Goal: Information Seeking & Learning: Learn about a topic

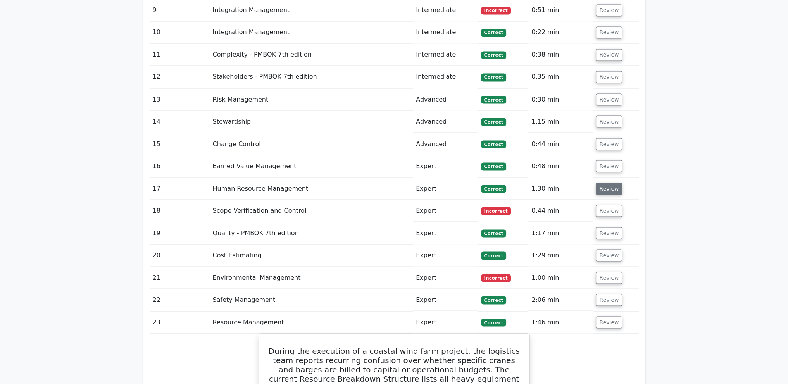
scroll to position [1888, 0]
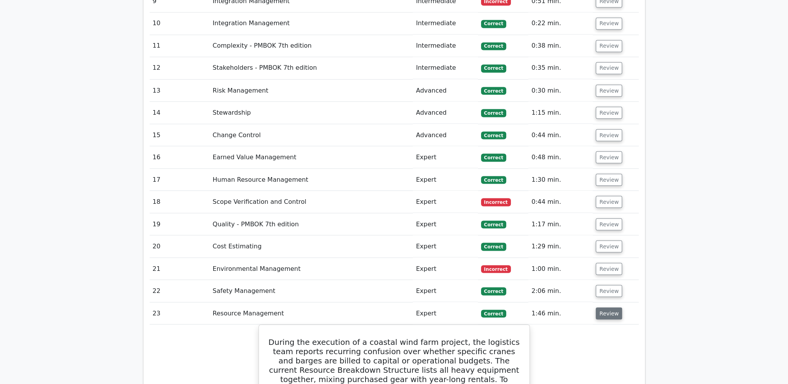
click at [612, 307] on button "Review" at bounding box center [609, 313] width 26 height 12
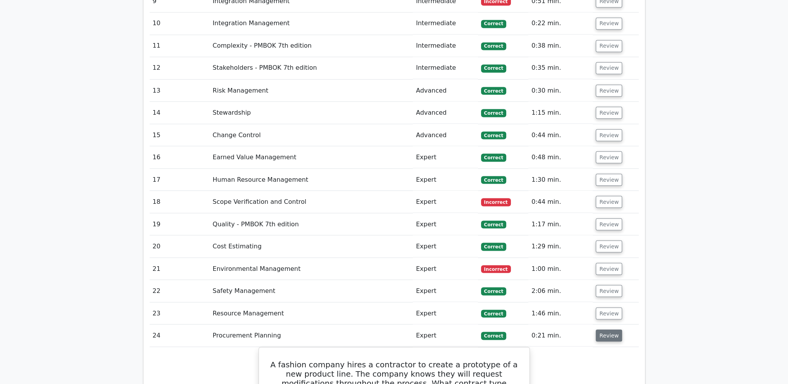
click at [614, 329] on button "Review" at bounding box center [609, 335] width 26 height 12
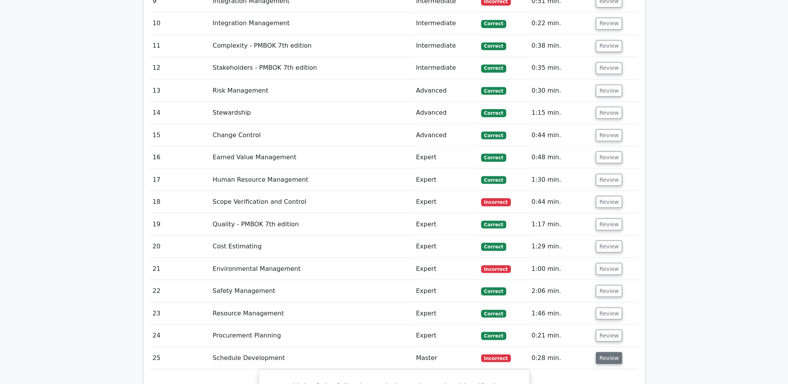
click at [602, 352] on button "Review" at bounding box center [609, 358] width 26 height 12
click at [601, 374] on button "Review" at bounding box center [609, 380] width 26 height 12
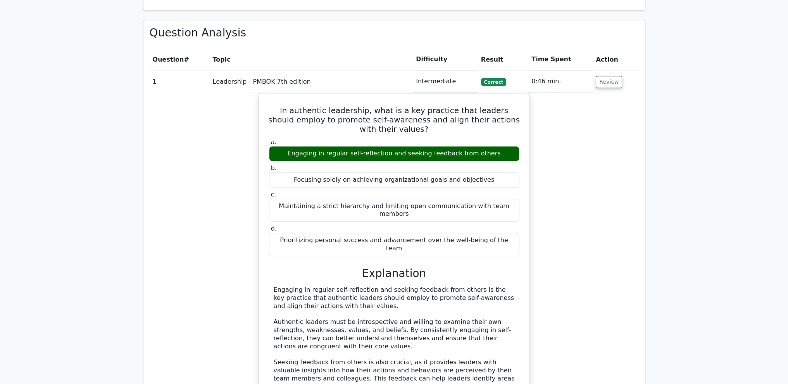
scroll to position [1113, 0]
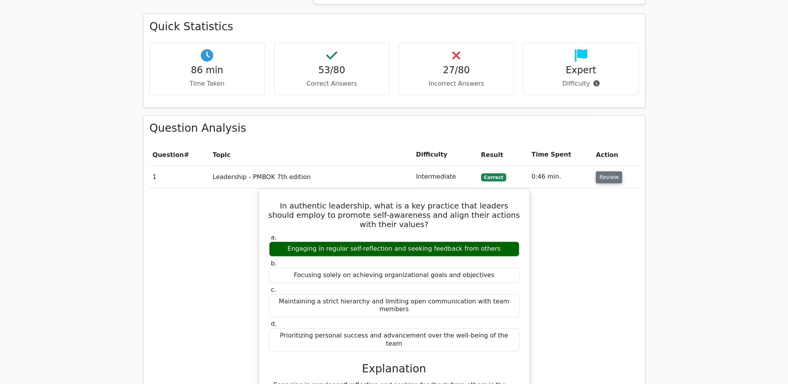
click at [605, 171] on button "Review" at bounding box center [609, 177] width 26 height 12
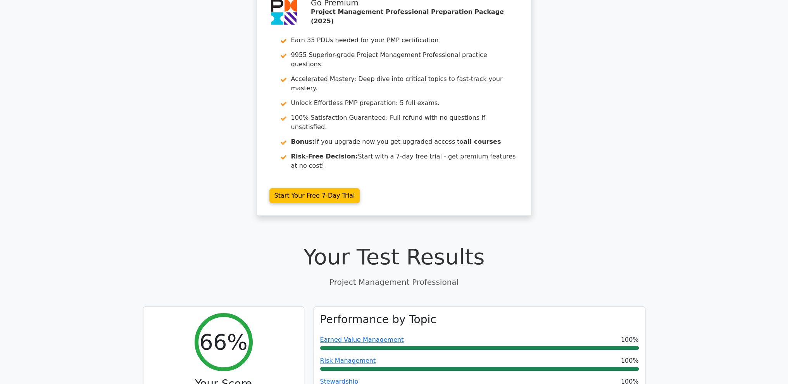
scroll to position [0, 0]
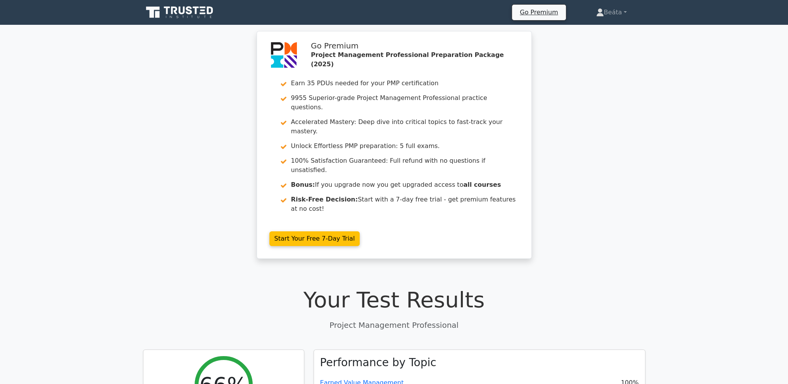
click at [173, 18] on icon at bounding box center [180, 12] width 74 height 15
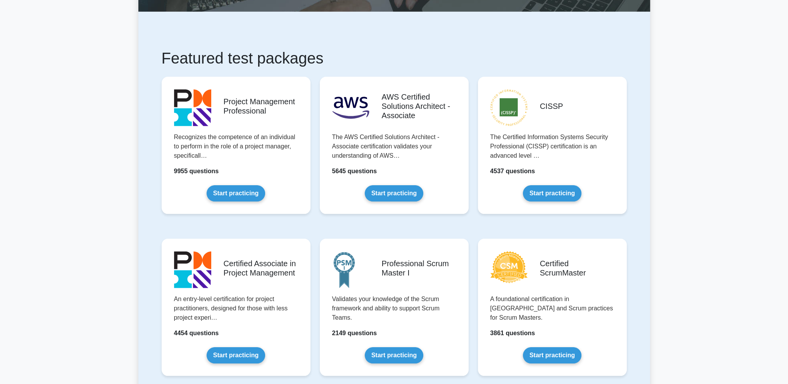
scroll to position [116, 0]
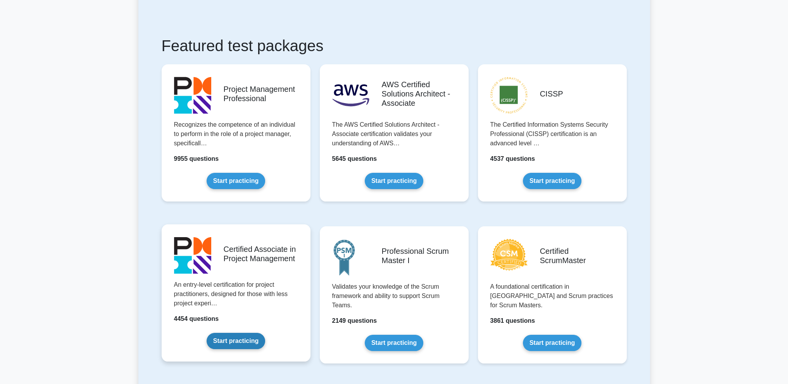
click at [237, 342] on link "Start practicing" at bounding box center [236, 341] width 59 height 16
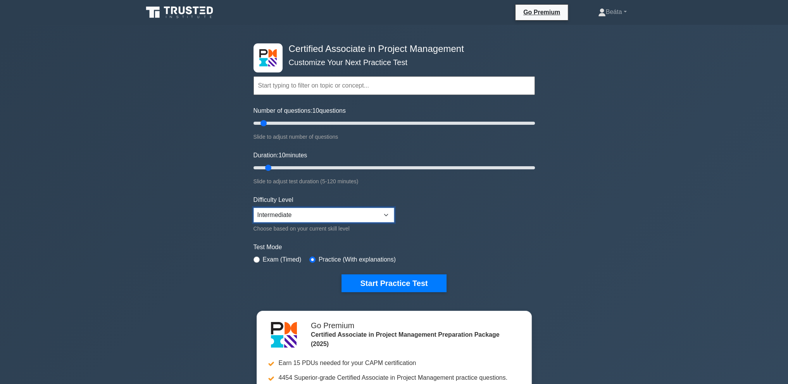
click at [341, 216] on select "Beginner Intermediate Expert" at bounding box center [323, 215] width 141 height 15
select select "expert"
click at [253, 208] on select "Beginner Intermediate Expert" at bounding box center [323, 215] width 141 height 15
drag, startPoint x: 264, startPoint y: 123, endPoint x: 421, endPoint y: 139, distance: 157.0
type input "120"
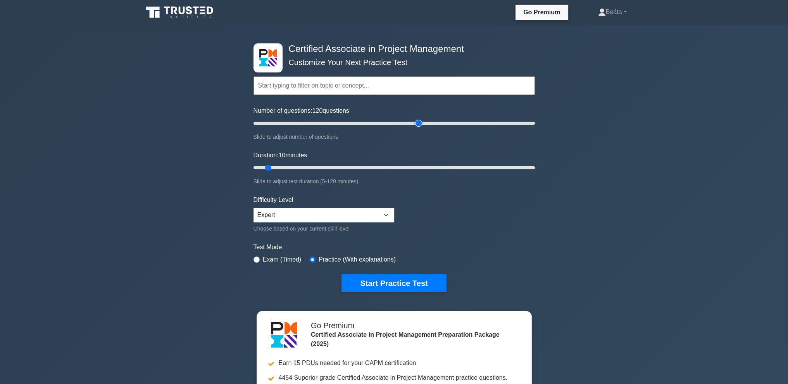
click at [421, 128] on input "Number of questions: 120 questions" at bounding box center [393, 123] width 281 height 9
drag, startPoint x: 267, startPoint y: 167, endPoint x: 550, endPoint y: 193, distance: 284.1
type input "120"
click at [535, 172] on input "Duration: 120 minutes" at bounding box center [393, 167] width 281 height 9
drag, startPoint x: 419, startPoint y: 124, endPoint x: 365, endPoint y: 126, distance: 53.9
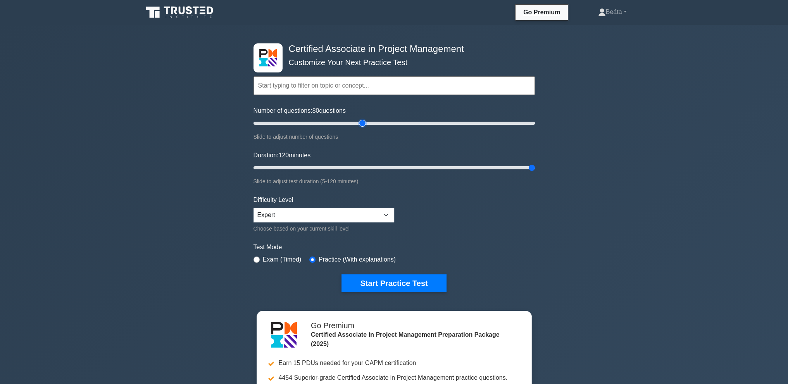
type input "80"
click at [365, 126] on input "Number of questions: 80 questions" at bounding box center [393, 123] width 281 height 9
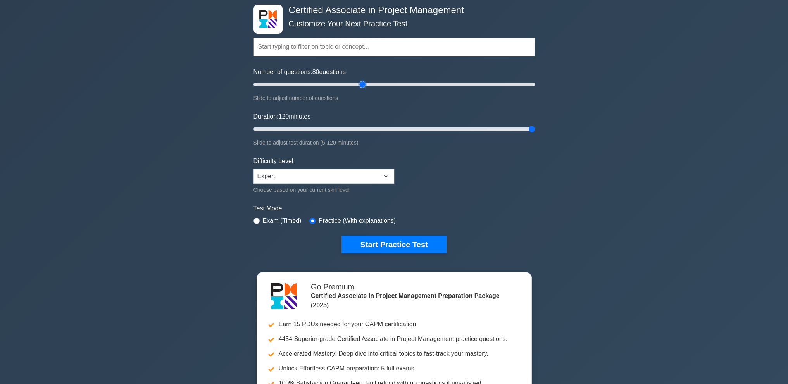
scroll to position [78, 0]
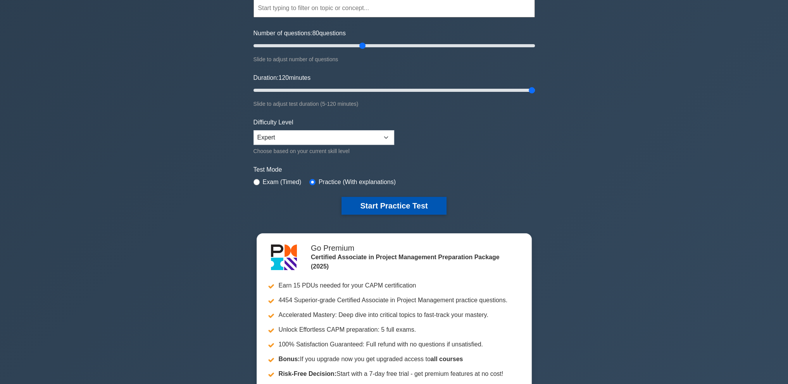
click at [415, 209] on button "Start Practice Test" at bounding box center [393, 206] width 105 height 18
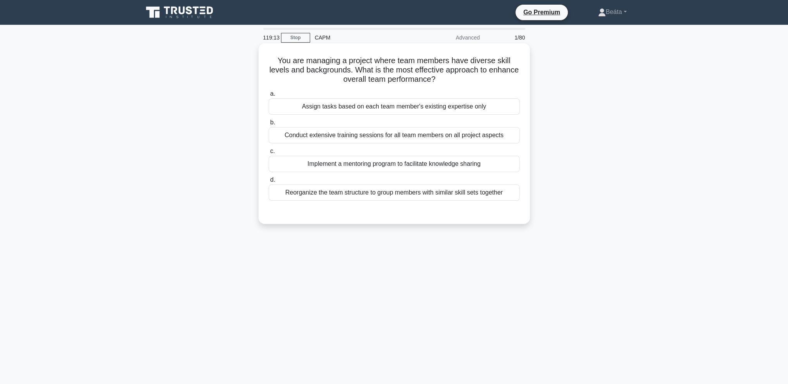
click at [461, 164] on div "Implement a mentoring program to facilitate knowledge sharing" at bounding box center [394, 164] width 251 height 16
click at [269, 154] on input "c. Implement a mentoring program to facilitate knowledge sharing" at bounding box center [269, 151] width 0 height 5
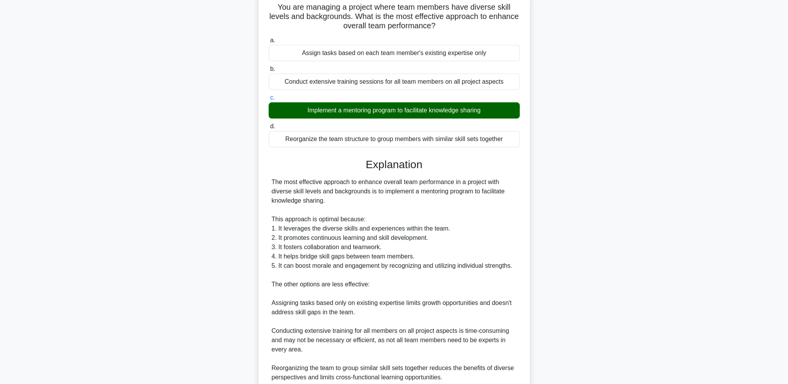
scroll to position [158, 0]
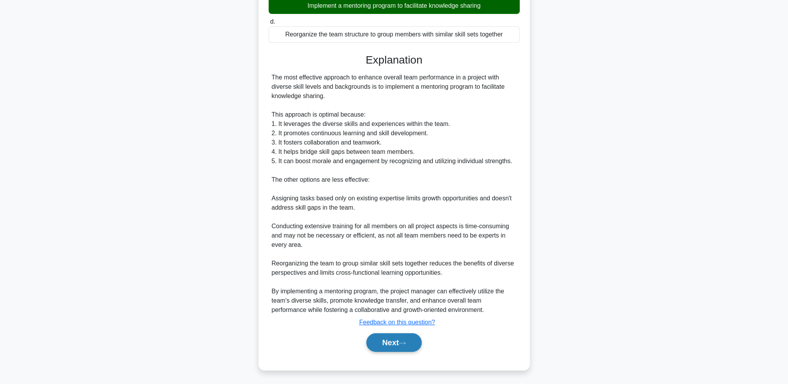
click at [410, 347] on button "Next" at bounding box center [393, 342] width 55 height 19
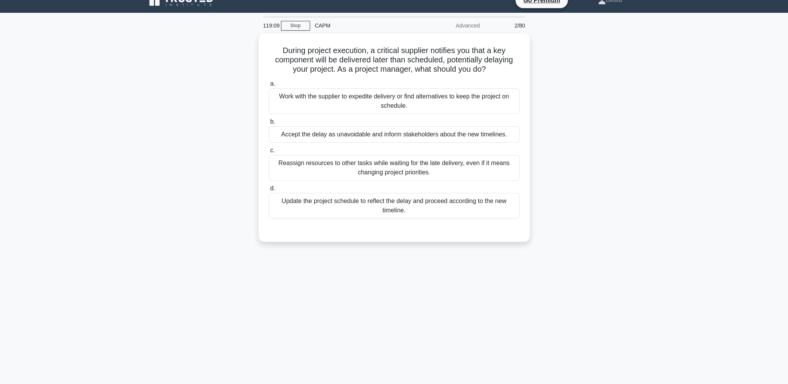
scroll to position [0, 0]
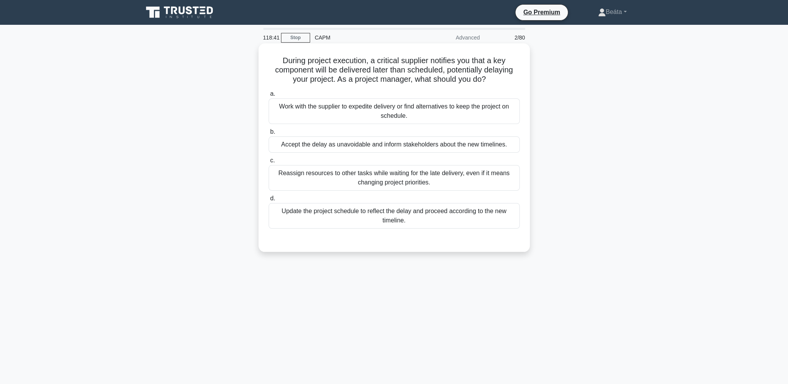
click at [439, 121] on div "Work with the supplier to expedite delivery or find alternatives to keep the pr…" at bounding box center [394, 111] width 251 height 26
click at [269, 97] on input "a. Work with the supplier to expedite delivery or find alternatives to keep the…" at bounding box center [269, 93] width 0 height 5
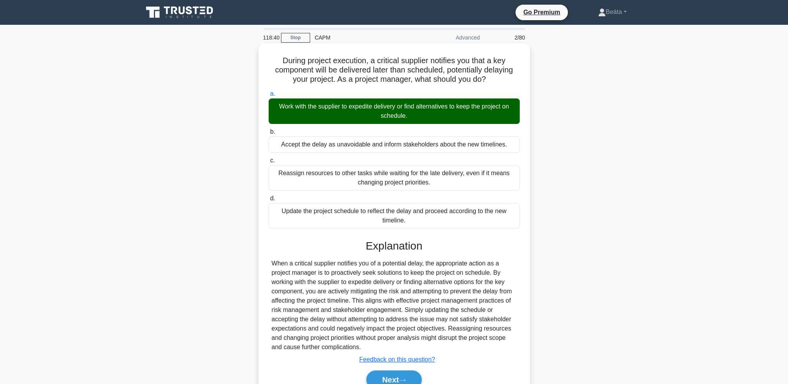
scroll to position [37, 0]
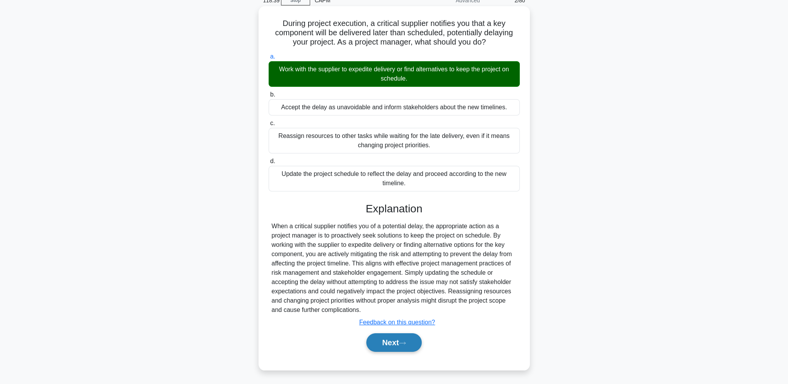
click at [407, 345] on button "Next" at bounding box center [393, 342] width 55 height 19
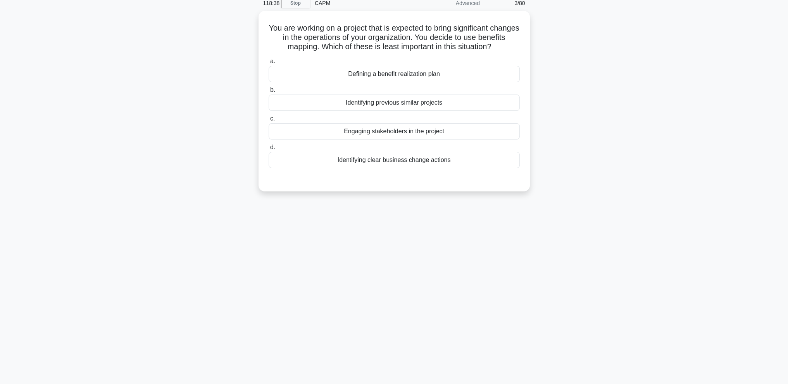
scroll to position [0, 0]
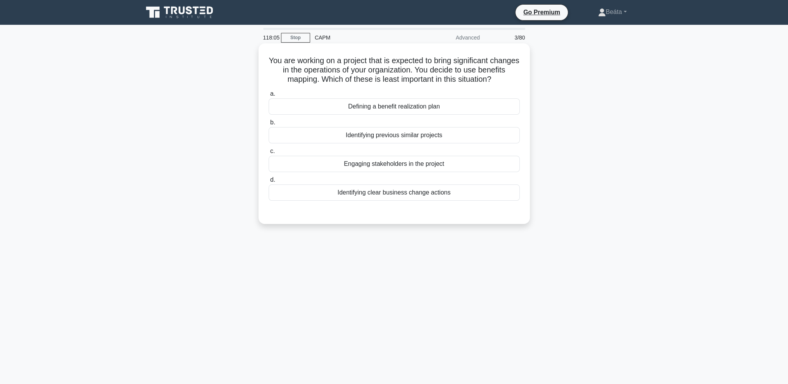
click at [470, 143] on div "Identifying previous similar projects" at bounding box center [394, 135] width 251 height 16
click at [269, 125] on input "b. Identifying previous similar projects" at bounding box center [269, 122] width 0 height 5
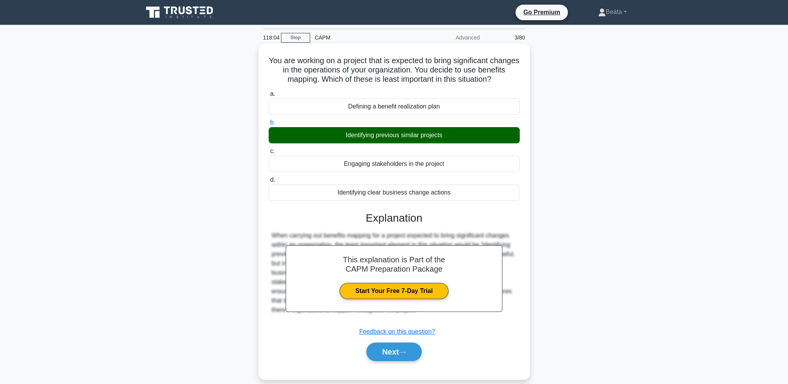
scroll to position [34, 0]
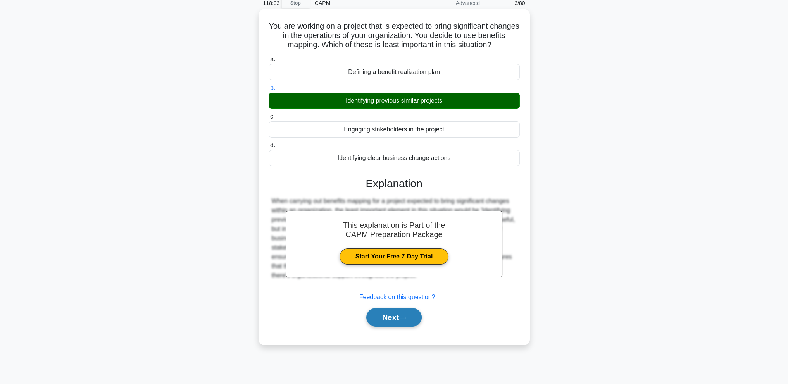
click at [389, 325] on button "Next" at bounding box center [393, 317] width 55 height 19
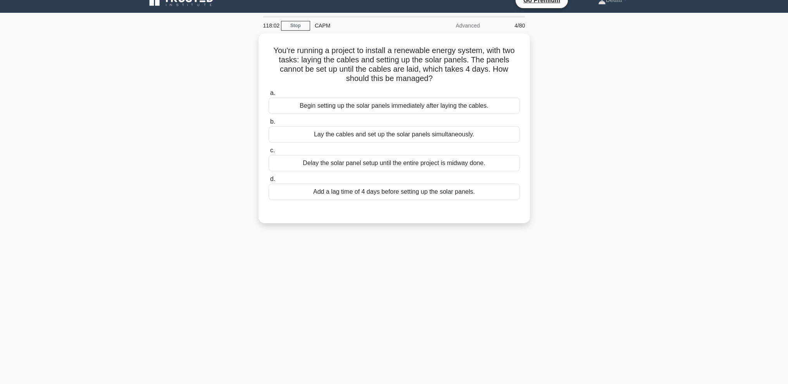
scroll to position [0, 0]
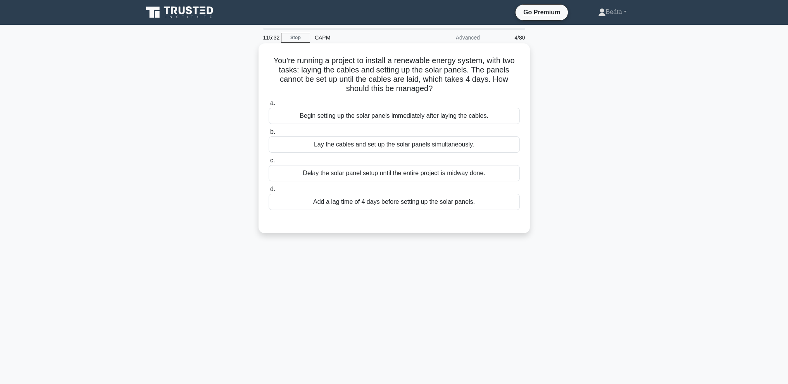
click at [386, 118] on div "Begin setting up the solar panels immediately after laying the cables." at bounding box center [394, 116] width 251 height 16
click at [269, 106] on input "a. Begin setting up the solar panels immediately after laying the cables." at bounding box center [269, 103] width 0 height 5
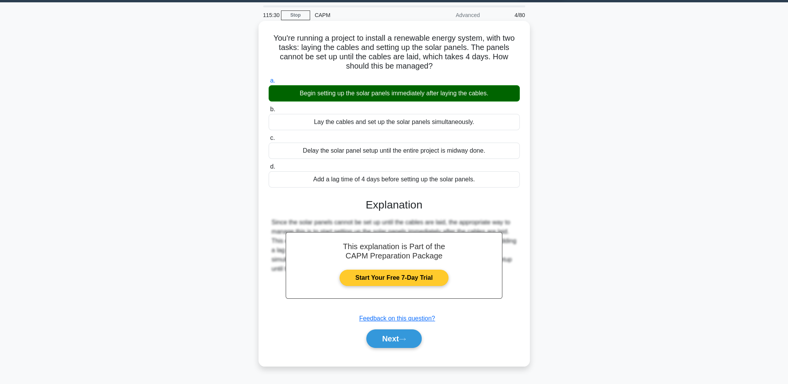
scroll to position [34, 0]
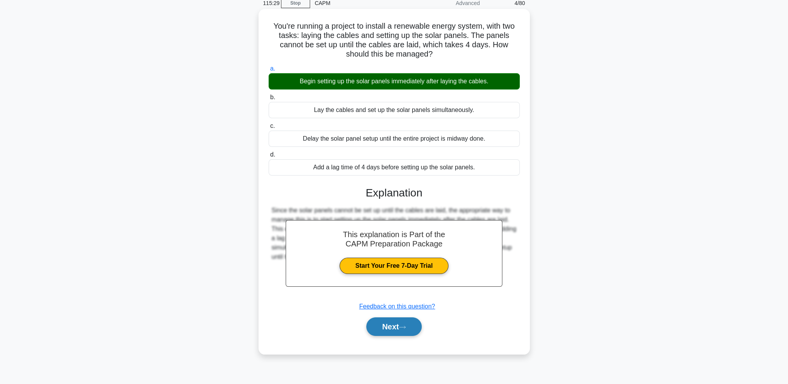
click at [403, 324] on button "Next" at bounding box center [393, 326] width 55 height 19
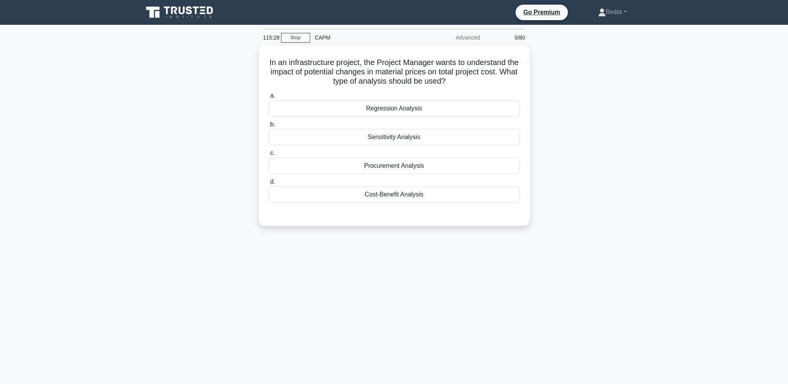
scroll to position [0, 0]
click at [451, 197] on div "Cost-Benefit Analysis" at bounding box center [394, 192] width 251 height 16
click at [269, 183] on input "d. Cost-Benefit Analysis" at bounding box center [269, 180] width 0 height 5
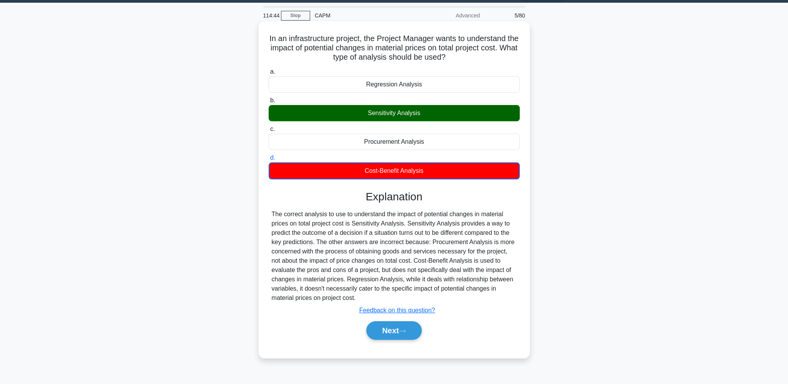
scroll to position [34, 0]
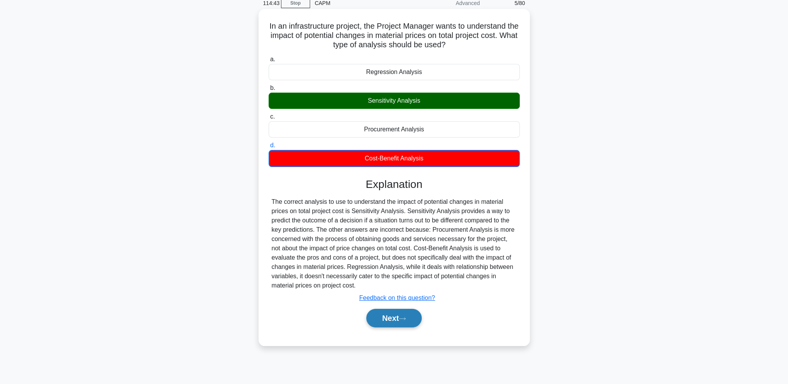
click at [397, 321] on button "Next" at bounding box center [393, 318] width 55 height 19
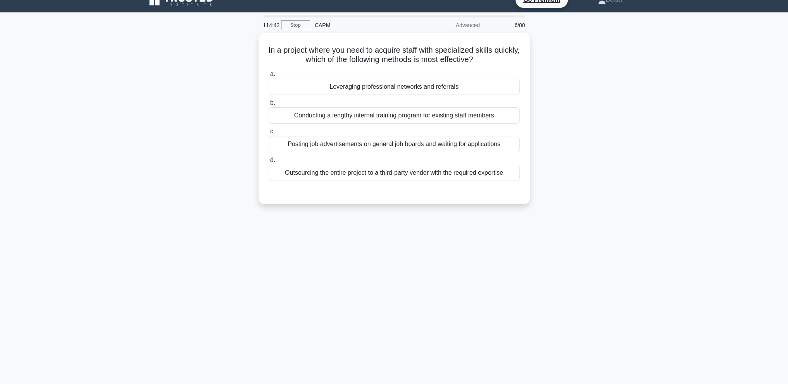
scroll to position [0, 0]
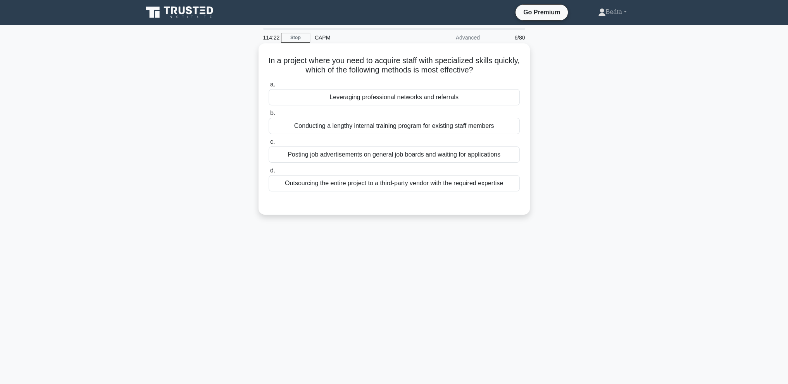
click at [425, 97] on div "Leveraging professional networks and referrals" at bounding box center [394, 97] width 251 height 16
click at [269, 87] on input "a. Leveraging professional networks and referrals" at bounding box center [269, 84] width 0 height 5
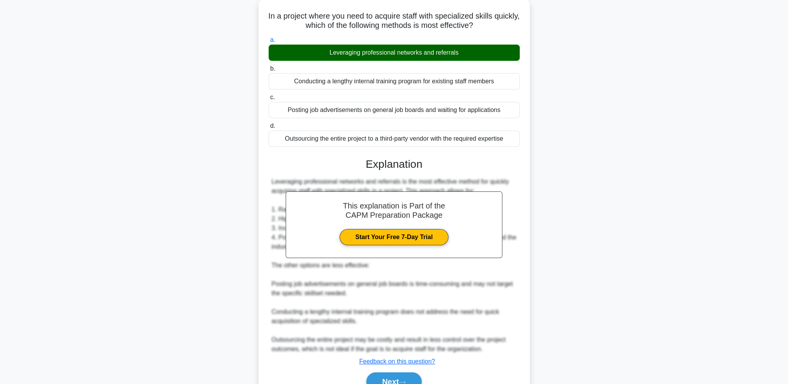
scroll to position [84, 0]
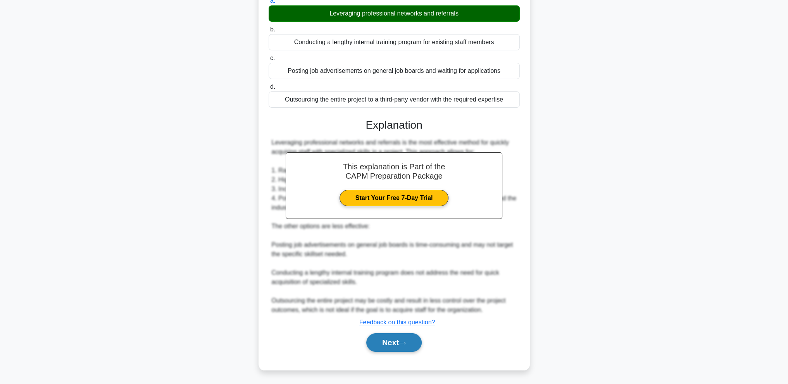
click at [373, 341] on button "Next" at bounding box center [393, 342] width 55 height 19
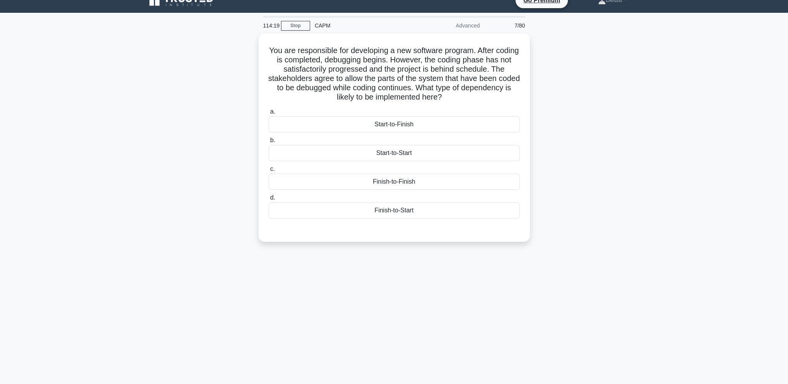
scroll to position [0, 0]
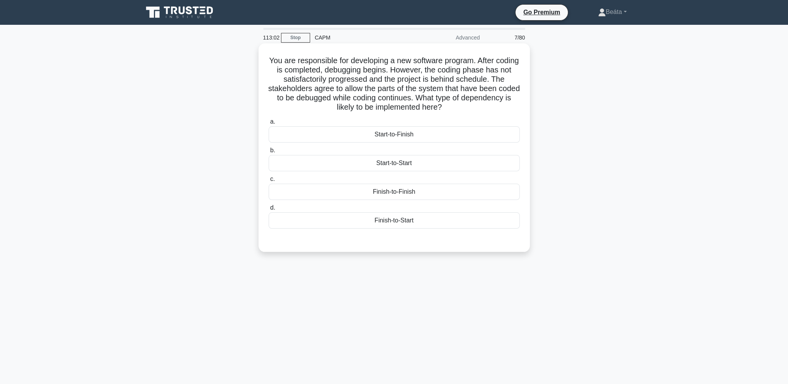
click at [428, 159] on div "Start-to-Start" at bounding box center [394, 163] width 251 height 16
click at [269, 153] on input "b. Start-to-Start" at bounding box center [269, 150] width 0 height 5
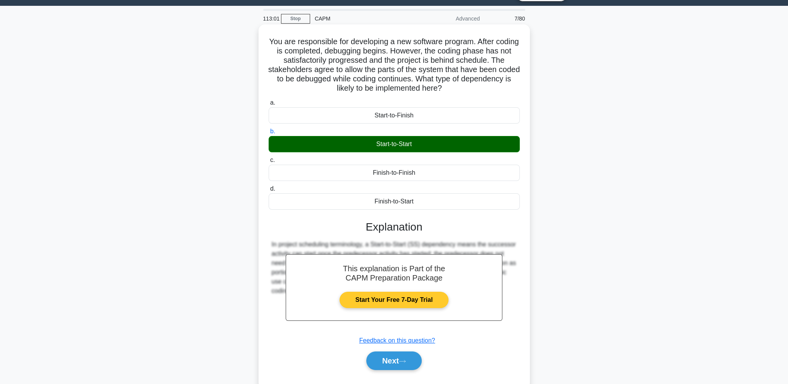
scroll to position [37, 0]
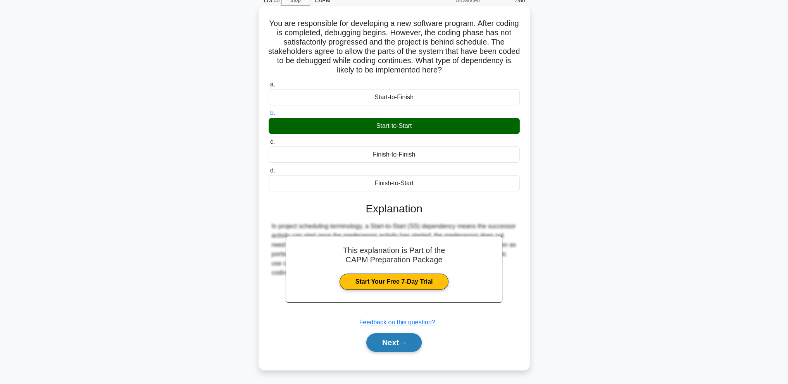
click at [395, 350] on button "Next" at bounding box center [393, 342] width 55 height 19
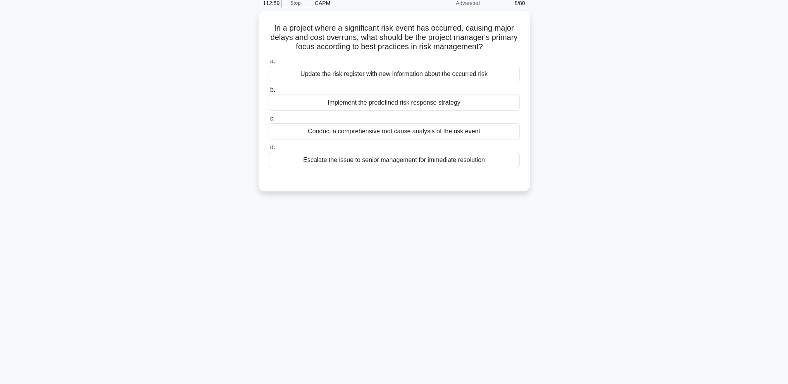
scroll to position [0, 0]
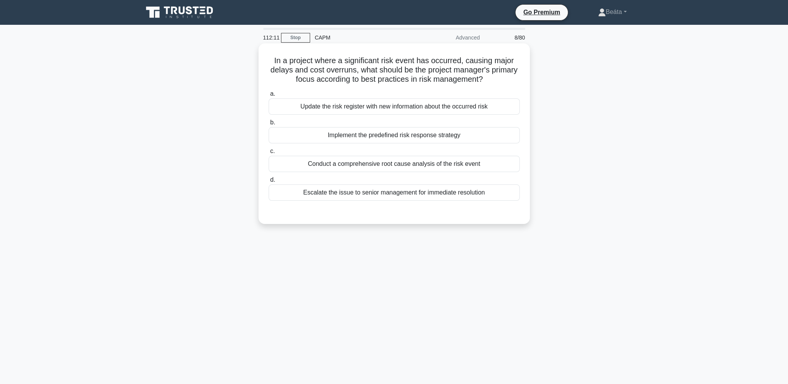
click at [409, 139] on div "Implement the predefined risk response strategy" at bounding box center [394, 135] width 251 height 16
click at [269, 125] on input "b. Implement the predefined risk response strategy" at bounding box center [269, 122] width 0 height 5
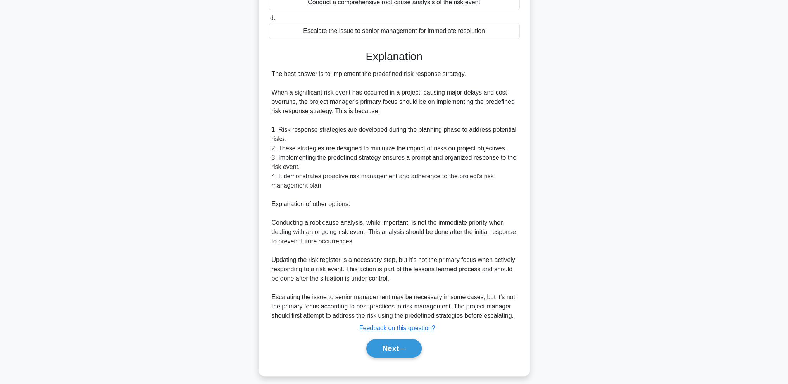
scroll to position [167, 0]
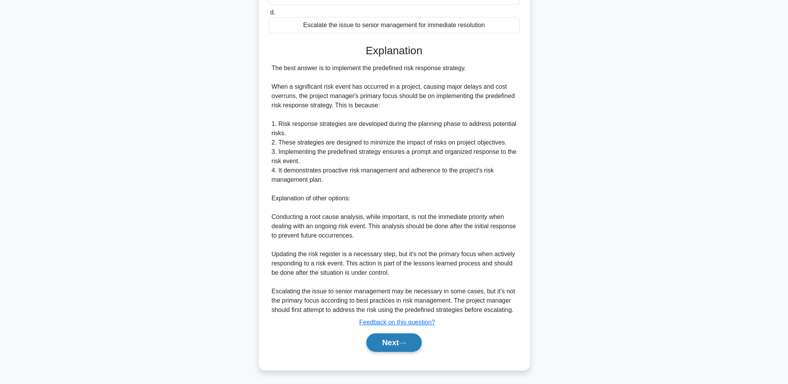
click at [385, 347] on button "Next" at bounding box center [393, 342] width 55 height 19
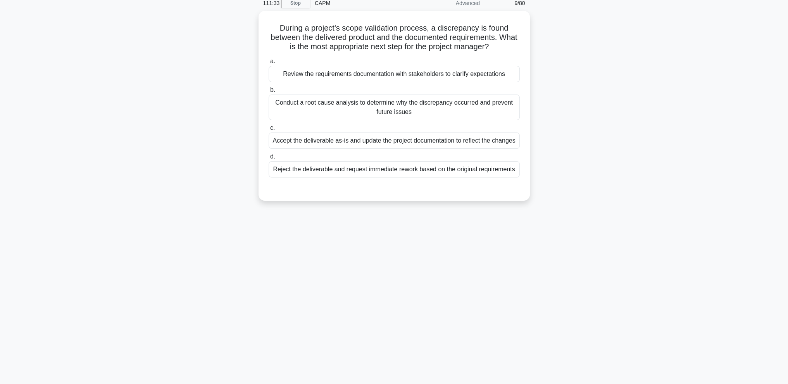
scroll to position [0, 0]
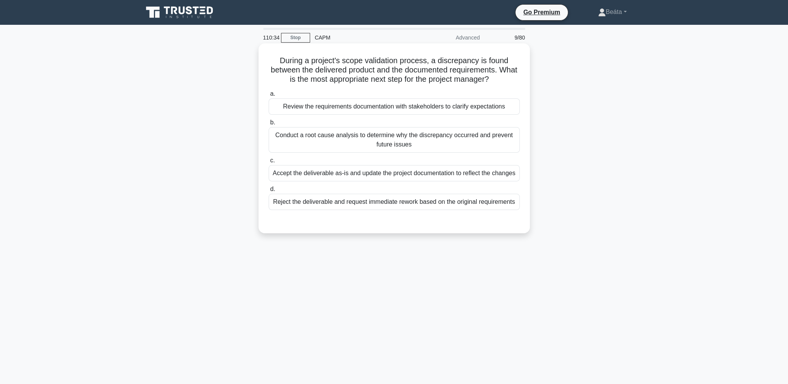
click at [495, 207] on div "Reject the deliverable and request immediate rework based on the original requi…" at bounding box center [394, 202] width 251 height 16
click at [269, 192] on input "d. Reject the deliverable and request immediate rework based on the original re…" at bounding box center [269, 189] width 0 height 5
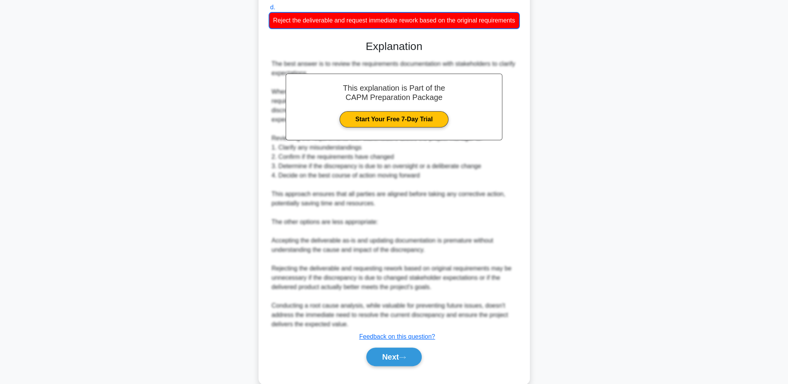
scroll to position [205, 0]
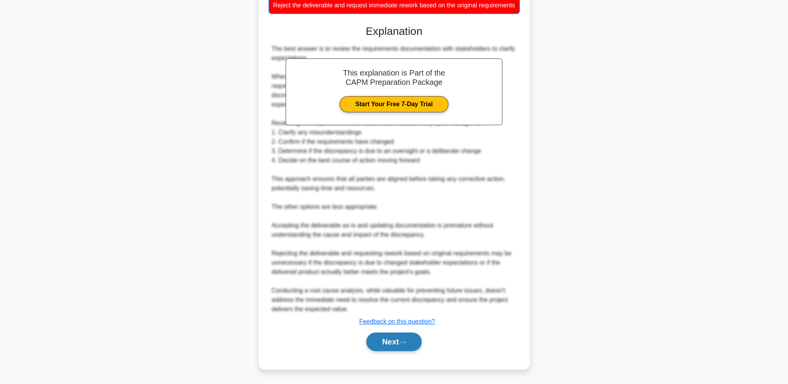
click at [412, 342] on button "Next" at bounding box center [393, 342] width 55 height 19
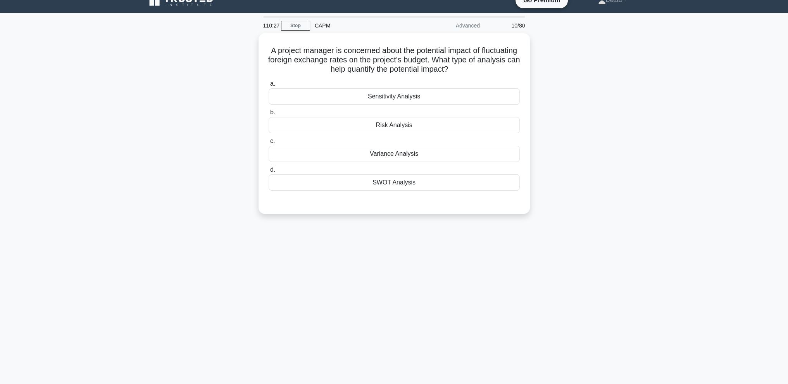
scroll to position [0, 0]
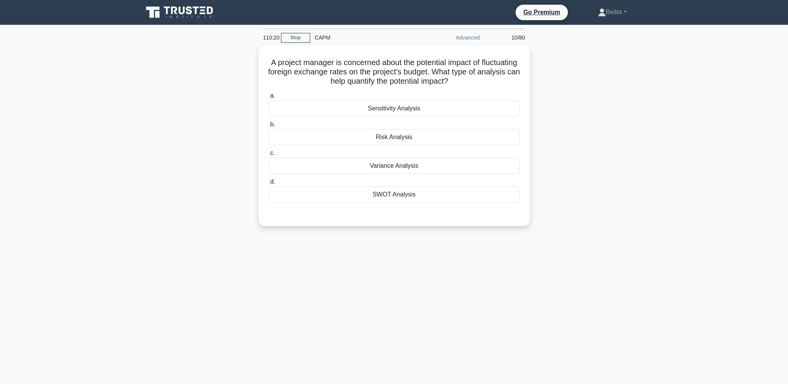
click at [648, 199] on div "A project manager is concerned about the potential impact of fluctuating foreig…" at bounding box center [394, 140] width 512 height 190
click at [426, 110] on div "Sensitivity Analysis" at bounding box center [394, 106] width 251 height 16
click at [269, 97] on input "a. Sensitivity Analysis" at bounding box center [269, 93] width 0 height 5
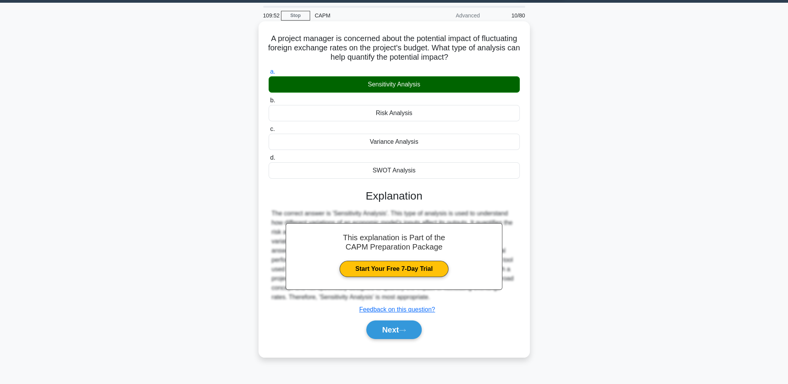
scroll to position [34, 0]
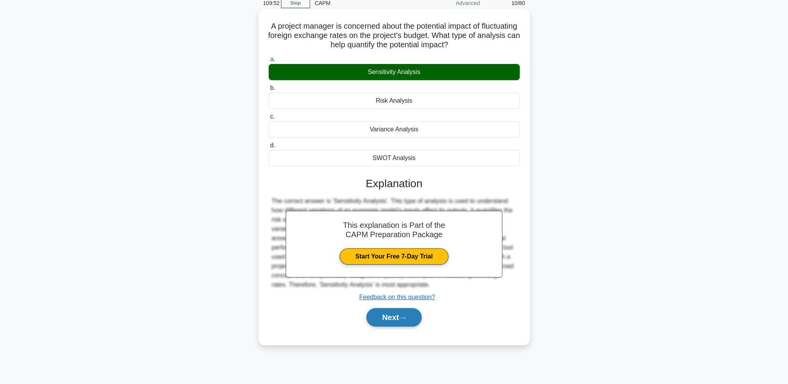
click at [391, 321] on button "Next" at bounding box center [393, 317] width 55 height 19
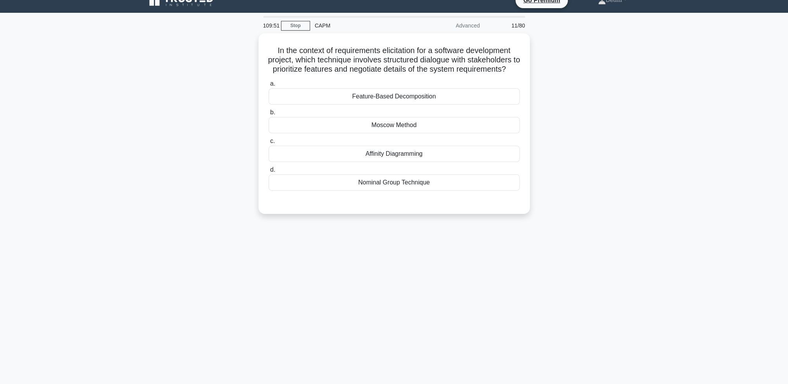
scroll to position [0, 0]
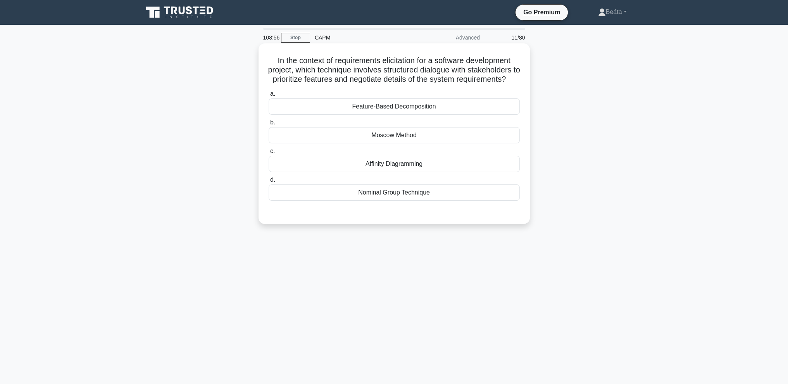
click at [422, 201] on div "Nominal Group Technique" at bounding box center [394, 192] width 251 height 16
click at [269, 183] on input "d. Nominal Group Technique" at bounding box center [269, 180] width 0 height 5
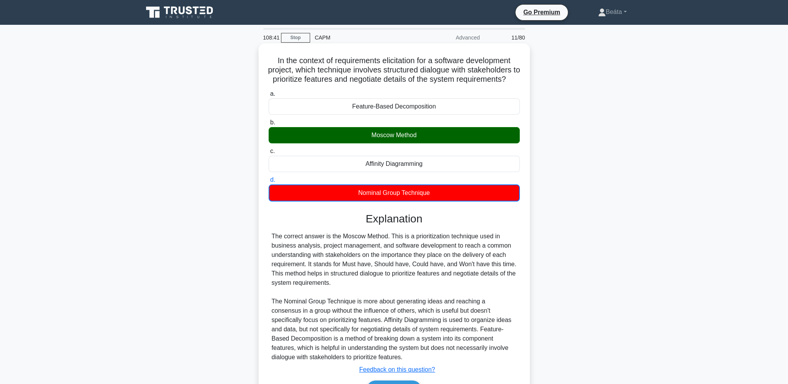
scroll to position [57, 0]
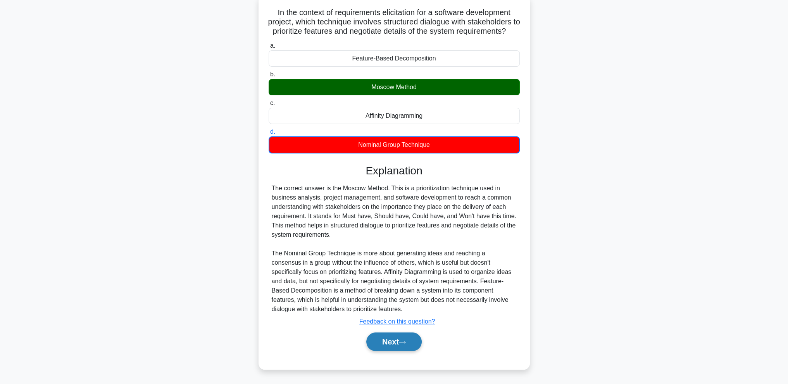
click at [390, 340] on button "Next" at bounding box center [393, 342] width 55 height 19
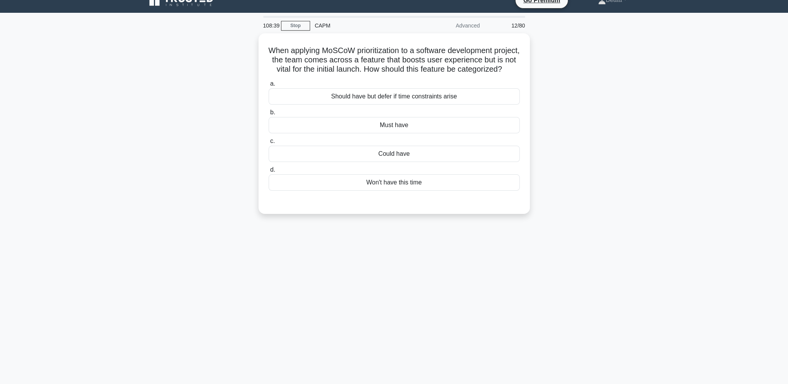
scroll to position [0, 0]
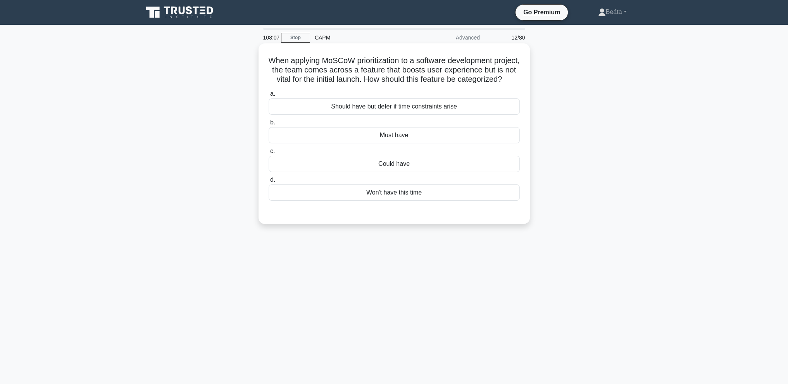
click at [377, 172] on div "Could have" at bounding box center [394, 164] width 251 height 16
click at [269, 154] on input "c. Could have" at bounding box center [269, 151] width 0 height 5
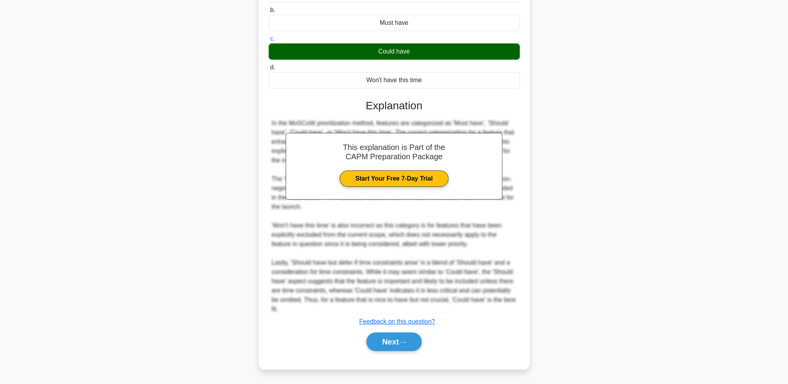
scroll to position [121, 0]
click at [408, 338] on button "Next" at bounding box center [393, 342] width 55 height 19
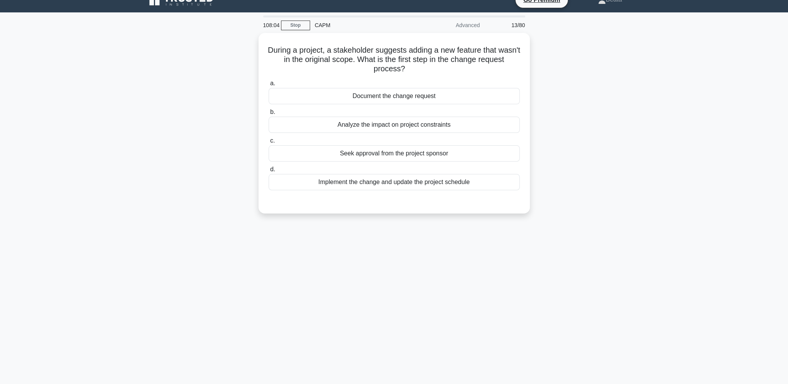
scroll to position [0, 0]
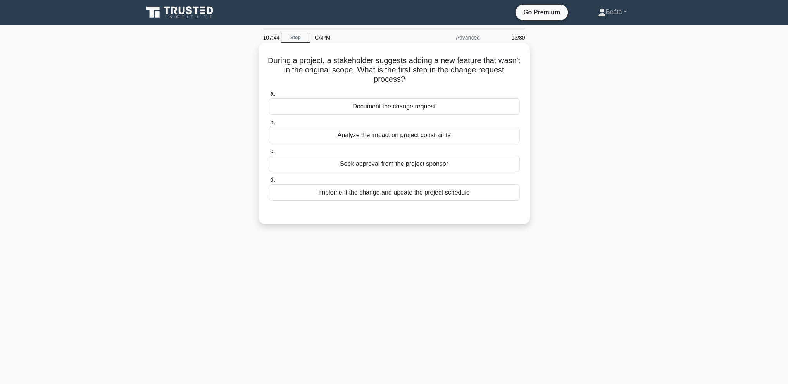
click at [429, 134] on div "Analyze the impact on project constraints" at bounding box center [394, 135] width 251 height 16
click at [269, 125] on input "b. Analyze the impact on project constraints" at bounding box center [269, 122] width 0 height 5
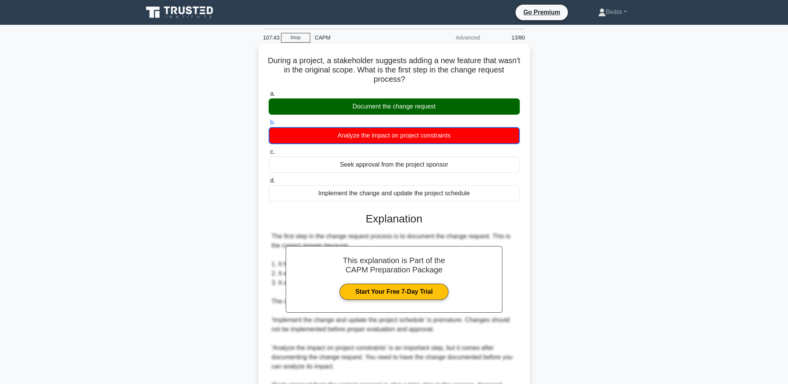
click at [430, 104] on div "Document the change request" at bounding box center [394, 106] width 251 height 16
click at [269, 97] on input "a. Document the change request" at bounding box center [269, 93] width 0 height 5
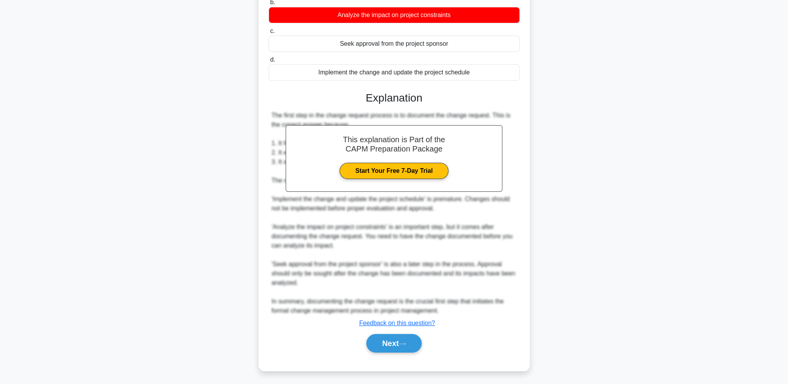
scroll to position [121, 0]
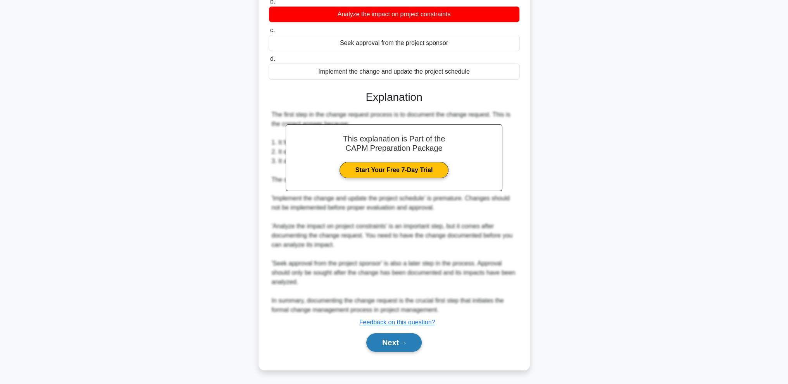
click at [403, 343] on icon at bounding box center [402, 343] width 7 height 4
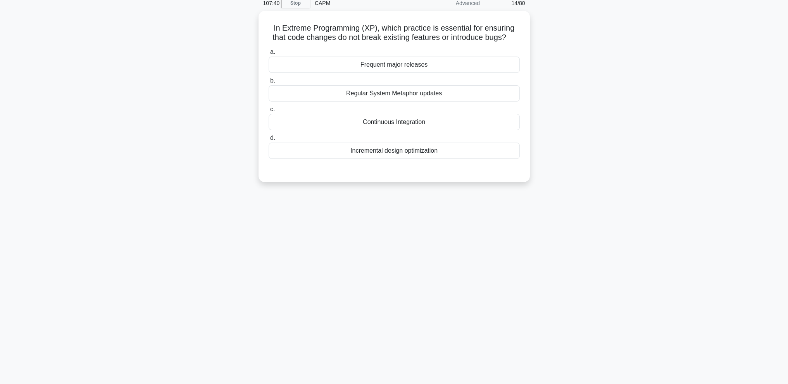
scroll to position [0, 0]
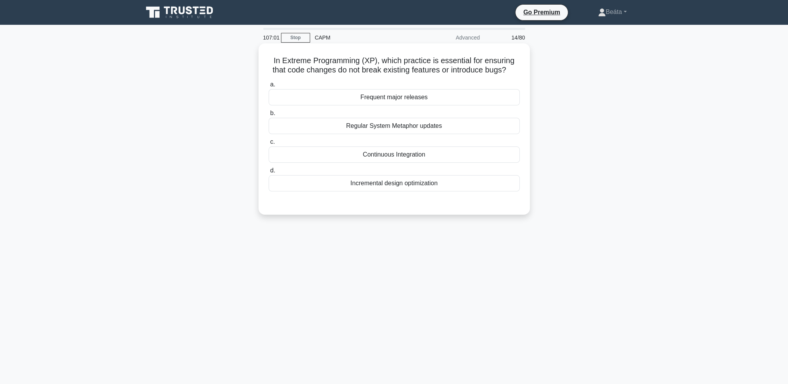
click at [442, 127] on div "Regular System Metaphor updates" at bounding box center [394, 126] width 251 height 16
click at [269, 116] on input "b. Regular System Metaphor updates" at bounding box center [269, 113] width 0 height 5
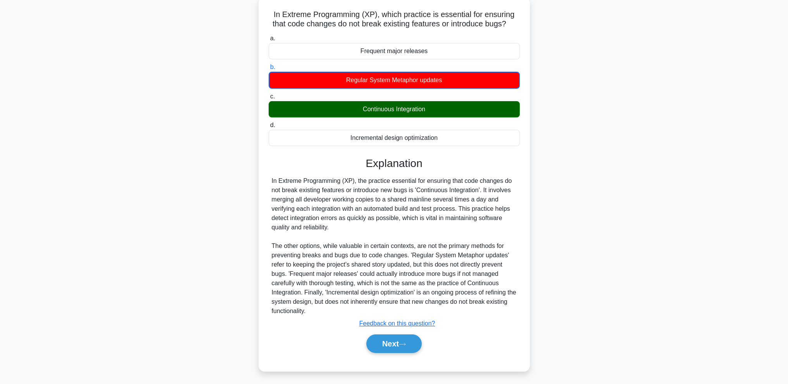
scroll to position [47, 0]
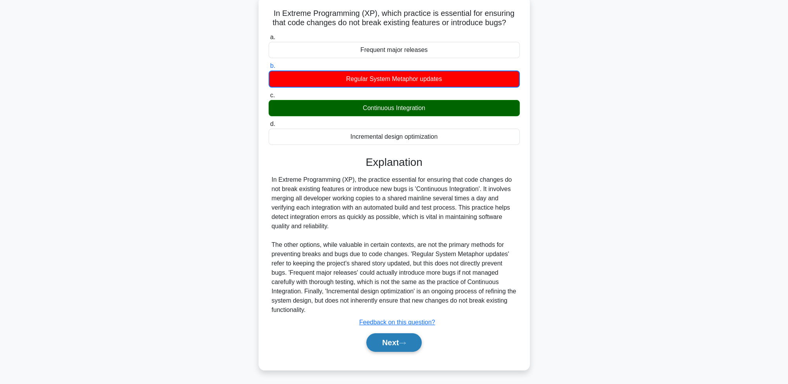
click at [400, 338] on button "Next" at bounding box center [393, 342] width 55 height 19
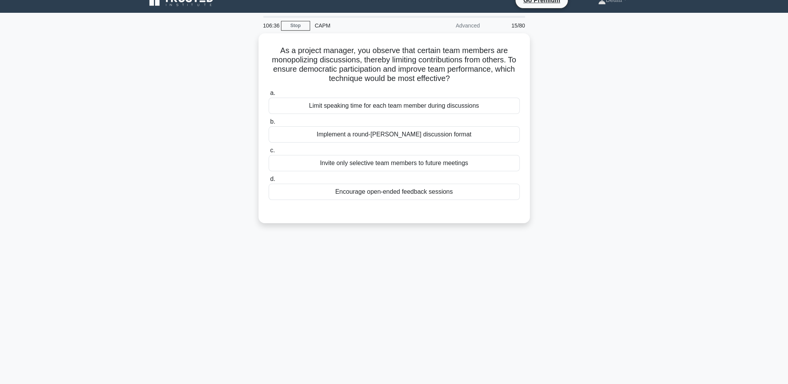
scroll to position [0, 0]
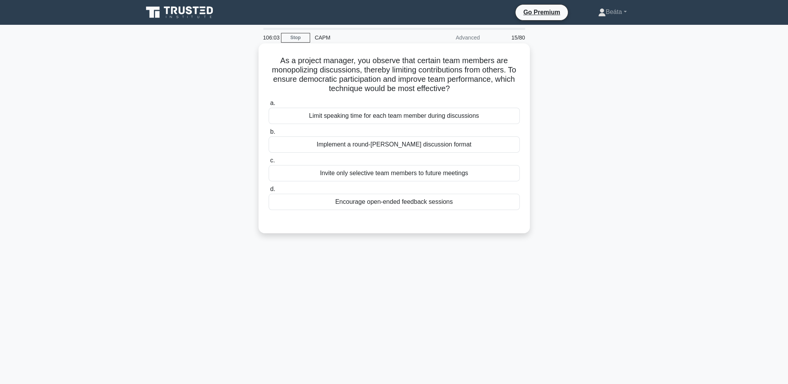
click at [460, 203] on div "Encourage open-ended feedback sessions" at bounding box center [394, 202] width 251 height 16
click at [269, 192] on input "d. Encourage open-ended feedback sessions" at bounding box center [269, 189] width 0 height 5
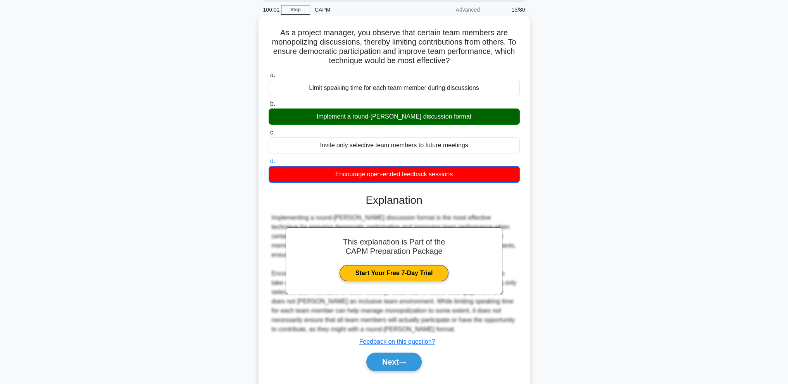
scroll to position [47, 0]
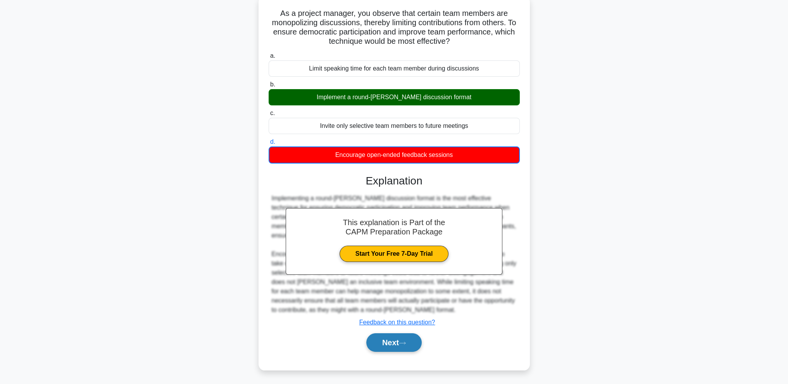
click at [394, 340] on button "Next" at bounding box center [393, 342] width 55 height 19
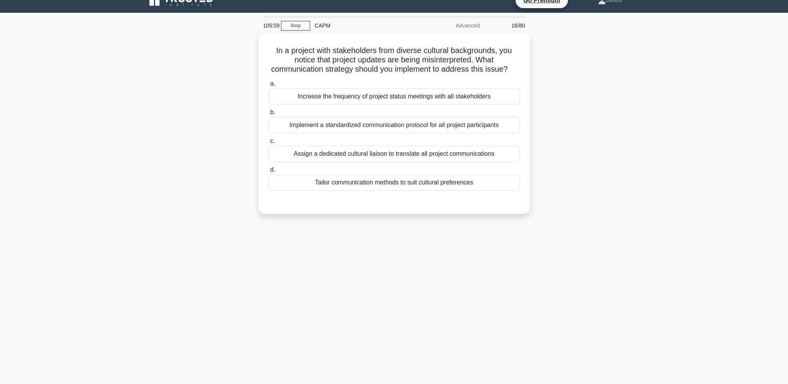
scroll to position [0, 0]
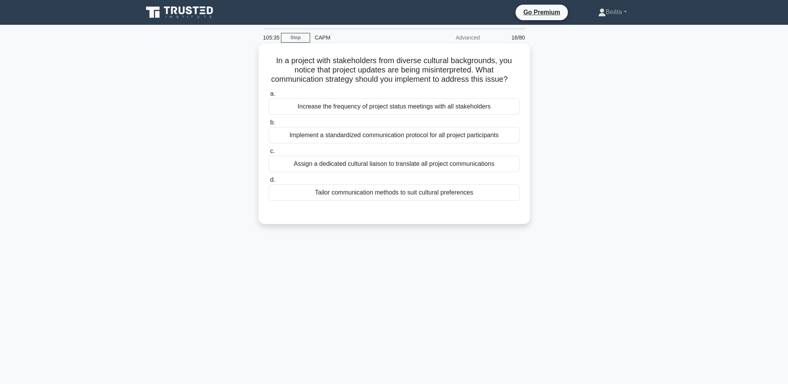
click at [495, 143] on div "Implement a standardized communication protocol for all project participants" at bounding box center [394, 135] width 251 height 16
click at [269, 125] on input "b. Implement a standardized communication protocol for all project participants" at bounding box center [269, 122] width 0 height 5
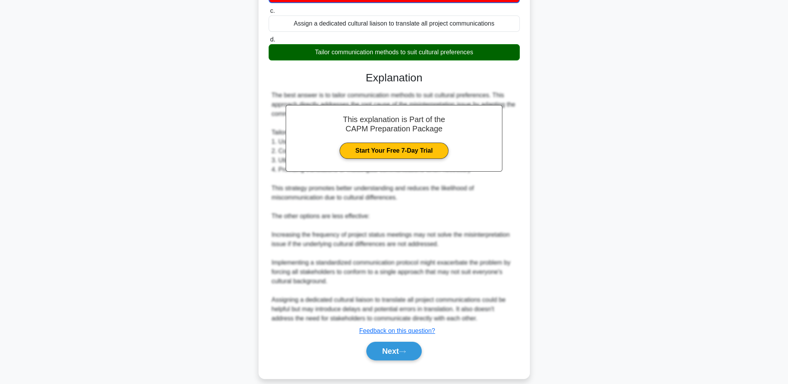
scroll to position [159, 0]
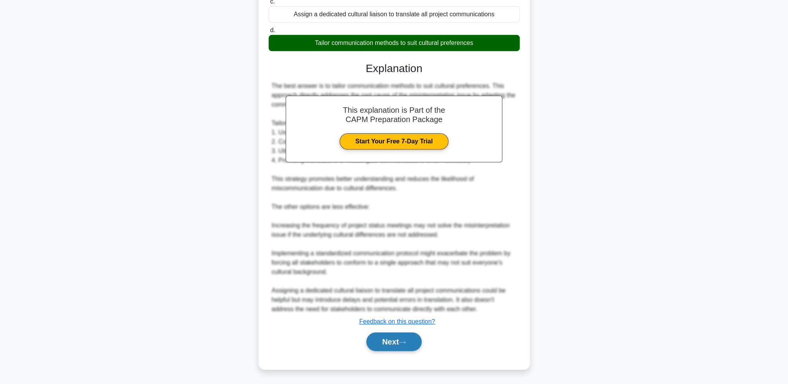
click at [405, 349] on button "Next" at bounding box center [393, 342] width 55 height 19
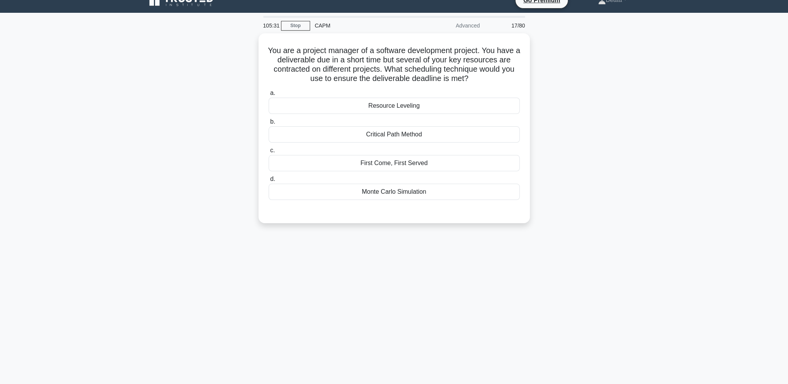
scroll to position [0, 0]
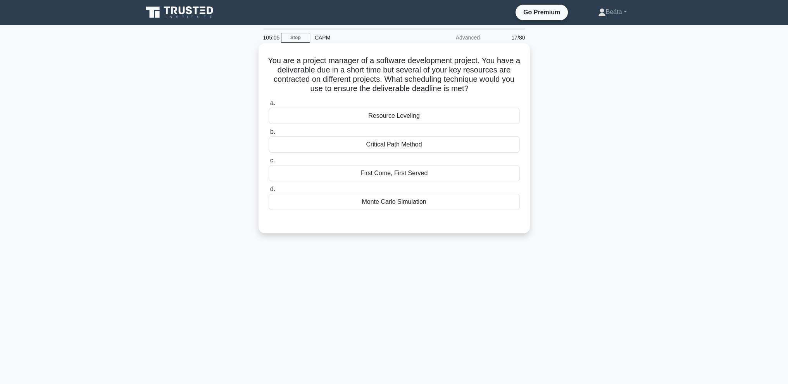
click at [378, 119] on div "Resource Leveling" at bounding box center [394, 116] width 251 height 16
click at [269, 106] on input "a. Resource Leveling" at bounding box center [269, 103] width 0 height 5
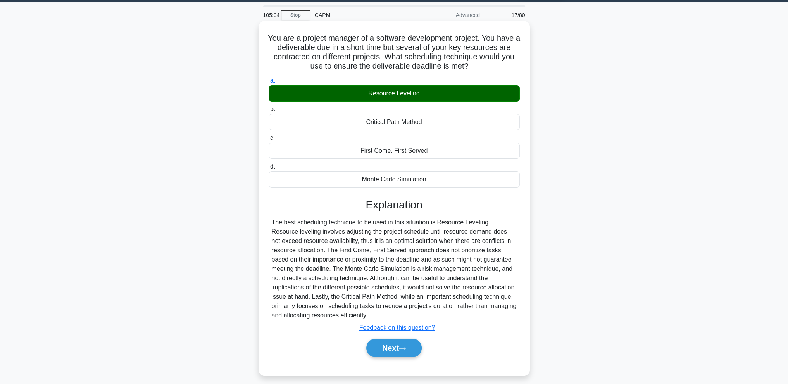
scroll to position [34, 0]
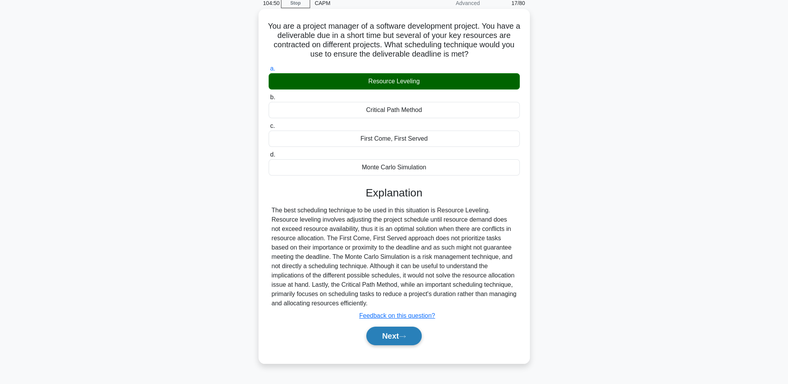
click at [411, 341] on button "Next" at bounding box center [393, 336] width 55 height 19
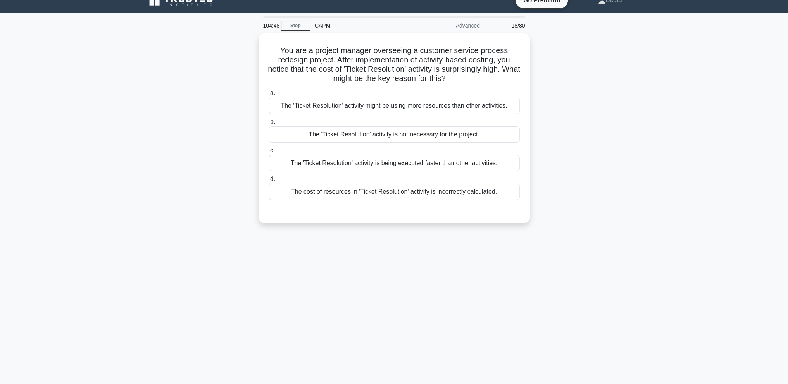
scroll to position [0, 0]
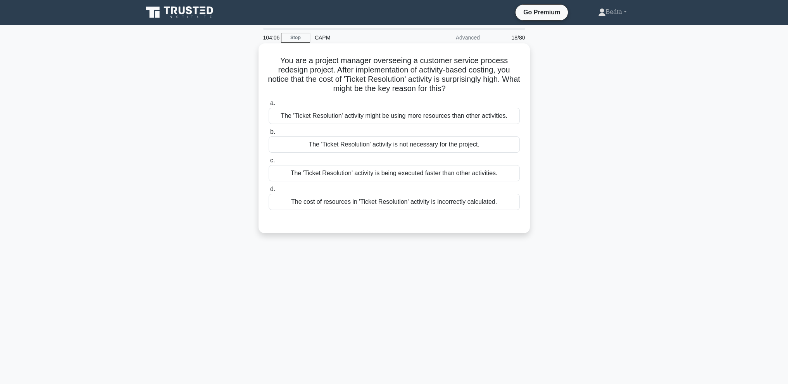
click at [500, 113] on div "The 'Ticket Resolution' activity might be using more resources than other activ…" at bounding box center [394, 116] width 251 height 16
click at [269, 106] on input "a. The 'Ticket Resolution' activity might be using more resources than other ac…" at bounding box center [269, 103] width 0 height 5
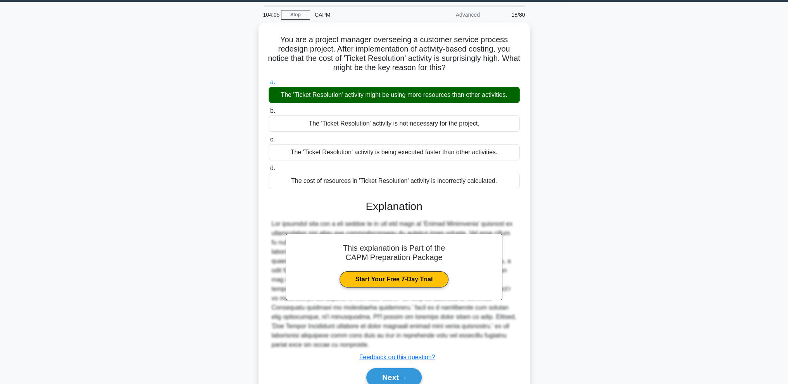
scroll to position [47, 0]
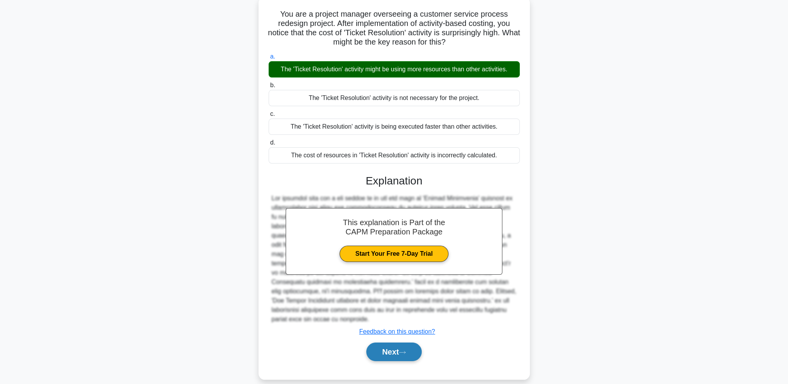
click at [403, 350] on icon at bounding box center [402, 352] width 7 height 4
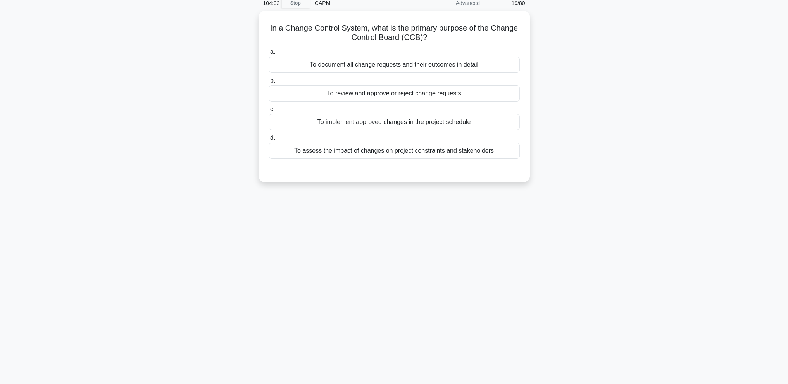
scroll to position [0, 0]
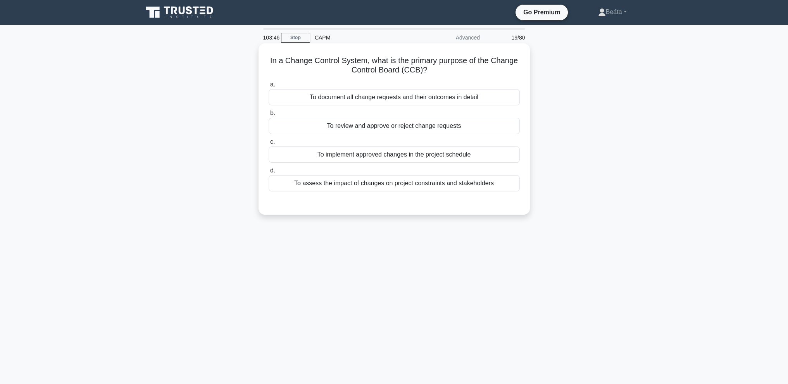
click at [448, 128] on div "To review and approve or reject change requests" at bounding box center [394, 126] width 251 height 16
click at [269, 116] on input "b. To review and approve or reject change requests" at bounding box center [269, 113] width 0 height 5
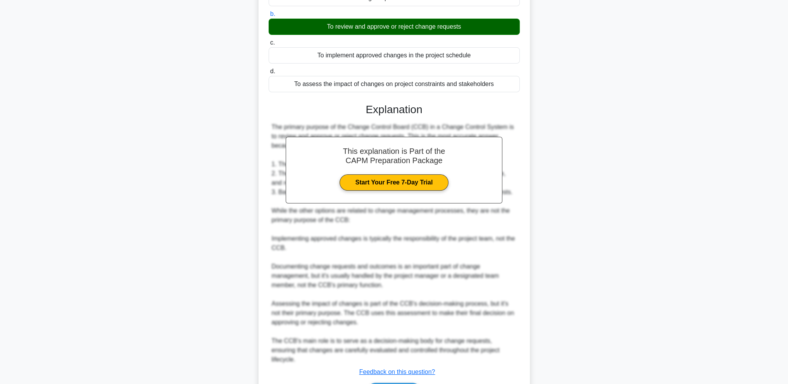
scroll to position [130, 0]
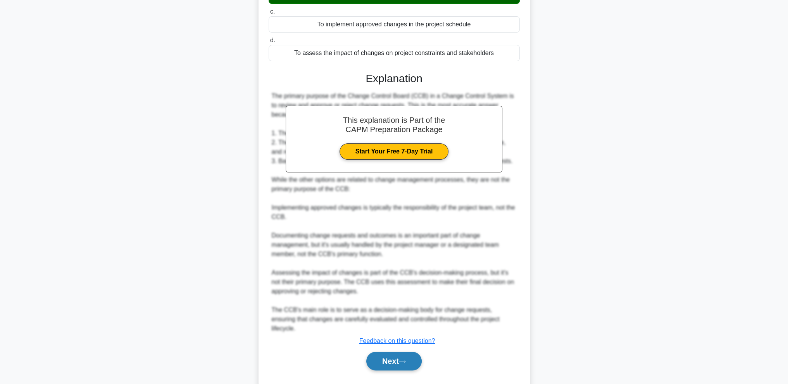
click at [406, 352] on button "Next" at bounding box center [393, 361] width 55 height 19
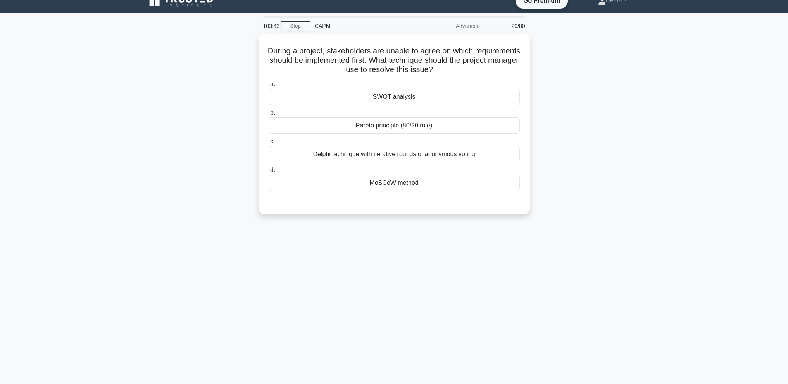
scroll to position [0, 0]
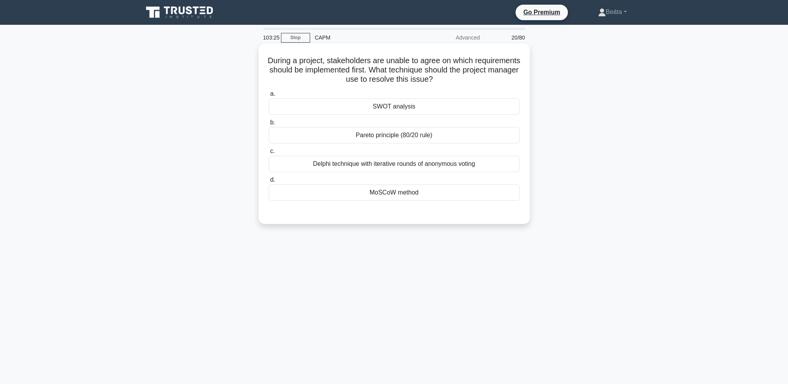
click at [431, 195] on div "MoSCoW method" at bounding box center [394, 192] width 251 height 16
click at [269, 183] on input "d. MoSCoW method" at bounding box center [269, 180] width 0 height 5
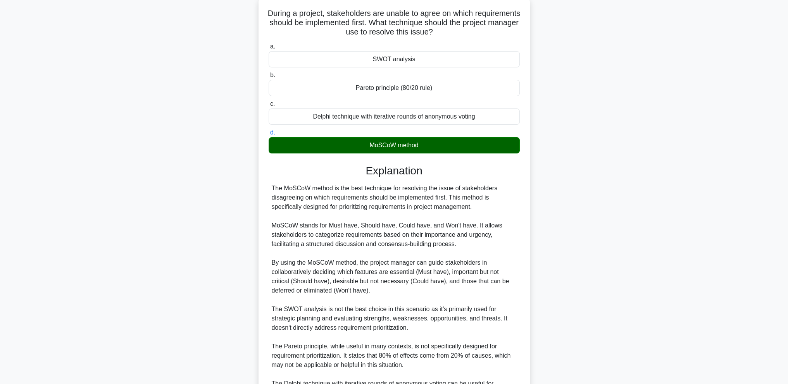
scroll to position [140, 0]
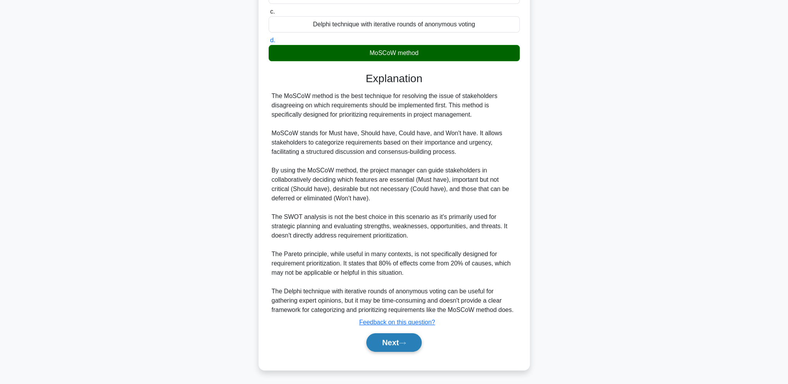
click at [416, 343] on button "Next" at bounding box center [393, 342] width 55 height 19
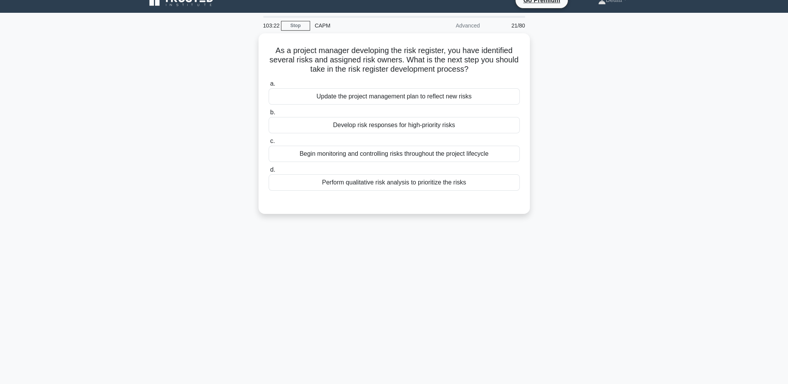
scroll to position [0, 0]
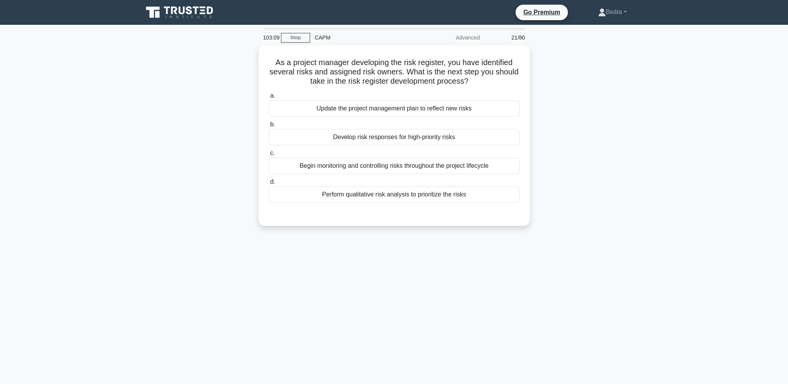
click at [588, 191] on div "As a project manager developing the risk register, you have identified several …" at bounding box center [394, 140] width 512 height 190
click at [425, 195] on div "Perform qualitative risk analysis to prioritize the risks" at bounding box center [394, 192] width 251 height 16
click at [269, 183] on input "d. Perform qualitative risk analysis to prioritize the risks" at bounding box center [269, 180] width 0 height 5
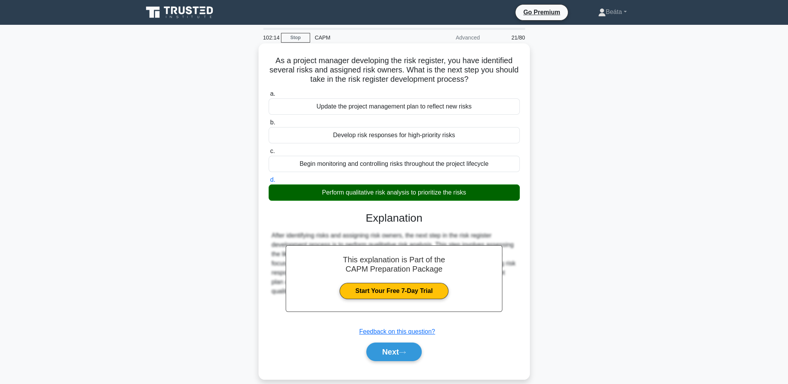
scroll to position [34, 0]
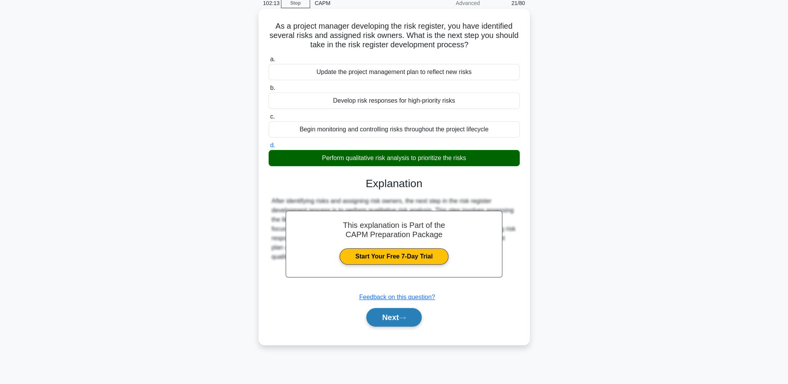
click at [410, 324] on button "Next" at bounding box center [393, 317] width 55 height 19
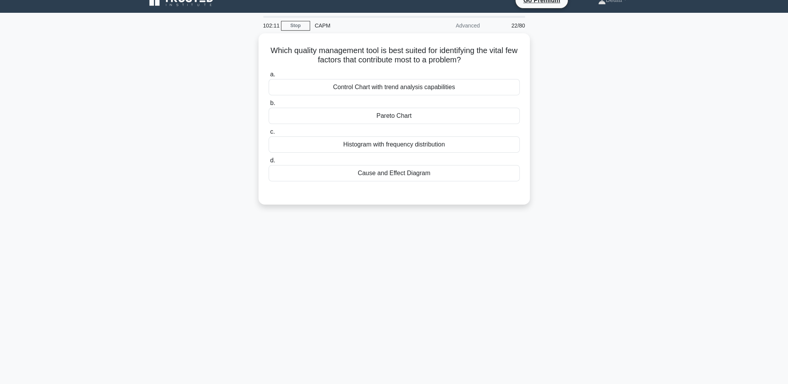
scroll to position [0, 0]
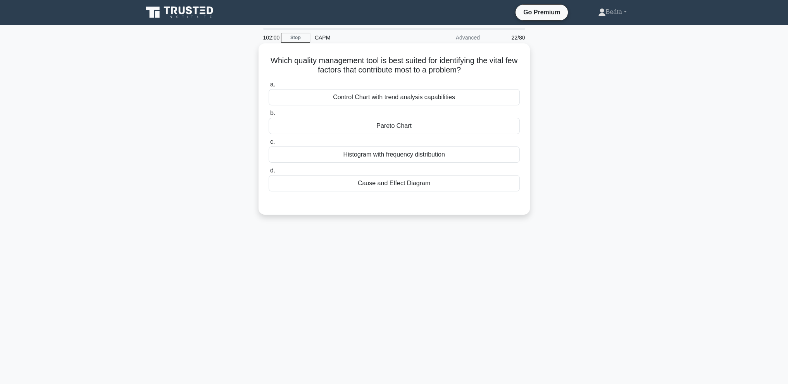
click at [391, 128] on div "Pareto Chart" at bounding box center [394, 126] width 251 height 16
click at [269, 116] on input "b. Pareto Chart" at bounding box center [269, 113] width 0 height 5
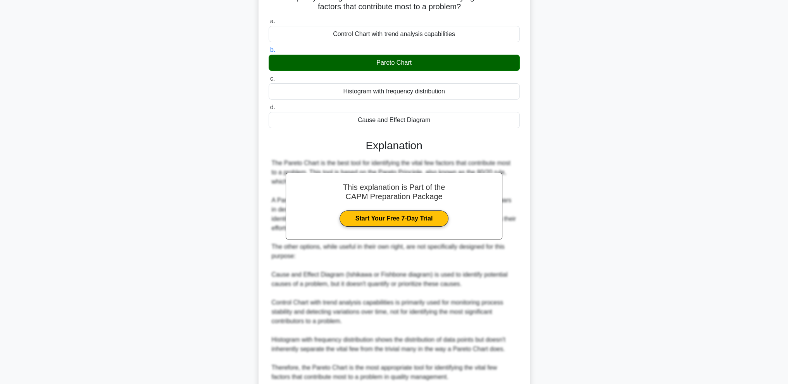
scroll to position [130, 0]
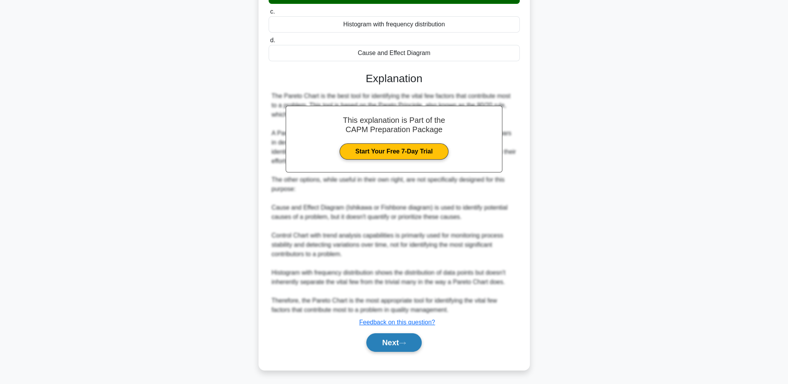
click at [391, 338] on button "Next" at bounding box center [393, 342] width 55 height 19
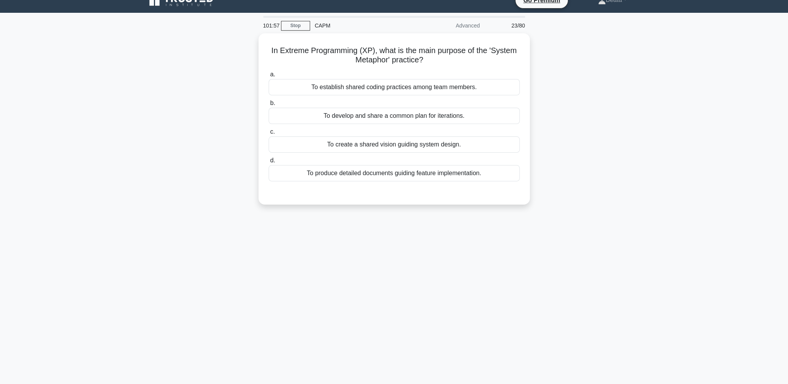
scroll to position [0, 0]
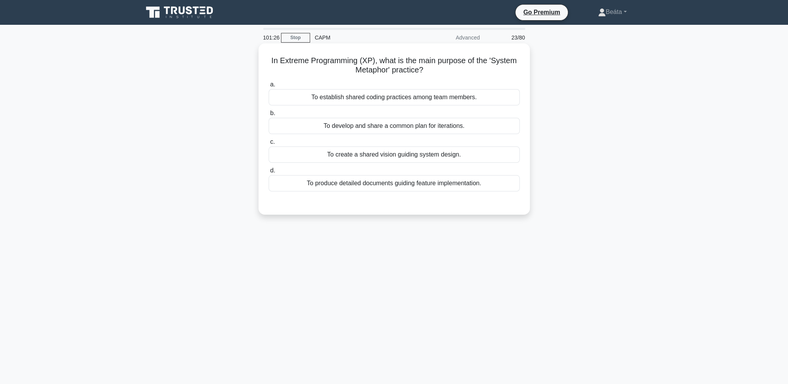
click at [471, 98] on div "To establish shared coding practices among team members." at bounding box center [394, 97] width 251 height 16
click at [269, 87] on input "a. To establish shared coding practices among team members." at bounding box center [269, 84] width 0 height 5
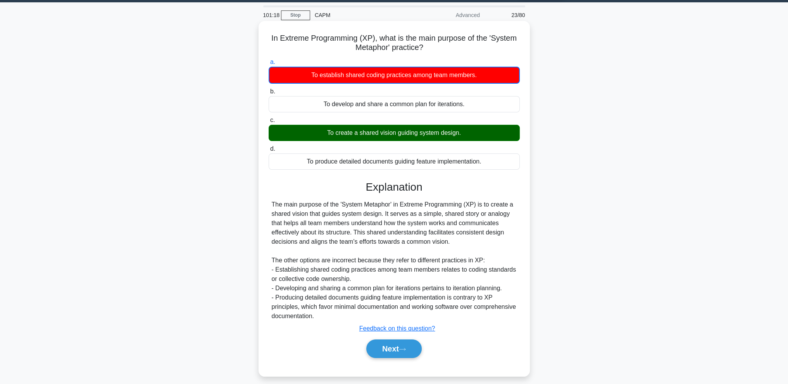
scroll to position [34, 0]
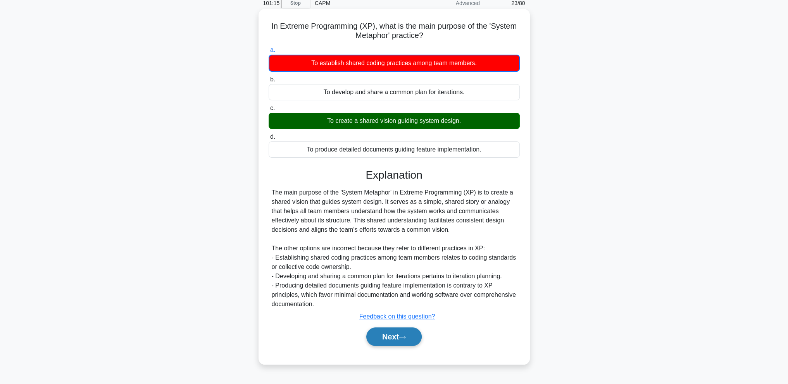
click at [369, 340] on button "Next" at bounding box center [393, 337] width 55 height 19
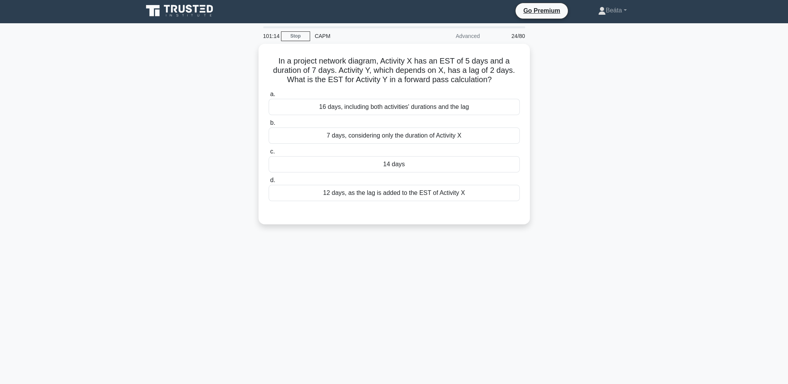
scroll to position [0, 0]
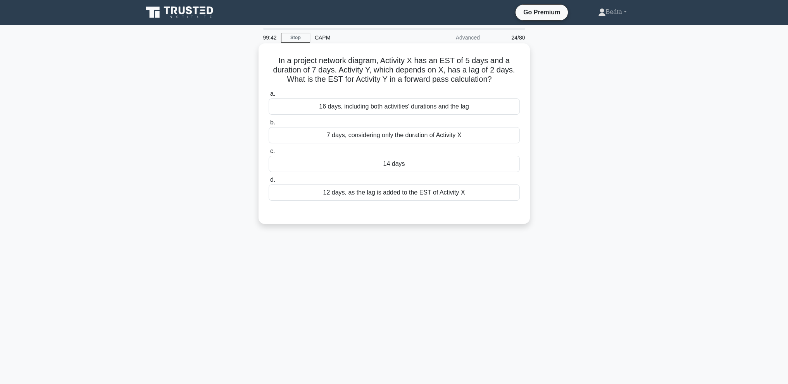
click at [415, 166] on div "14 days" at bounding box center [394, 164] width 251 height 16
click at [269, 154] on input "c. 14 days" at bounding box center [269, 151] width 0 height 5
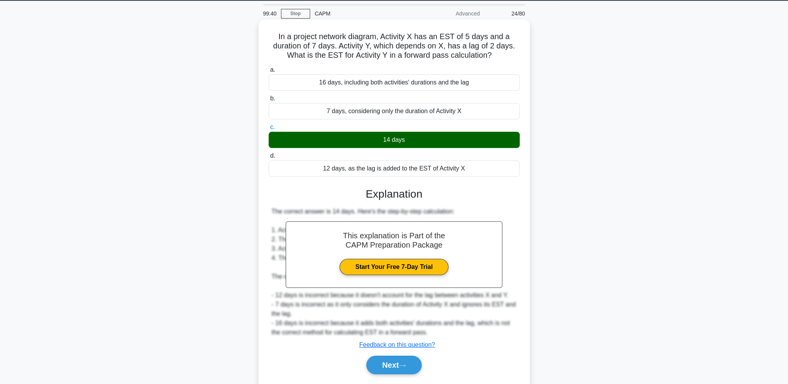
scroll to position [47, 0]
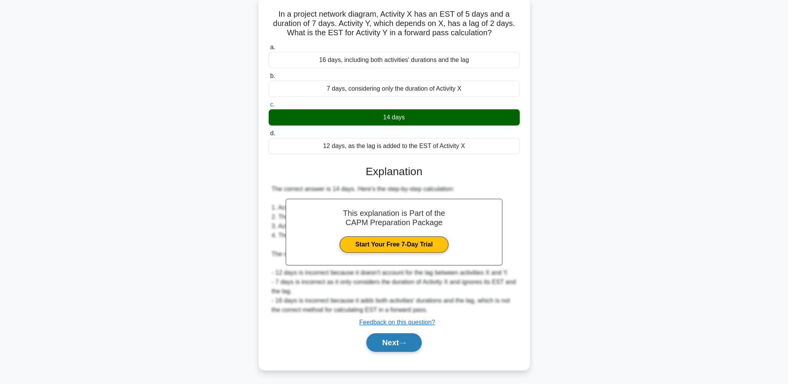
click at [407, 345] on button "Next" at bounding box center [393, 342] width 55 height 19
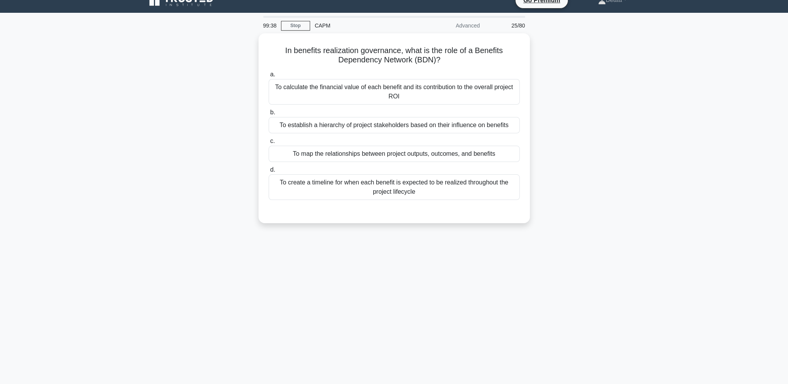
scroll to position [0, 0]
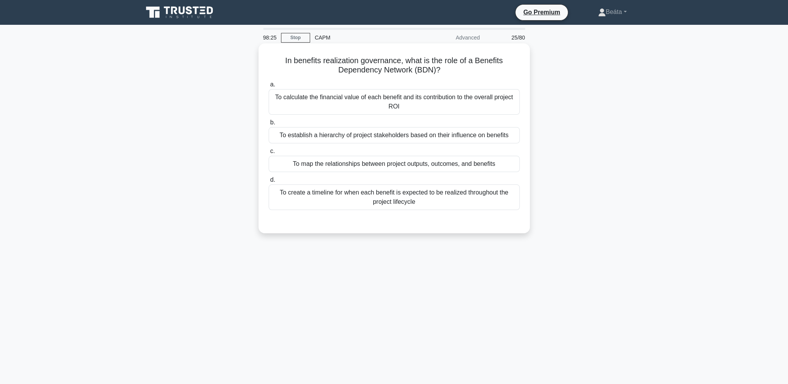
click at [470, 166] on div "To map the relationships between project outputs, outcomes, and benefits" at bounding box center [394, 164] width 251 height 16
click at [269, 154] on input "c. To map the relationships between project outputs, outcomes, and benefits" at bounding box center [269, 151] width 0 height 5
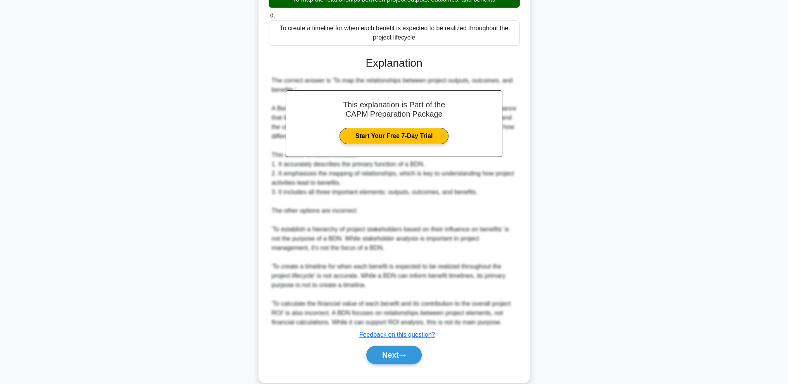
scroll to position [177, 0]
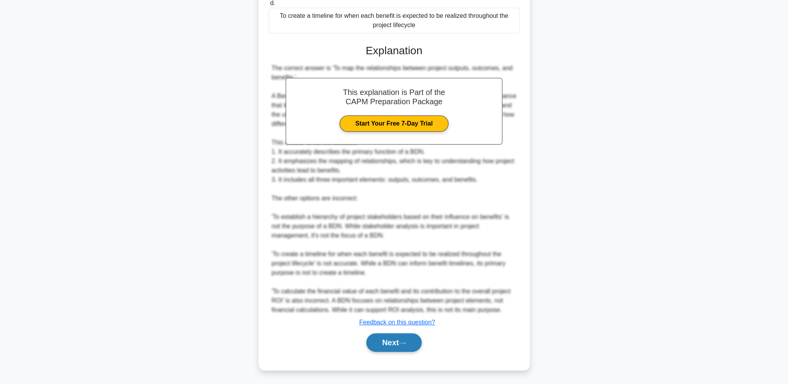
click at [406, 345] on button "Next" at bounding box center [393, 342] width 55 height 19
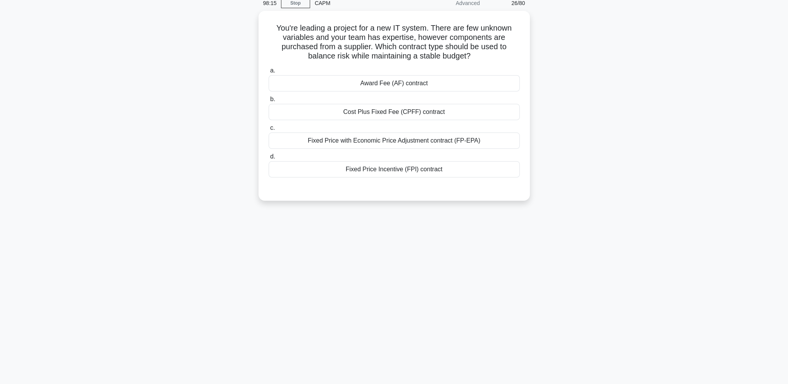
scroll to position [0, 0]
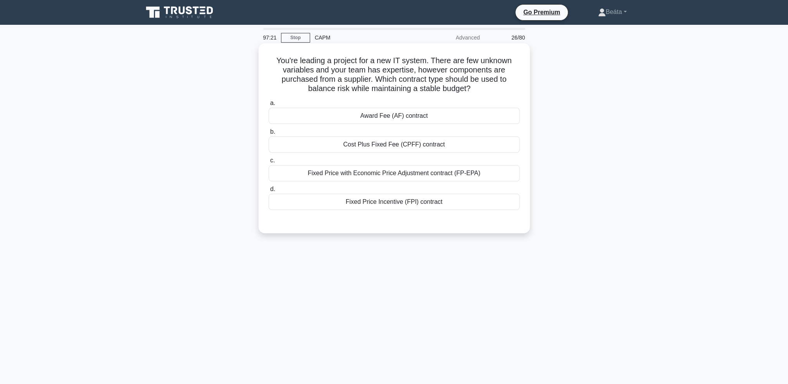
click at [446, 142] on div "Cost Plus Fixed Fee (CPFF) contract" at bounding box center [394, 144] width 251 height 16
click at [269, 134] on input "b. Cost Plus Fixed Fee (CPFF) contract" at bounding box center [269, 131] width 0 height 5
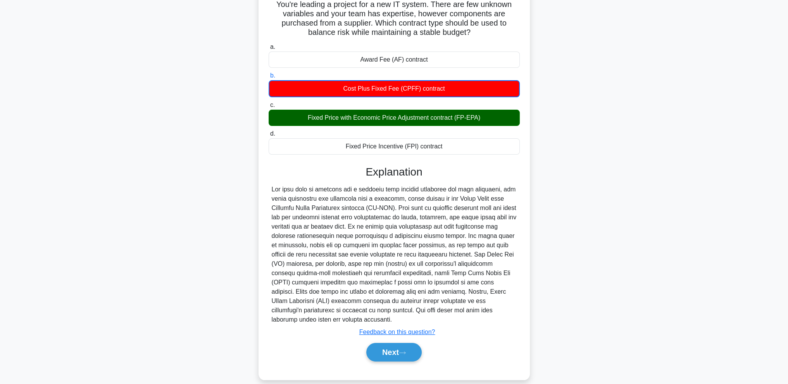
scroll to position [57, 0]
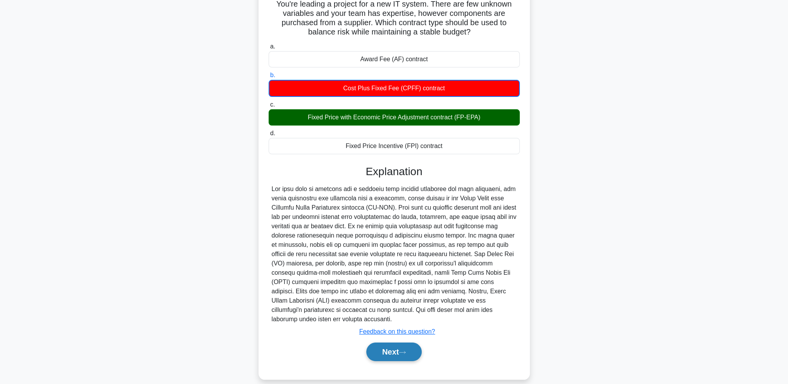
click at [394, 343] on button "Next" at bounding box center [393, 352] width 55 height 19
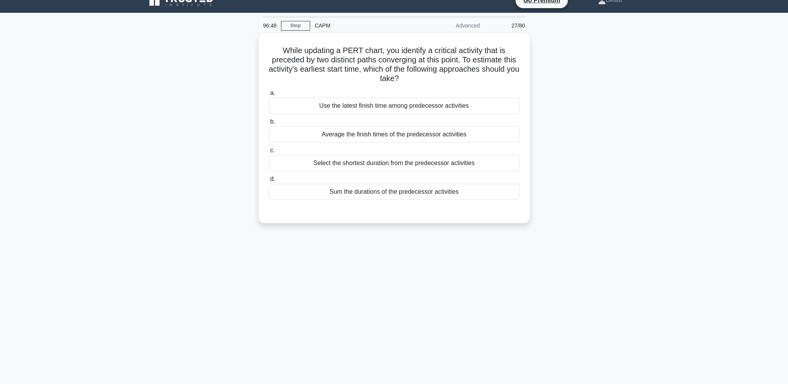
scroll to position [0, 0]
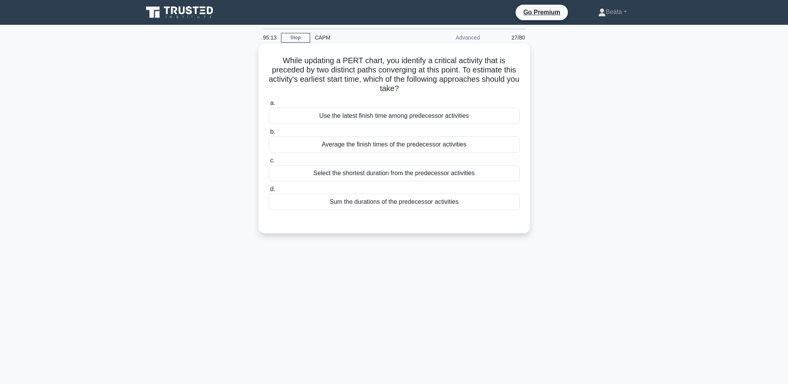
click at [406, 174] on div "Select the shortest duration from the predecessor activities" at bounding box center [394, 173] width 251 height 16
click at [269, 163] on input "c. Select the shortest duration from the predecessor activities" at bounding box center [269, 160] width 0 height 5
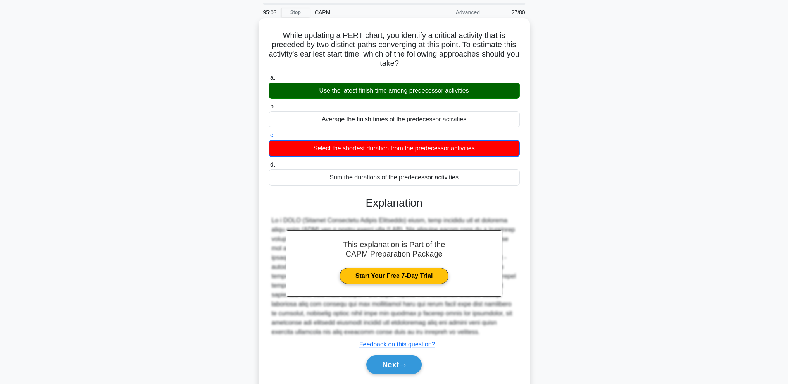
scroll to position [39, 0]
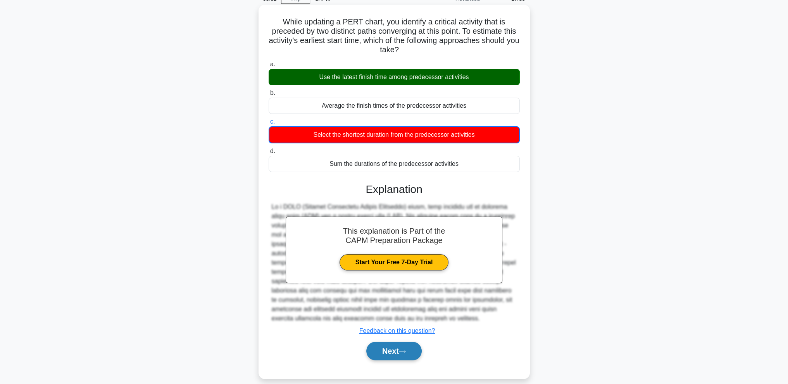
click at [400, 352] on button "Next" at bounding box center [393, 351] width 55 height 19
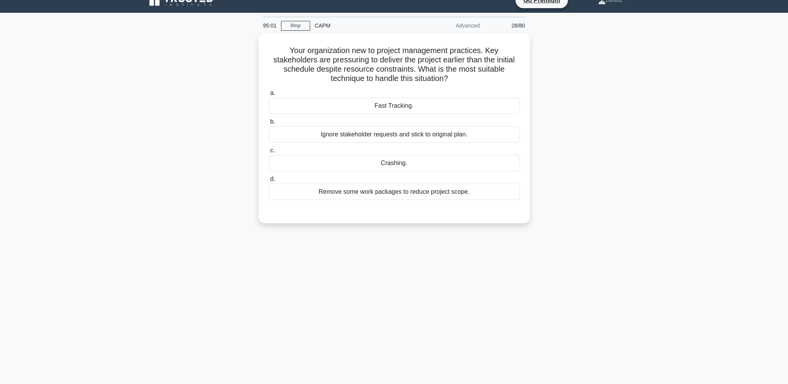
scroll to position [0, 0]
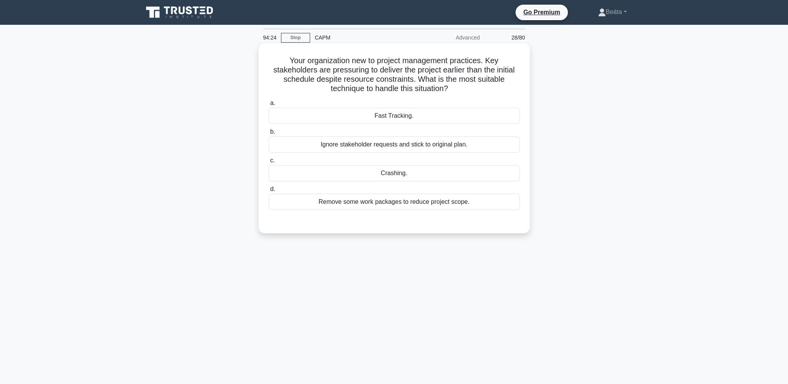
click at [444, 120] on div "Fast Tracking." at bounding box center [394, 116] width 251 height 16
click at [269, 106] on input "a. Fast Tracking." at bounding box center [269, 103] width 0 height 5
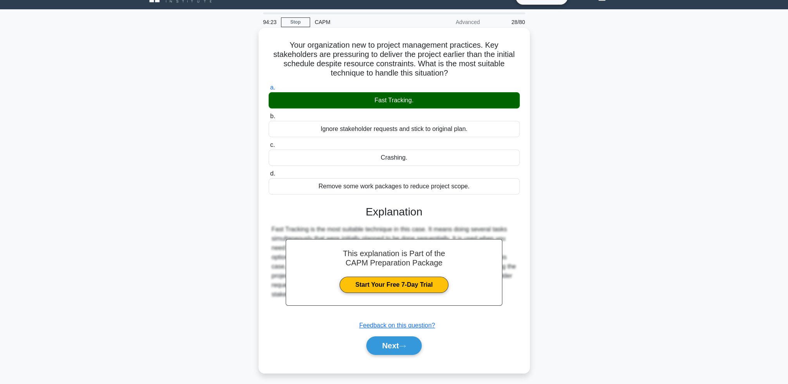
scroll to position [34, 0]
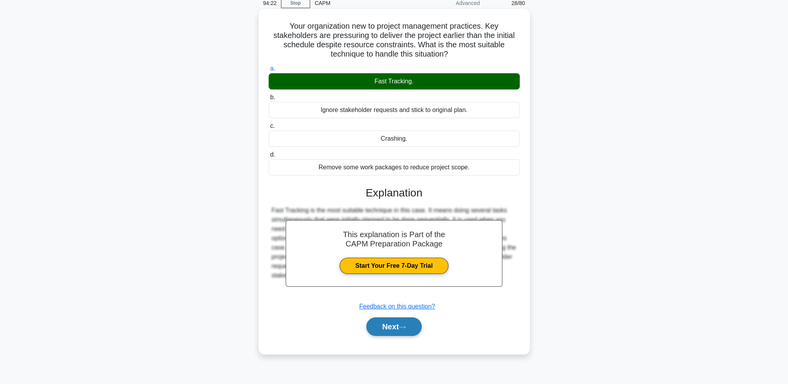
click at [381, 332] on button "Next" at bounding box center [393, 326] width 55 height 19
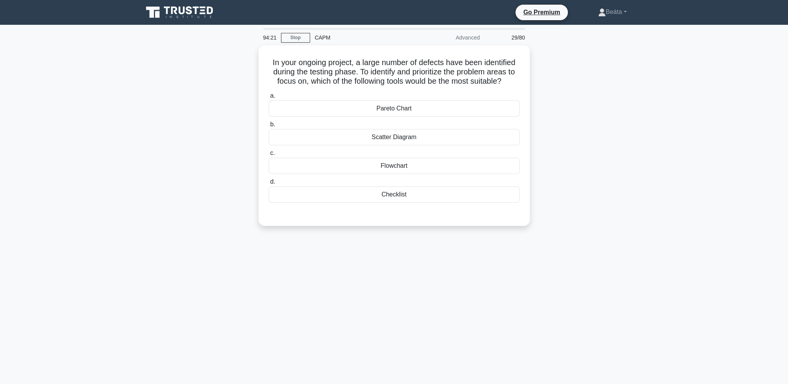
scroll to position [0, 0]
click at [465, 109] on div "Pareto Chart" at bounding box center [394, 106] width 251 height 16
click at [269, 97] on input "a. Pareto Chart" at bounding box center [269, 93] width 0 height 5
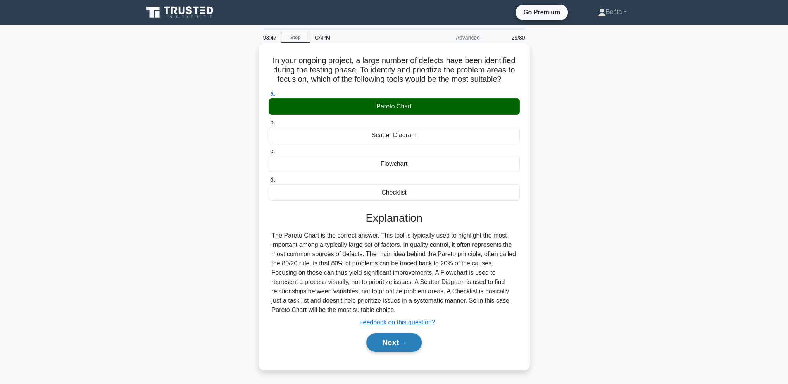
click at [399, 345] on button "Next" at bounding box center [393, 342] width 55 height 19
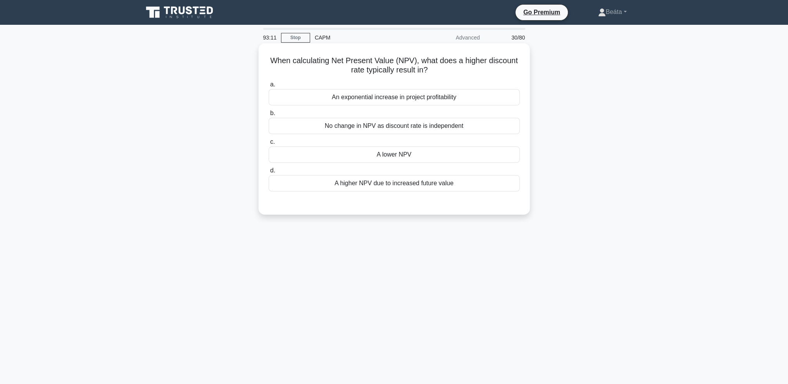
click at [416, 152] on div "A lower NPV" at bounding box center [394, 155] width 251 height 16
click at [269, 145] on input "c. A lower NPV" at bounding box center [269, 142] width 0 height 5
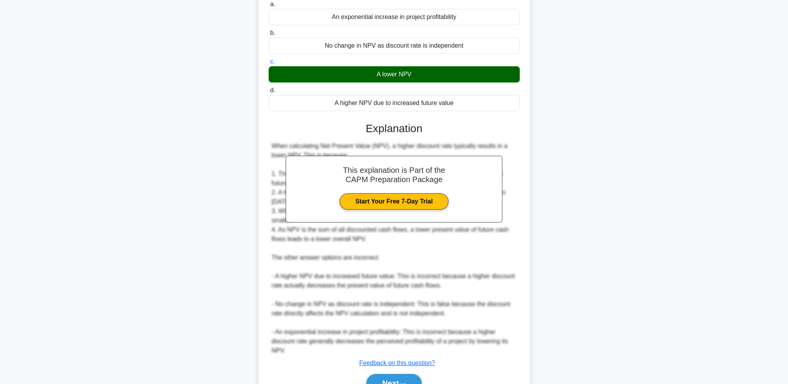
scroll to position [121, 0]
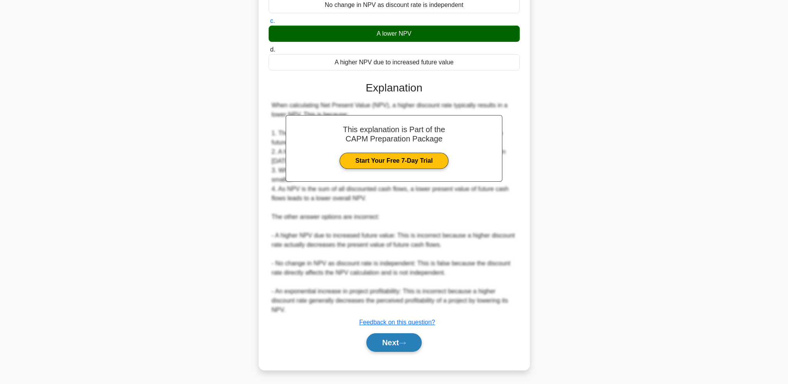
click at [398, 345] on button "Next" at bounding box center [393, 342] width 55 height 19
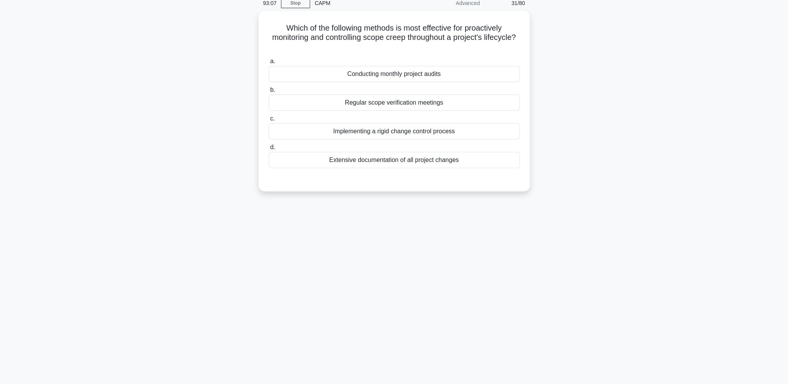
scroll to position [34, 0]
click at [433, 225] on div "92:53 Stop CAPM Advanced 31/80 Which of the following methods is most effective…" at bounding box center [394, 187] width 512 height 388
click at [449, 208] on div "89:46 Stop CAPM Advanced 31/80 Which of the following methods is most effective…" at bounding box center [394, 187] width 512 height 388
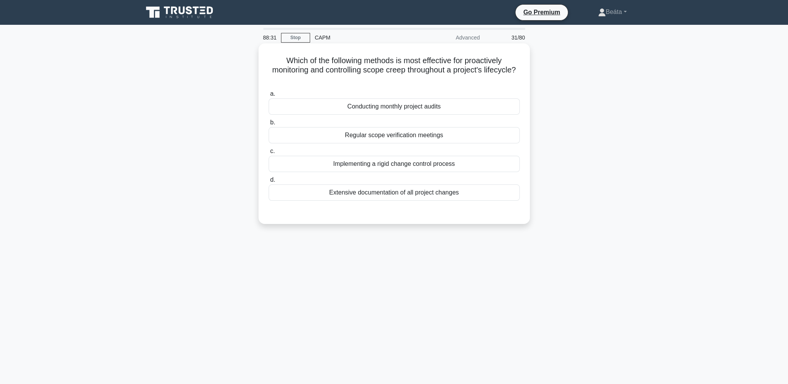
click at [447, 103] on div "Conducting monthly project audits" at bounding box center [394, 106] width 251 height 16
click at [269, 97] on input "a. Conducting monthly project audits" at bounding box center [269, 93] width 0 height 5
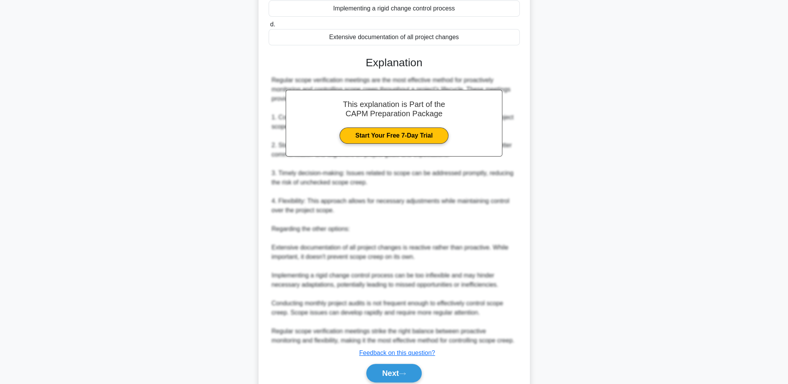
scroll to position [196, 0]
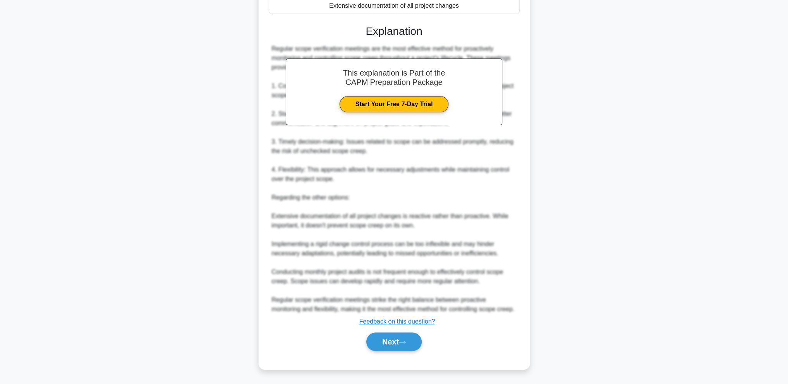
click at [375, 350] on button "Next" at bounding box center [393, 342] width 55 height 19
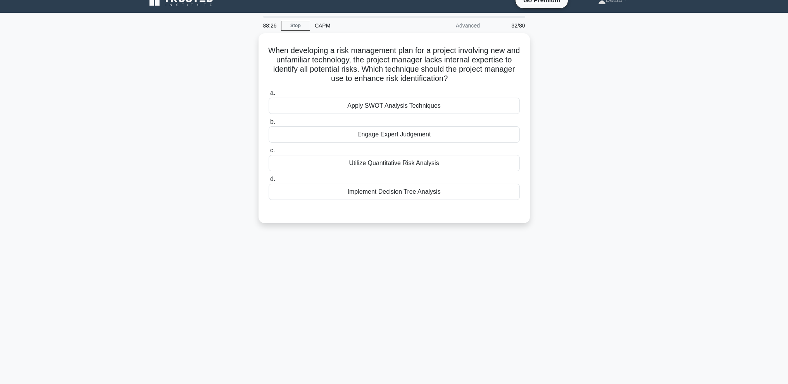
scroll to position [0, 0]
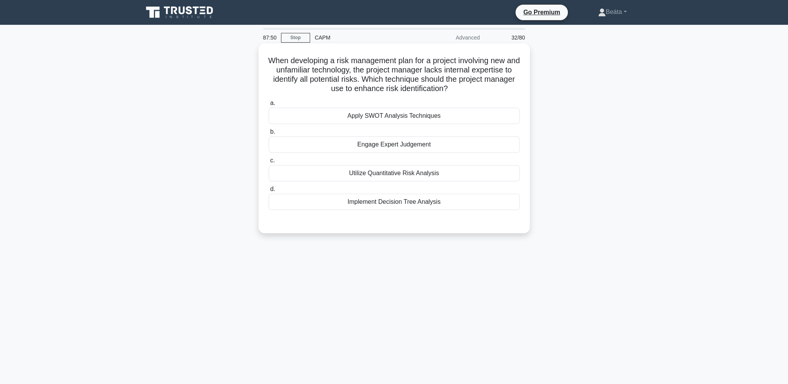
click at [419, 147] on div "Engage Expert Judgement" at bounding box center [394, 144] width 251 height 16
click at [269, 134] on input "b. Engage Expert Judgement" at bounding box center [269, 131] width 0 height 5
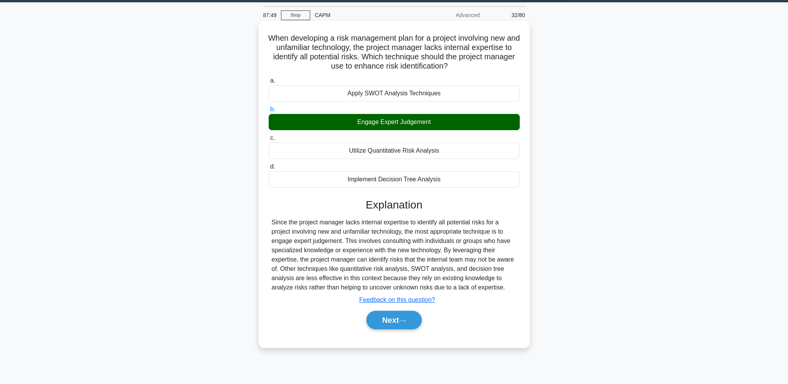
scroll to position [34, 0]
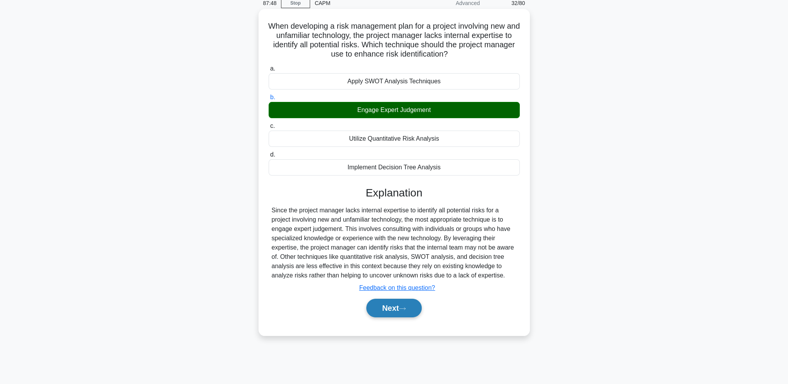
click at [400, 314] on button "Next" at bounding box center [393, 308] width 55 height 19
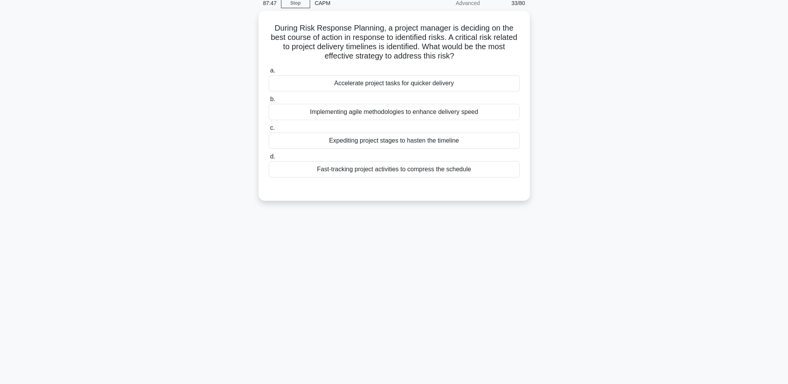
scroll to position [0, 0]
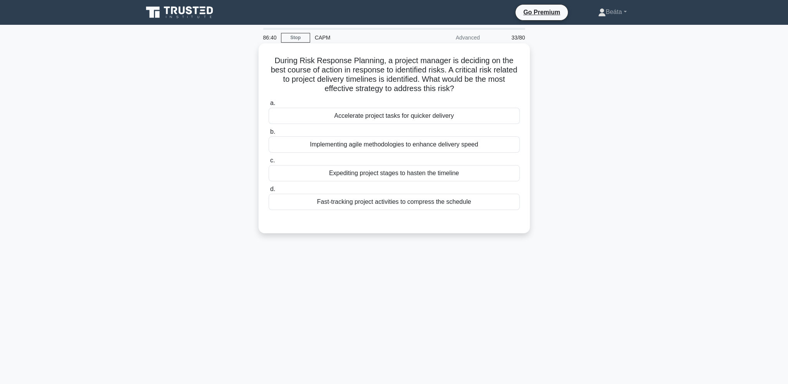
click at [409, 176] on div "Expediting project stages to hasten the timeline" at bounding box center [394, 173] width 251 height 16
click at [269, 163] on input "c. Expediting project stages to hasten the timeline" at bounding box center [269, 160] width 0 height 5
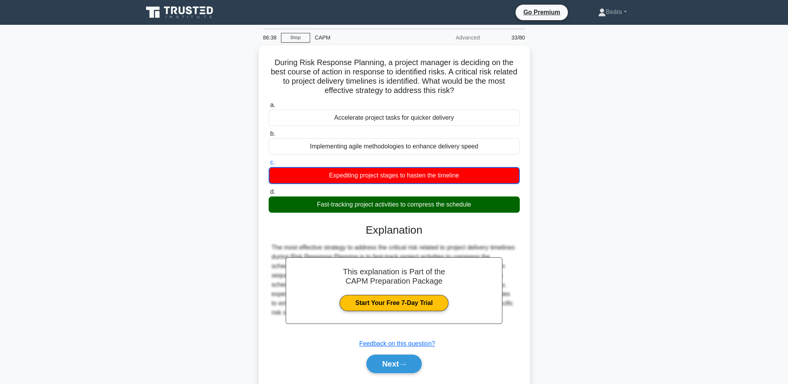
scroll to position [34, 0]
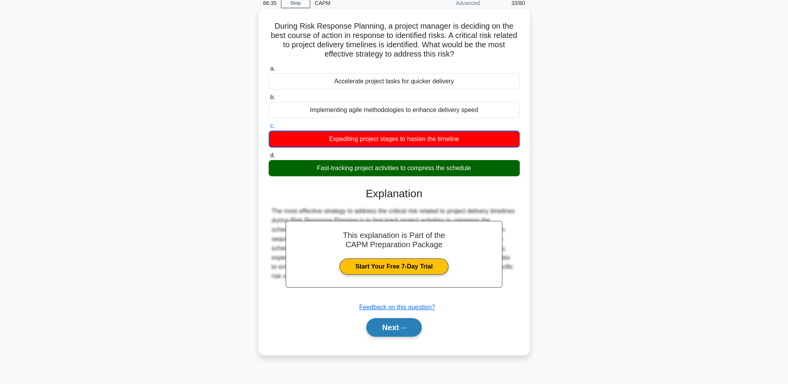
click at [394, 328] on button "Next" at bounding box center [393, 327] width 55 height 19
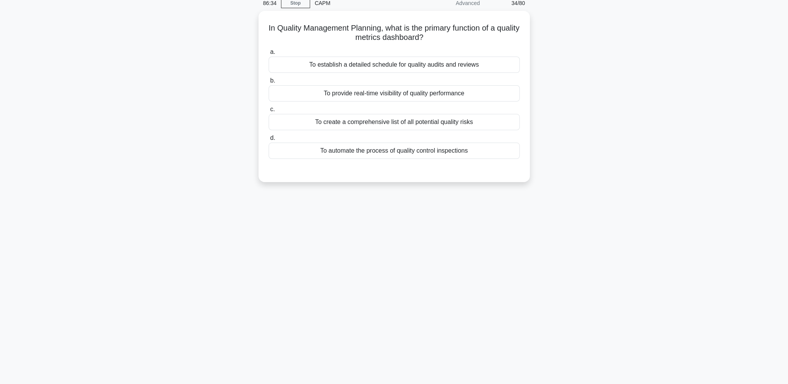
scroll to position [0, 0]
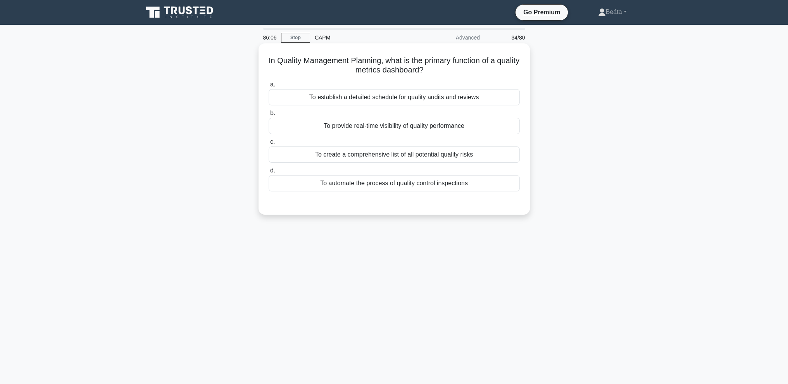
click at [400, 124] on div "To provide real-time visibility of quality performance" at bounding box center [394, 126] width 251 height 16
click at [269, 116] on input "b. To provide real-time visibility of quality performance" at bounding box center [269, 113] width 0 height 5
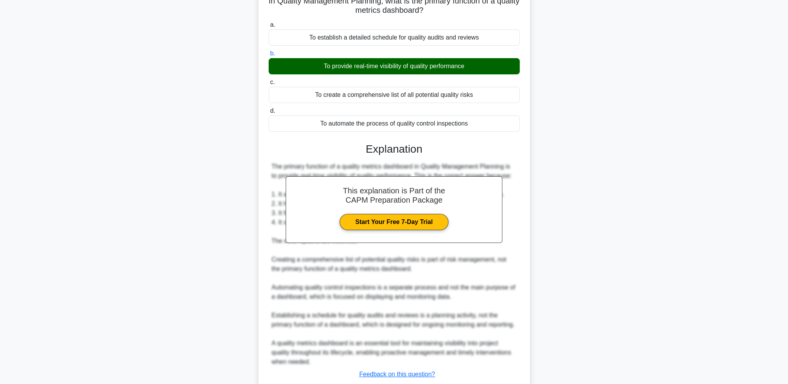
scroll to position [121, 0]
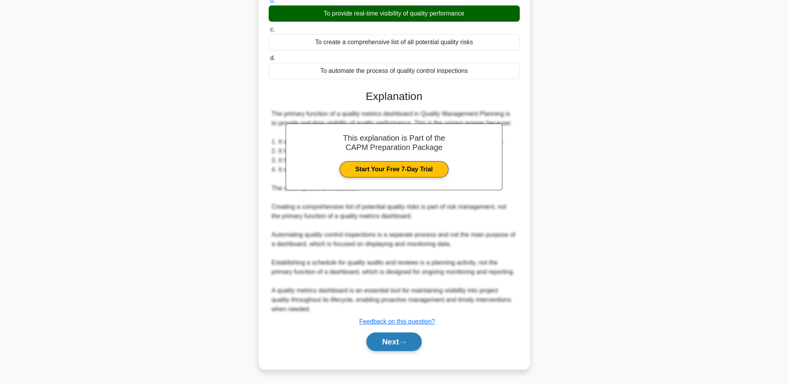
click at [397, 339] on button "Next" at bounding box center [393, 342] width 55 height 19
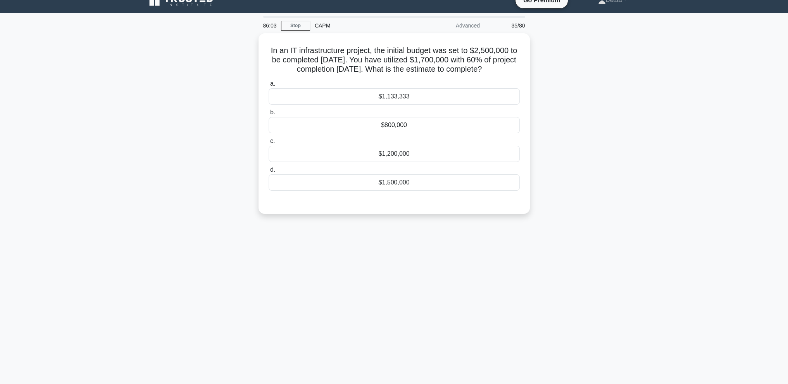
scroll to position [0, 0]
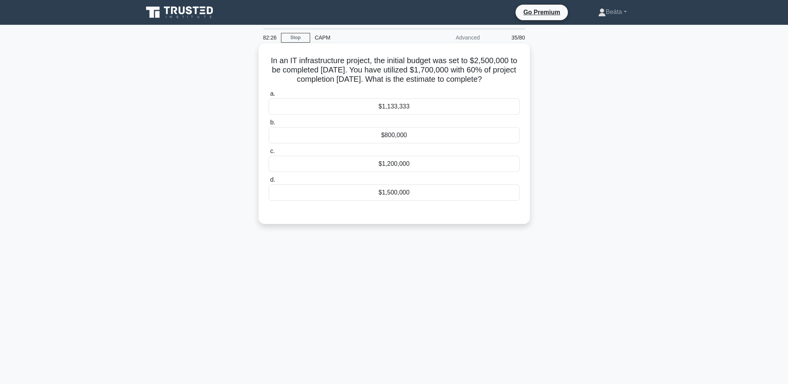
click at [411, 115] on div "$1,133,333" at bounding box center [394, 106] width 251 height 16
click at [269, 97] on input "a. $1,133,333" at bounding box center [269, 93] width 0 height 5
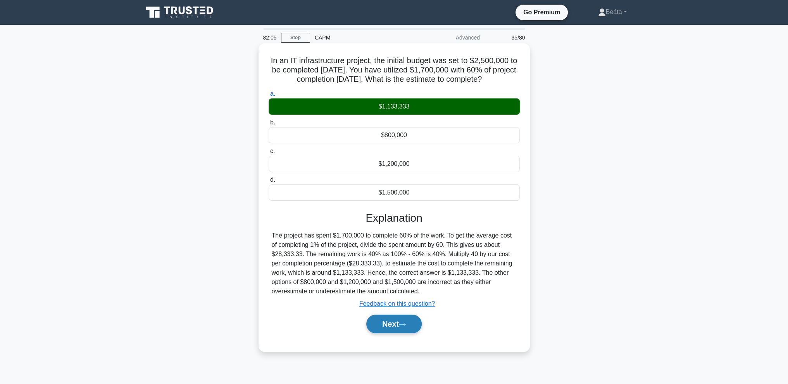
click at [406, 327] on icon at bounding box center [402, 324] width 7 height 4
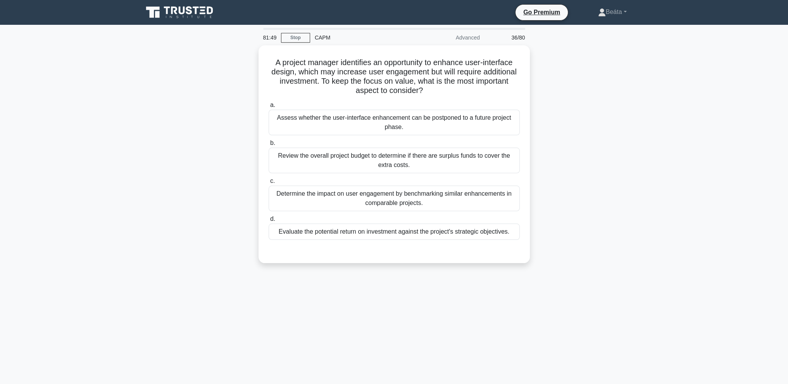
click at [477, 279] on div "81:49 Stop CAPM Advanced 36/80 A project manager identifies an opportunity to e…" at bounding box center [394, 222] width 512 height 388
click at [397, 202] on div "Determine the impact on user engagement by benchmarking similar enhancements in…" at bounding box center [394, 197] width 251 height 26
click at [269, 182] on input "c. Determine the impact on user engagement by benchmarking similar enhancements…" at bounding box center [269, 179] width 0 height 5
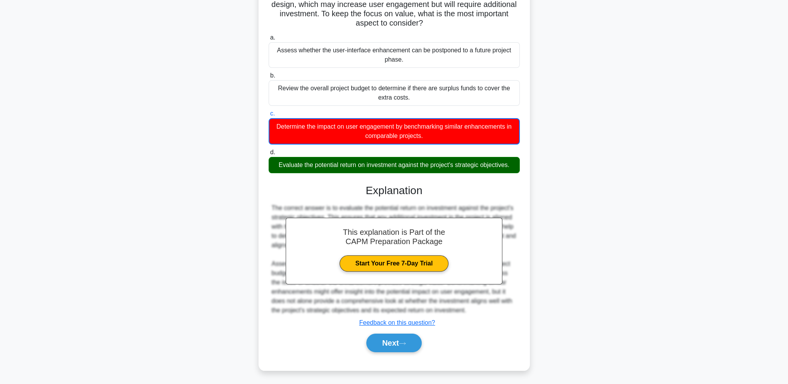
scroll to position [66, 0]
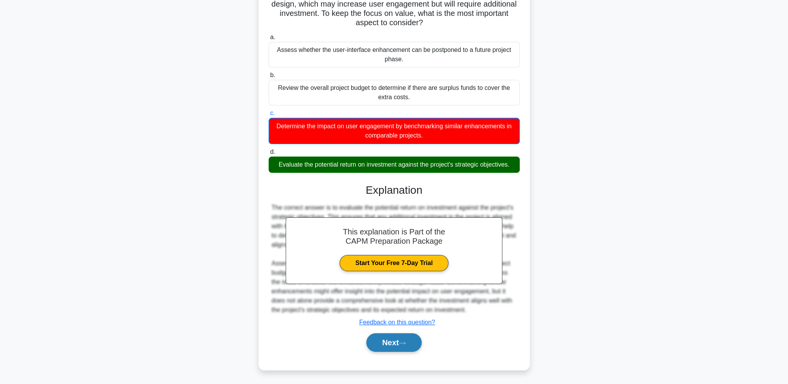
click at [392, 343] on button "Next" at bounding box center [393, 342] width 55 height 19
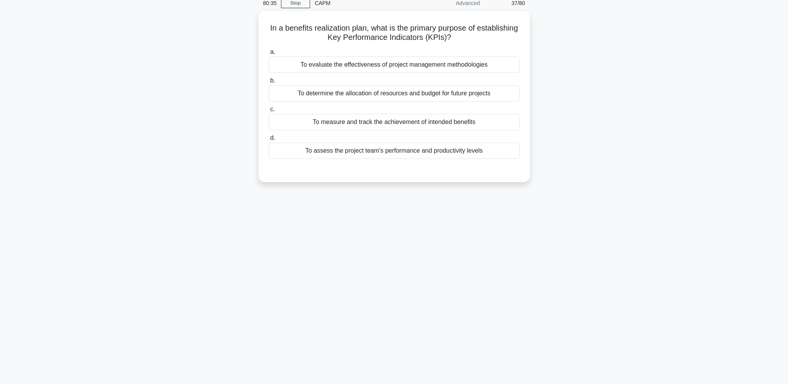
scroll to position [0, 0]
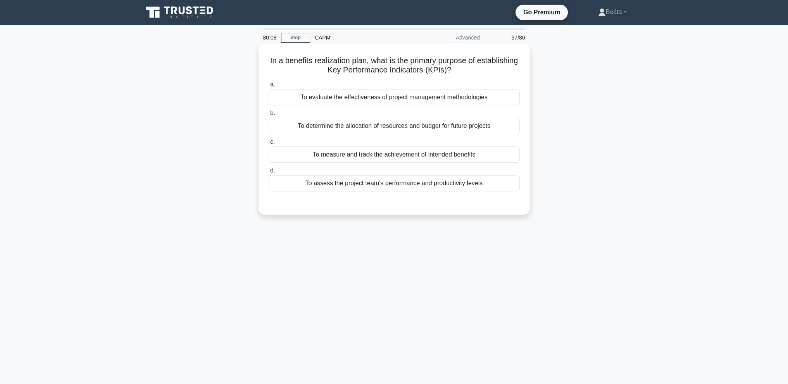
click at [429, 191] on div "To assess the project team's performance and productivity levels" at bounding box center [394, 183] width 251 height 16
click at [269, 173] on input "d. To assess the project team's performance and productivity levels" at bounding box center [269, 170] width 0 height 5
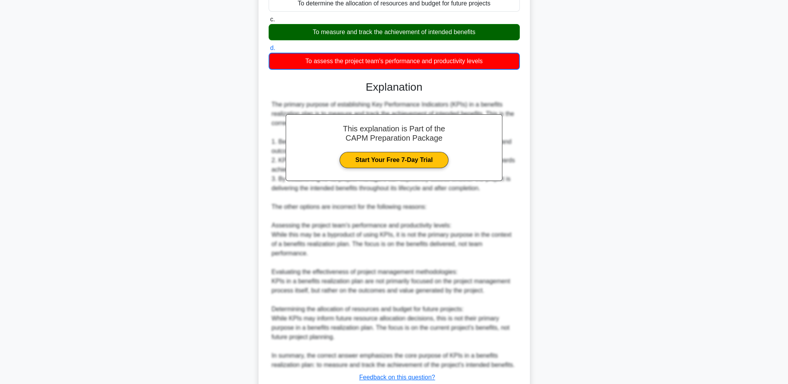
scroll to position [178, 0]
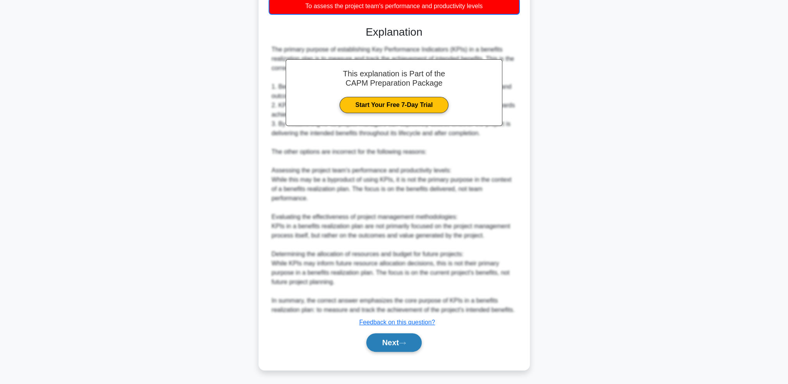
click at [392, 342] on button "Next" at bounding box center [393, 342] width 55 height 19
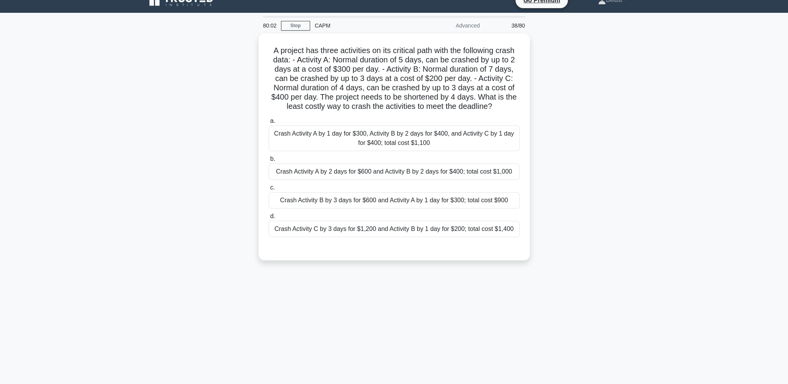
scroll to position [0, 0]
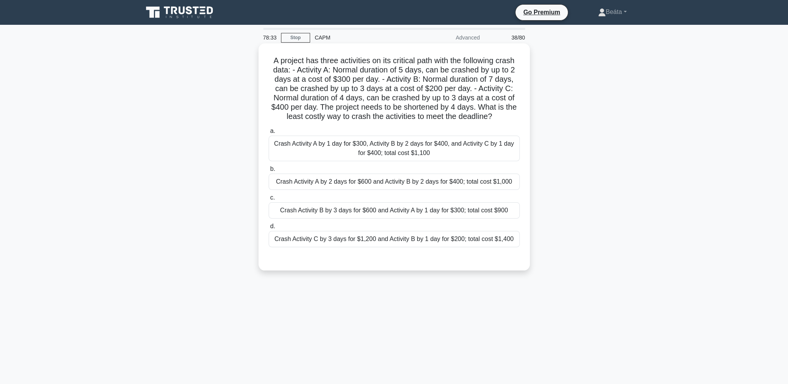
click at [471, 212] on div "Crash Activity B by 3 days for $600 and Activity A by 1 day for $300; total cos…" at bounding box center [394, 210] width 251 height 16
click at [269, 200] on input "c. Crash Activity B by 3 days for $600 and Activity A by 1 day for $300; total …" at bounding box center [269, 197] width 0 height 5
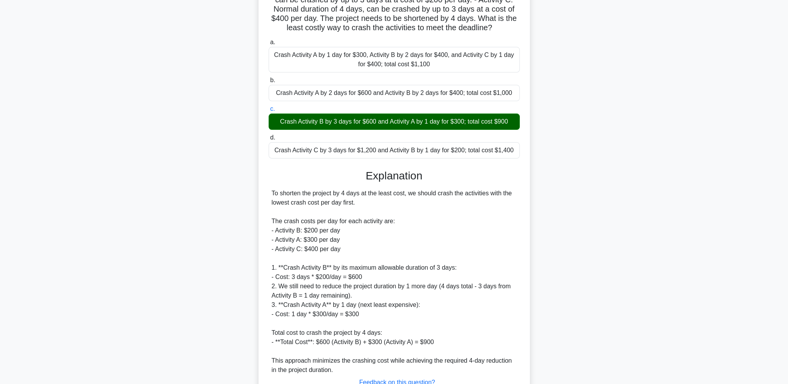
scroll to position [149, 0]
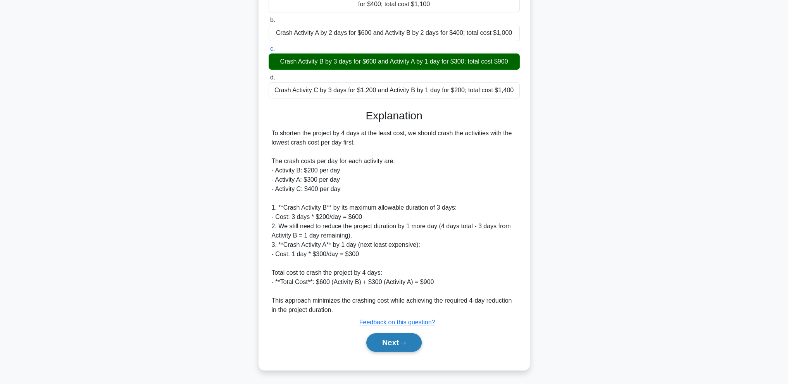
click at [414, 344] on button "Next" at bounding box center [393, 342] width 55 height 19
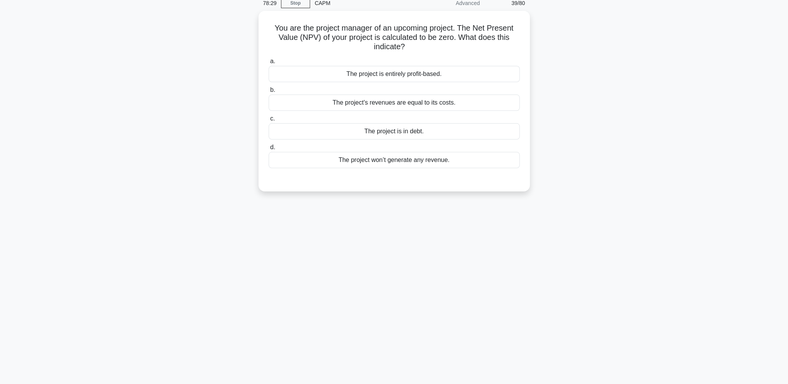
scroll to position [0, 0]
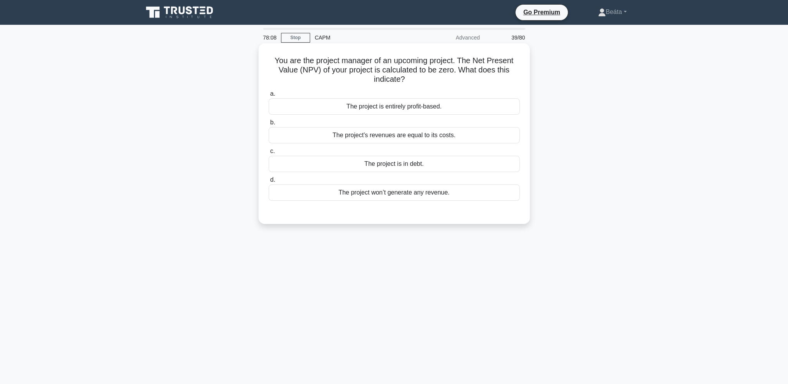
click at [442, 137] on div "The project's revenues are equal to its costs." at bounding box center [394, 135] width 251 height 16
click at [269, 125] on input "b. The project's revenues are equal to its costs." at bounding box center [269, 122] width 0 height 5
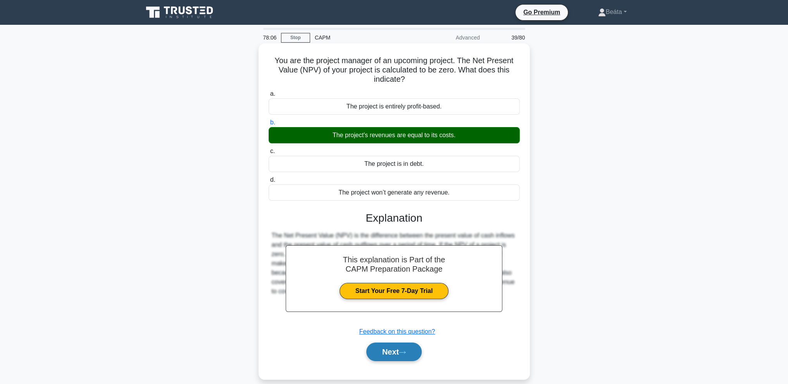
click at [395, 349] on button "Next" at bounding box center [393, 352] width 55 height 19
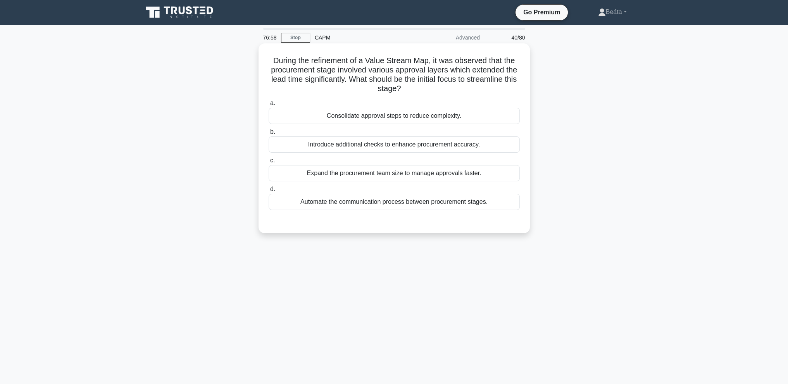
click at [420, 120] on div "Consolidate approval steps to reduce complexity." at bounding box center [394, 116] width 251 height 16
click at [269, 106] on input "a. Consolidate approval steps to reduce complexity." at bounding box center [269, 103] width 0 height 5
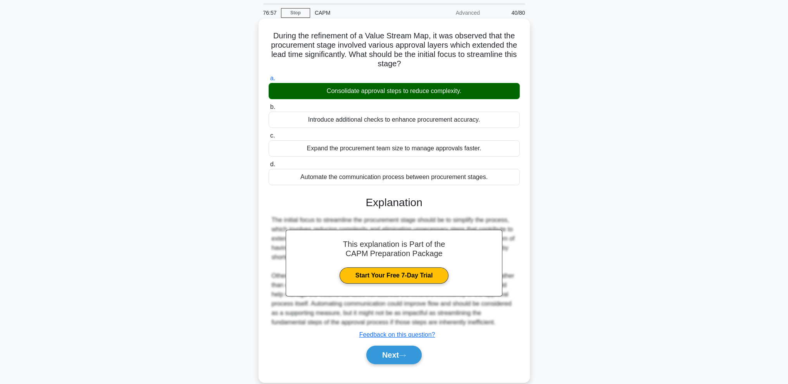
scroll to position [37, 0]
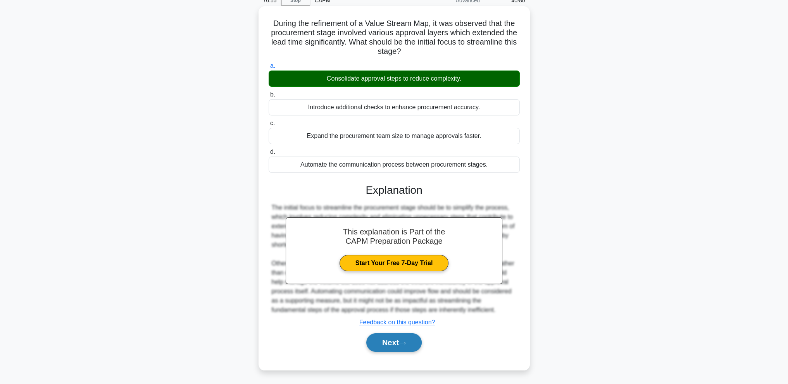
click at [403, 344] on icon at bounding box center [402, 343] width 7 height 4
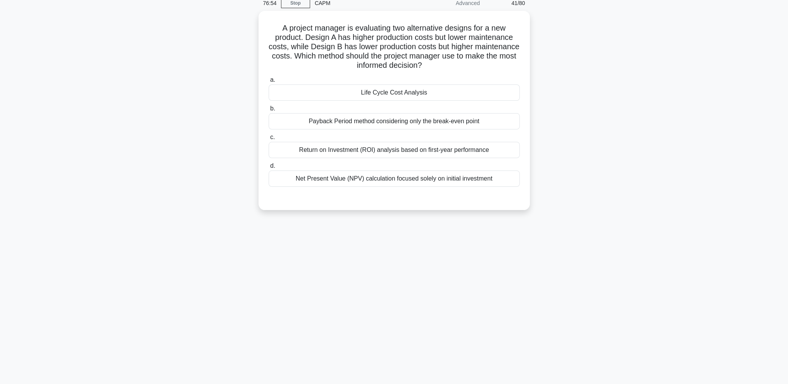
scroll to position [0, 0]
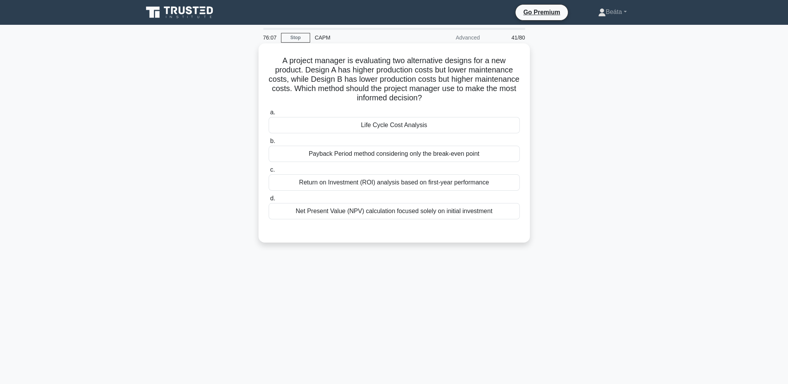
click at [502, 124] on div "Life Cycle Cost Analysis" at bounding box center [394, 125] width 251 height 16
click at [269, 115] on input "a. Life Cycle Cost Analysis" at bounding box center [269, 112] width 0 height 5
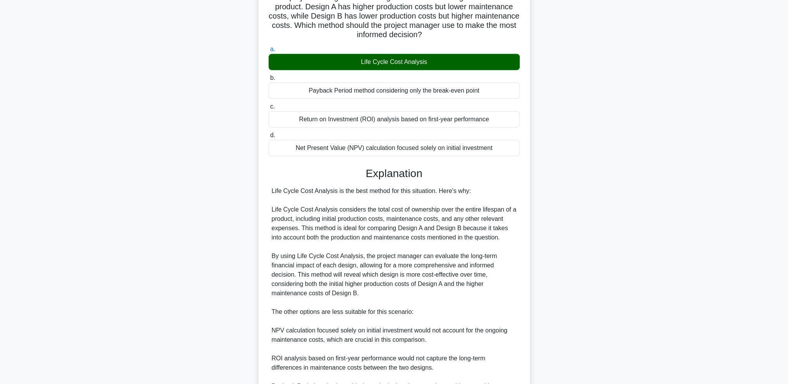
scroll to position [186, 0]
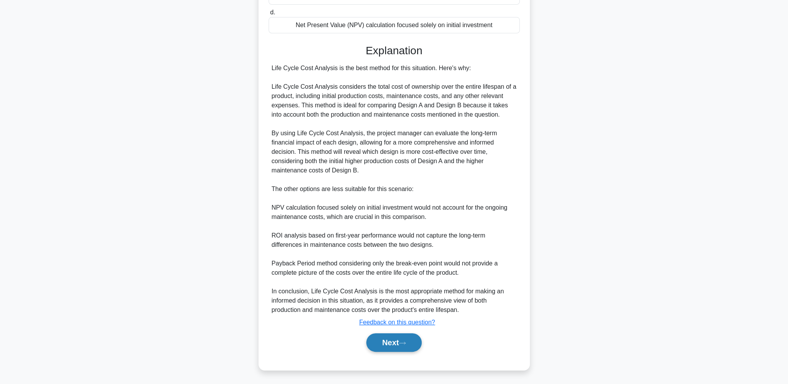
click at [406, 344] on icon at bounding box center [402, 343] width 7 height 4
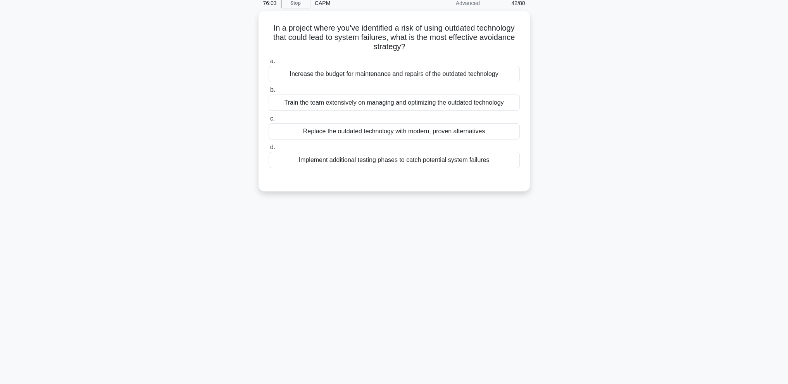
scroll to position [0, 0]
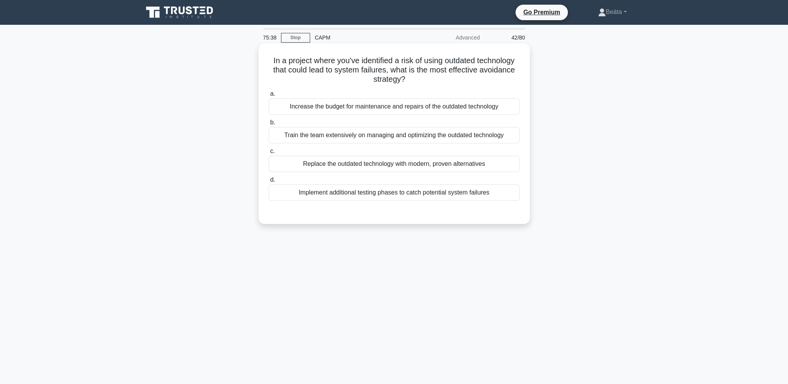
click at [475, 190] on div "Implement additional testing phases to catch potential system failures" at bounding box center [394, 192] width 251 height 16
click at [269, 183] on input "d. Implement additional testing phases to catch potential system failures" at bounding box center [269, 180] width 0 height 5
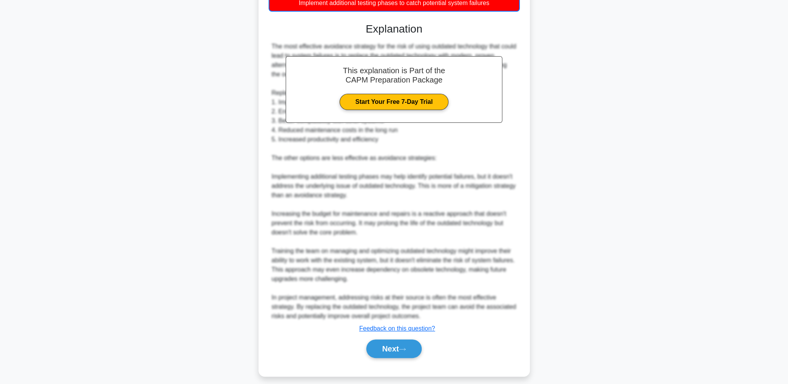
scroll to position [194, 0]
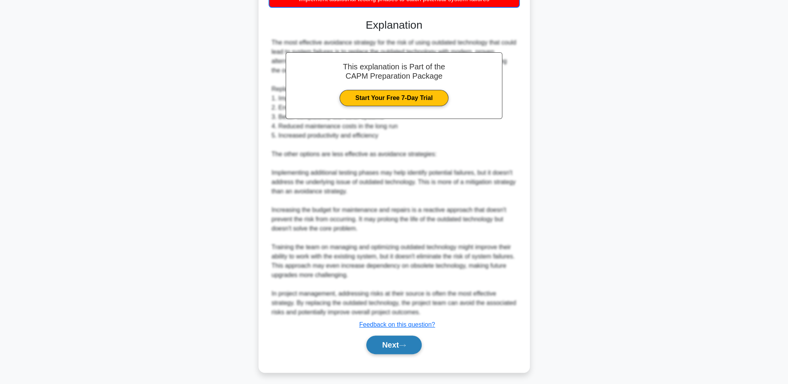
click at [402, 341] on button "Next" at bounding box center [393, 345] width 55 height 19
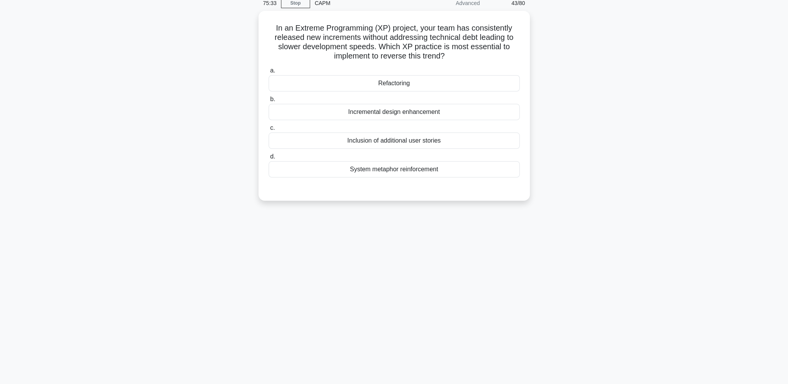
scroll to position [0, 0]
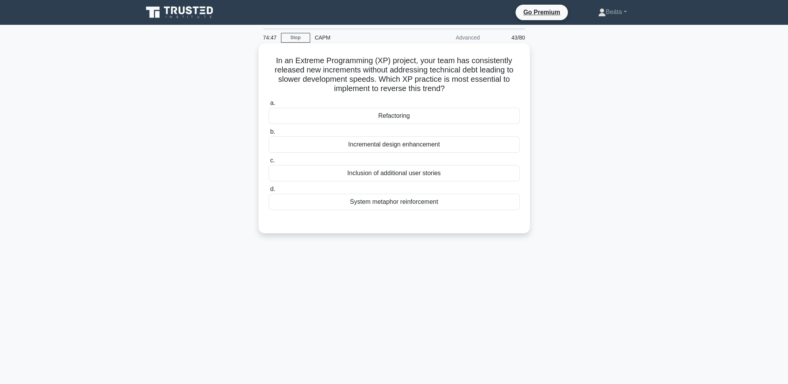
click at [470, 142] on div "Incremental design enhancement" at bounding box center [394, 144] width 251 height 16
click at [269, 134] on input "b. Incremental design enhancement" at bounding box center [269, 131] width 0 height 5
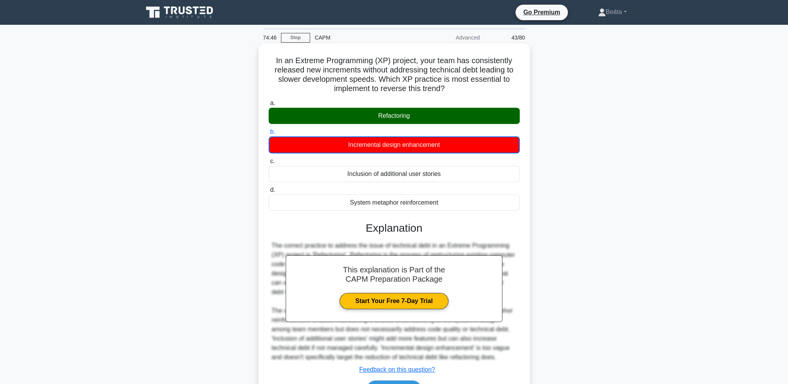
scroll to position [47, 0]
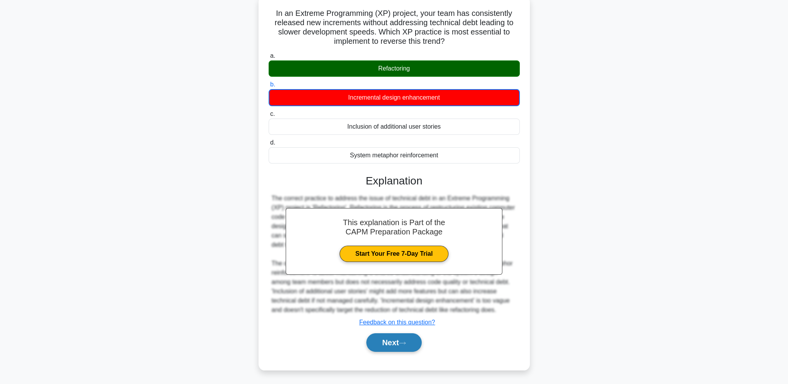
click at [403, 342] on icon at bounding box center [402, 343] width 7 height 4
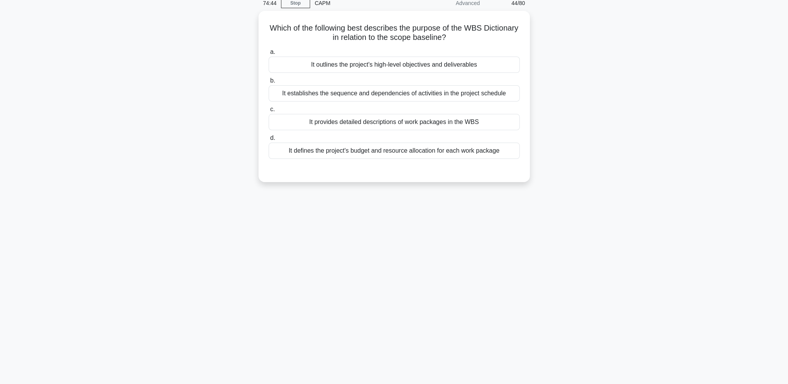
scroll to position [34, 0]
click at [402, 90] on div "It establishes the sequence and dependencies of activities in the project sched…" at bounding box center [394, 91] width 251 height 16
click at [269, 81] on input "b. It establishes the sequence and dependencies of activities in the project sc…" at bounding box center [269, 78] width 0 height 5
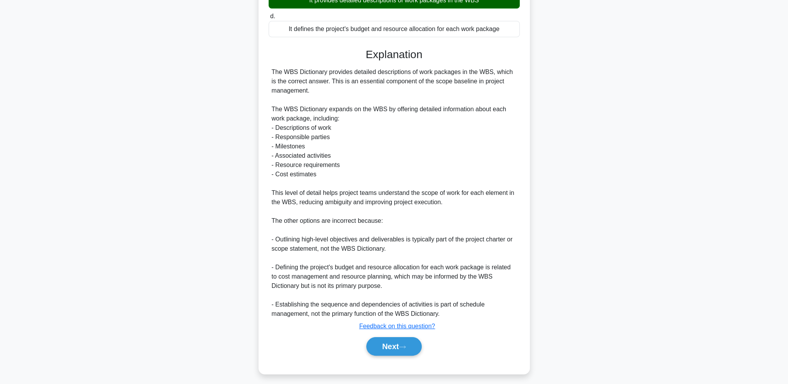
scroll to position [159, 0]
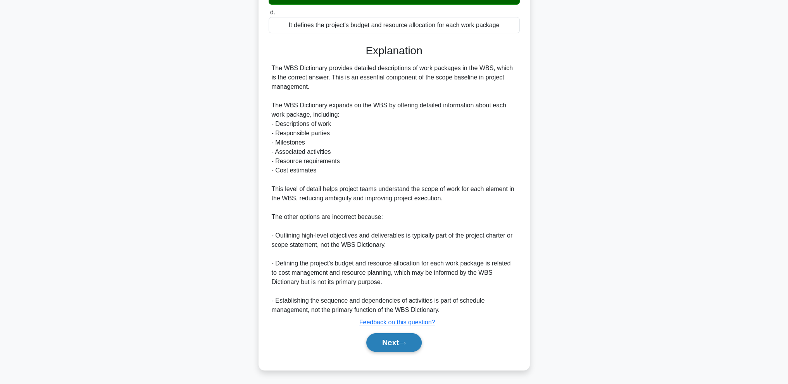
click at [397, 348] on button "Next" at bounding box center [393, 342] width 55 height 19
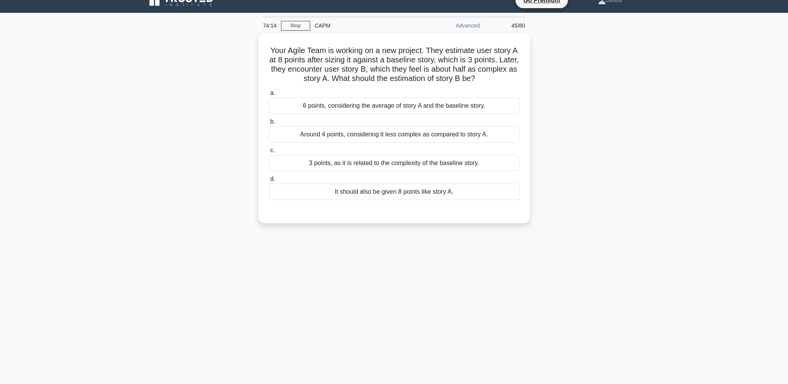
scroll to position [0, 0]
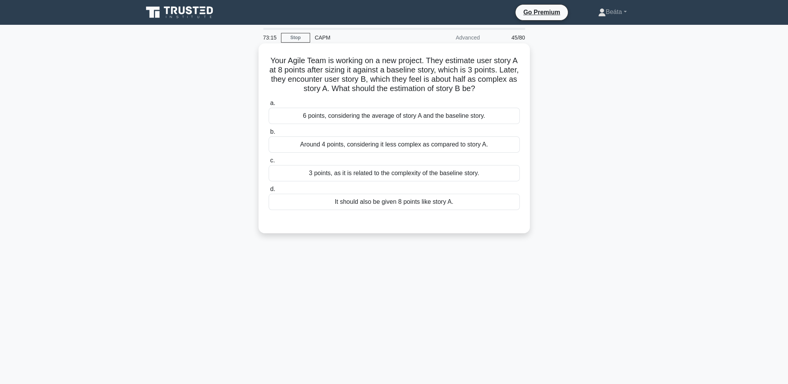
click at [378, 141] on div "Around 4 points, considering it less complex as compared to story A." at bounding box center [394, 144] width 251 height 16
click at [269, 134] on input "b. Around 4 points, considering it less complex as compared to story A." at bounding box center [269, 131] width 0 height 5
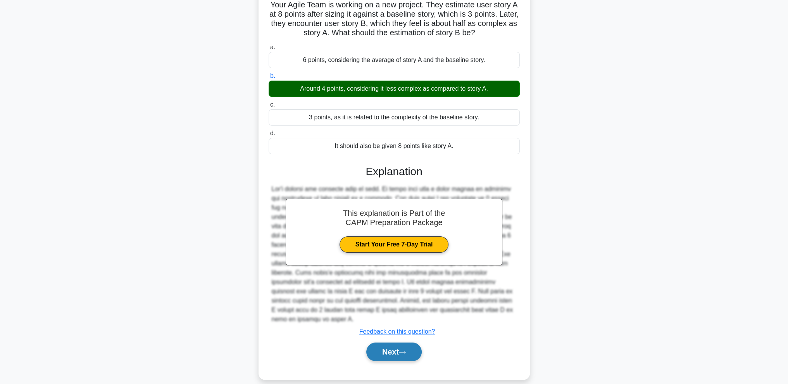
click at [400, 349] on button "Next" at bounding box center [393, 352] width 55 height 19
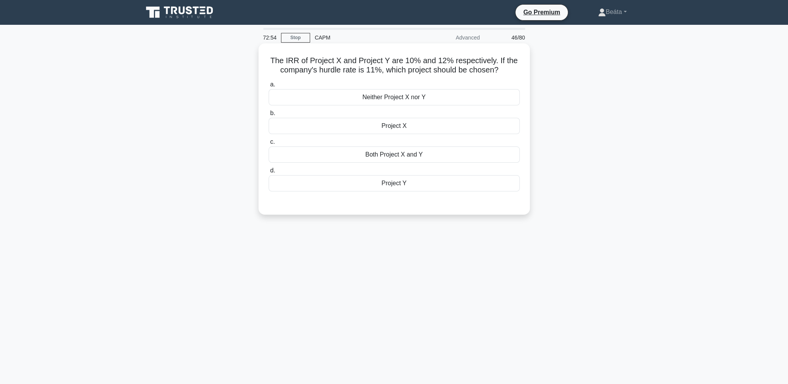
click at [429, 189] on div "Project Y" at bounding box center [394, 183] width 251 height 16
click at [269, 173] on input "d. Project Y" at bounding box center [269, 170] width 0 height 5
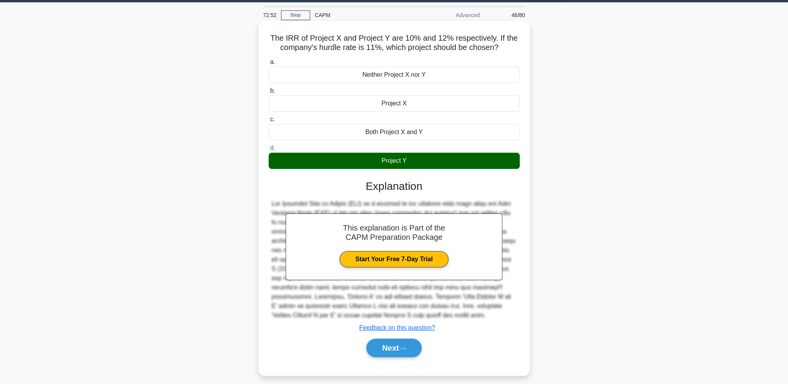
scroll to position [34, 0]
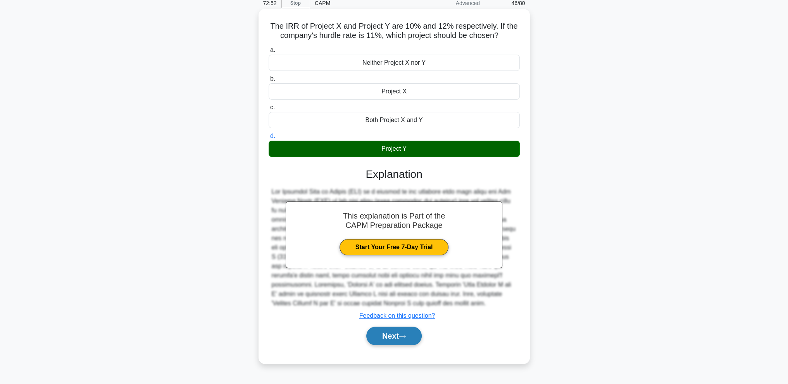
click at [412, 343] on button "Next" at bounding box center [393, 336] width 55 height 19
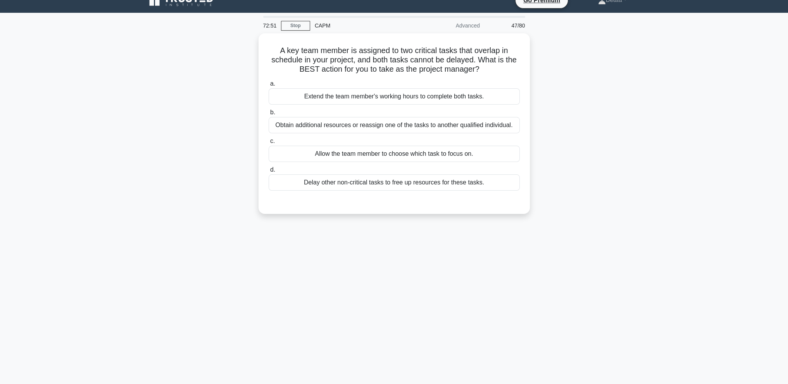
scroll to position [0, 0]
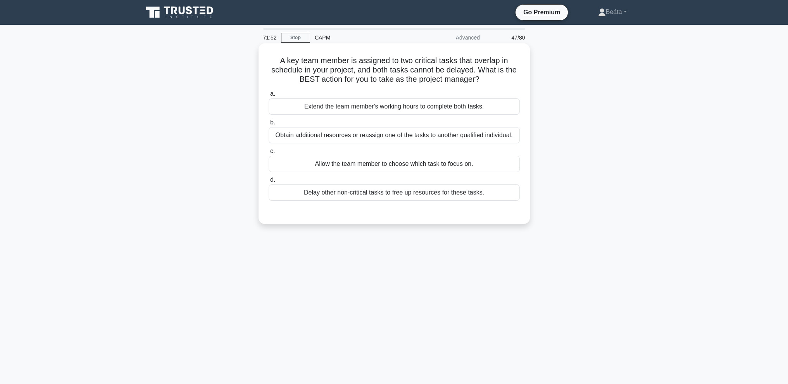
click at [391, 110] on div "Extend the team member's working hours to complete both tasks." at bounding box center [394, 106] width 251 height 16
click at [269, 97] on input "a. Extend the team member's working hours to complete both tasks." at bounding box center [269, 93] width 0 height 5
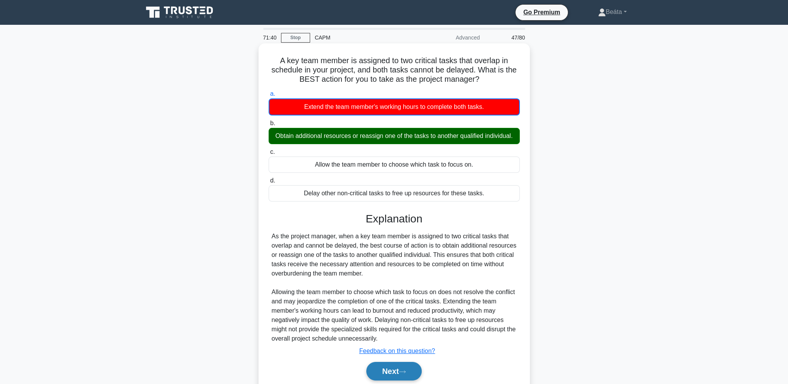
click at [388, 378] on button "Next" at bounding box center [393, 371] width 55 height 19
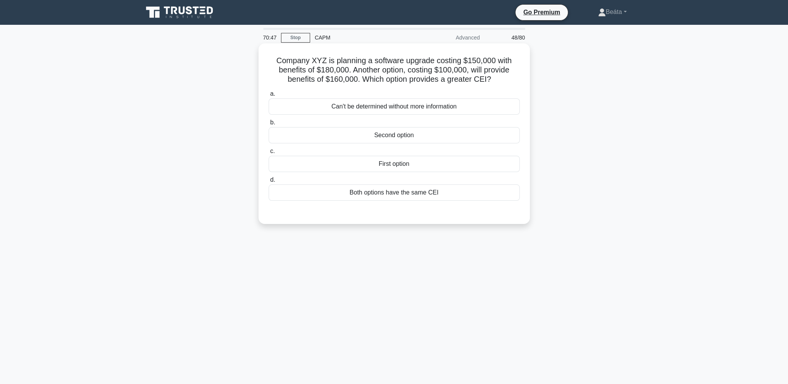
click at [405, 138] on div "Second option" at bounding box center [394, 135] width 251 height 16
click at [269, 125] on input "b. Second option" at bounding box center [269, 122] width 0 height 5
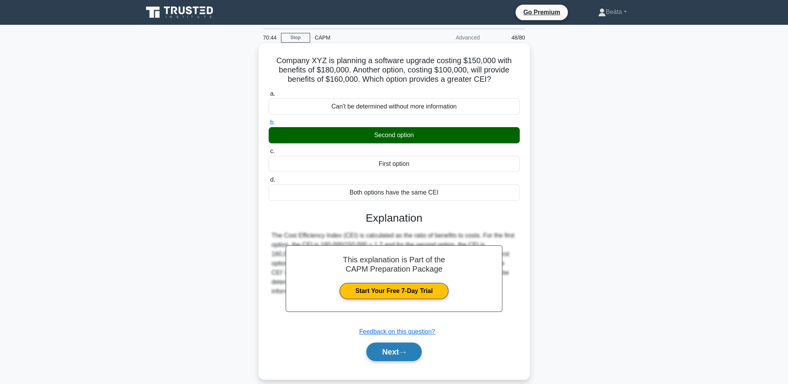
click at [385, 348] on button "Next" at bounding box center [393, 352] width 55 height 19
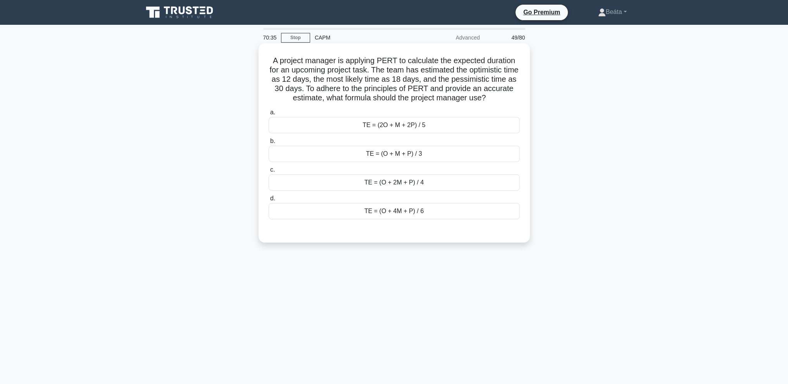
click at [423, 215] on div "TE = (O + 4M + P) / 6" at bounding box center [394, 211] width 251 height 16
click at [269, 201] on input "d. TE = (O + 4M + P) / 6" at bounding box center [269, 198] width 0 height 5
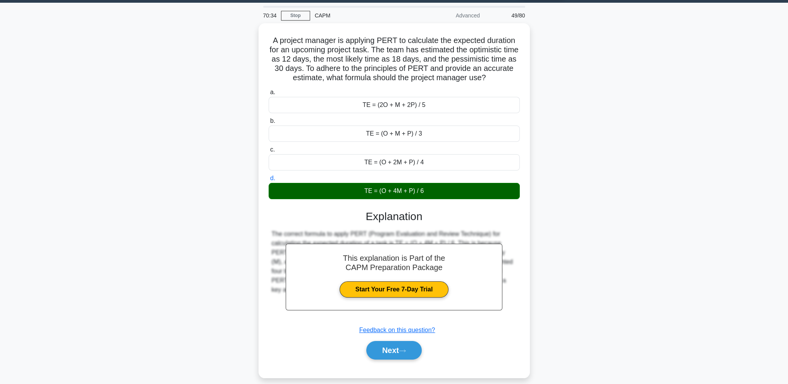
scroll to position [34, 0]
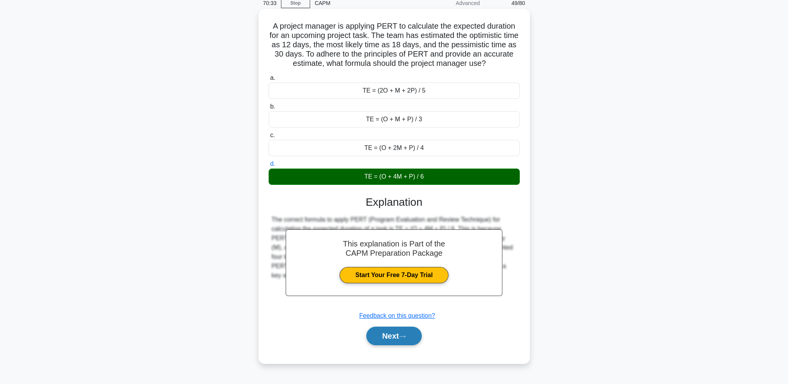
click at [389, 333] on button "Next" at bounding box center [393, 336] width 55 height 19
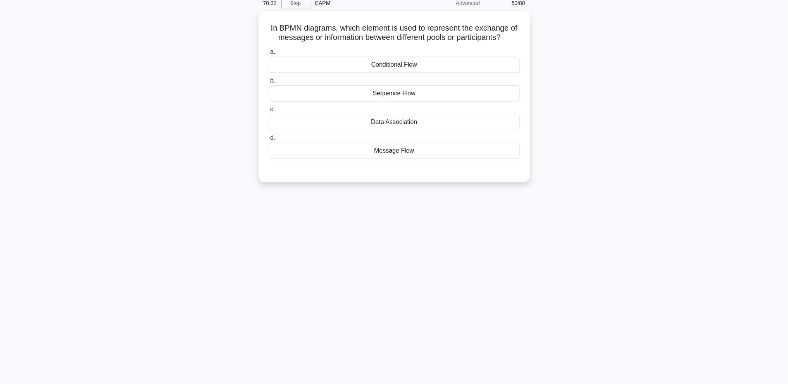
scroll to position [0, 0]
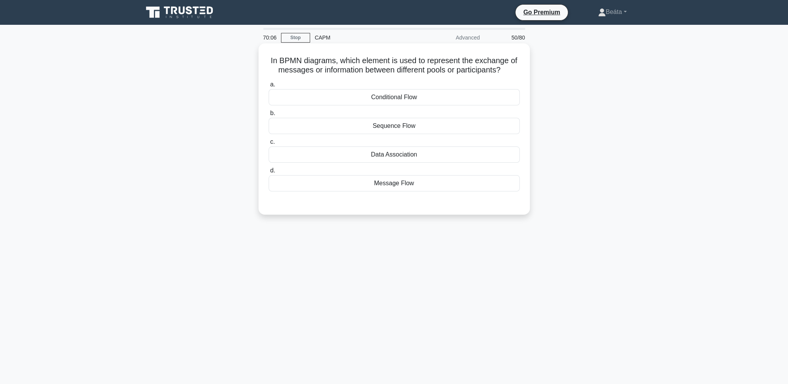
click at [393, 190] on div "Message Flow" at bounding box center [394, 183] width 251 height 16
click at [401, 181] on div "Message Flow" at bounding box center [394, 183] width 251 height 16
click at [269, 173] on input "d. Message Flow" at bounding box center [269, 170] width 0 height 5
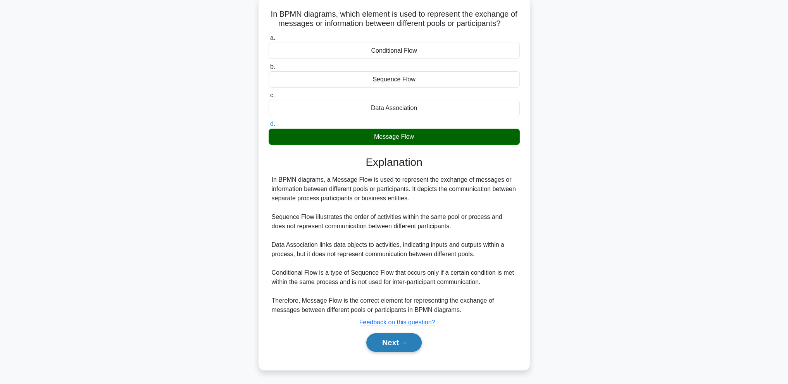
click at [415, 347] on button "Next" at bounding box center [393, 342] width 55 height 19
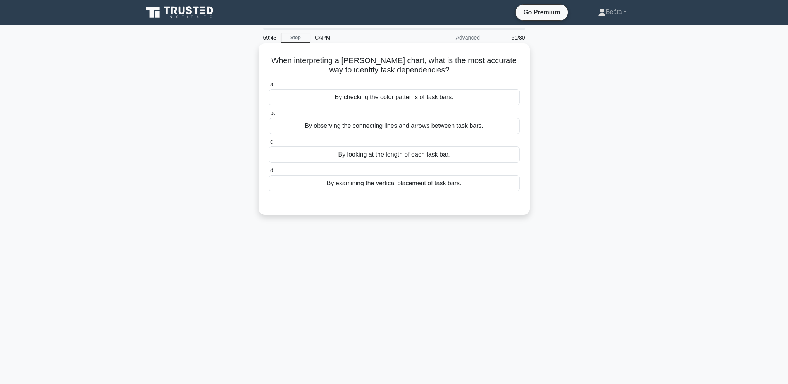
click at [495, 133] on div "By observing the connecting lines and arrows between task bars." at bounding box center [394, 126] width 251 height 16
click at [269, 116] on input "b. By observing the connecting lines and arrows between task bars." at bounding box center [269, 113] width 0 height 5
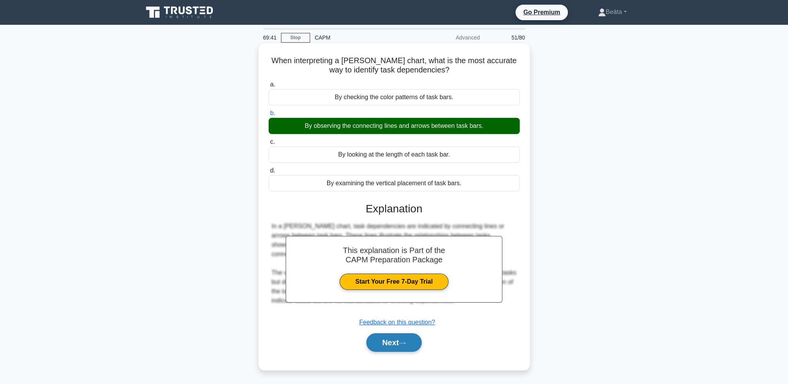
click at [394, 338] on button "Next" at bounding box center [393, 342] width 55 height 19
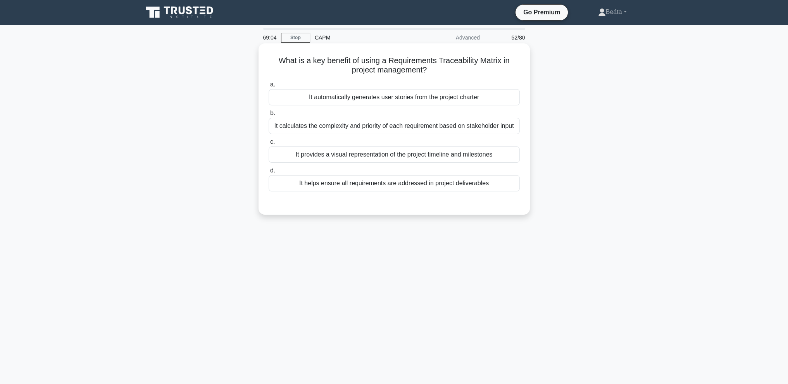
click at [516, 125] on div "It calculates the complexity and priority of each requirement based on stakehol…" at bounding box center [394, 126] width 251 height 16
click at [269, 116] on input "b. It calculates the complexity and priority of each requirement based on stake…" at bounding box center [269, 113] width 0 height 5
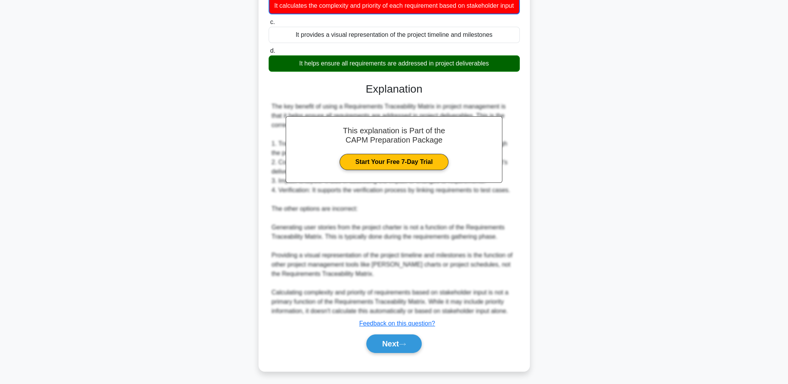
scroll to position [131, 0]
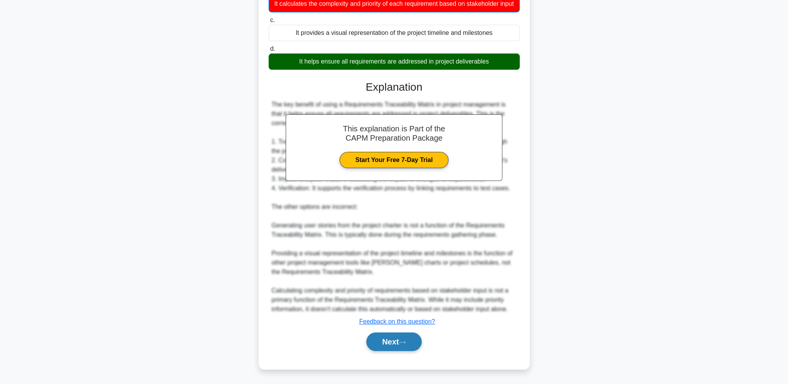
click at [390, 347] on button "Next" at bounding box center [393, 342] width 55 height 19
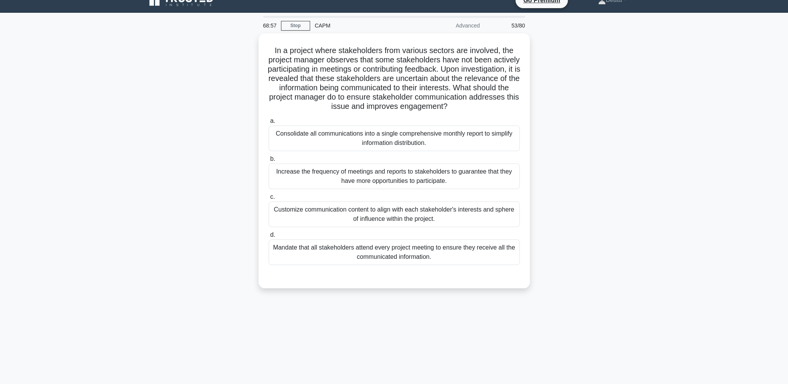
scroll to position [0, 0]
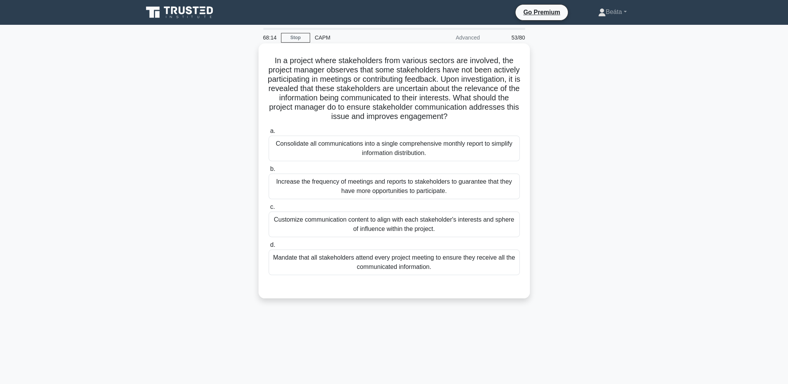
click at [431, 226] on div "Customize communication content to align with each stakeholder's interests and …" at bounding box center [394, 225] width 251 height 26
click at [269, 210] on input "c. Customize communication content to align with each stakeholder's interests a…" at bounding box center [269, 207] width 0 height 5
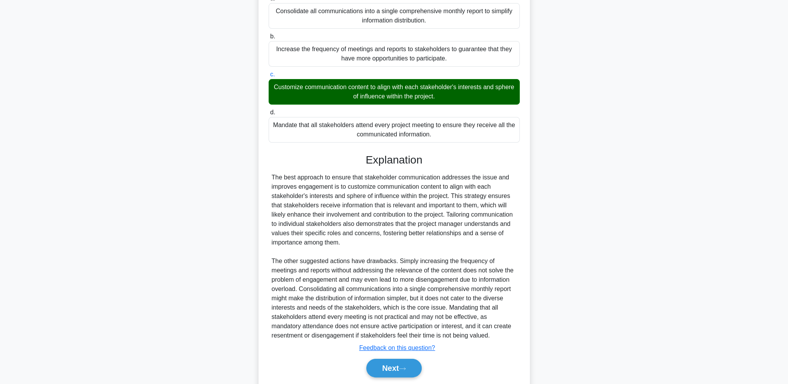
scroll to position [155, 0]
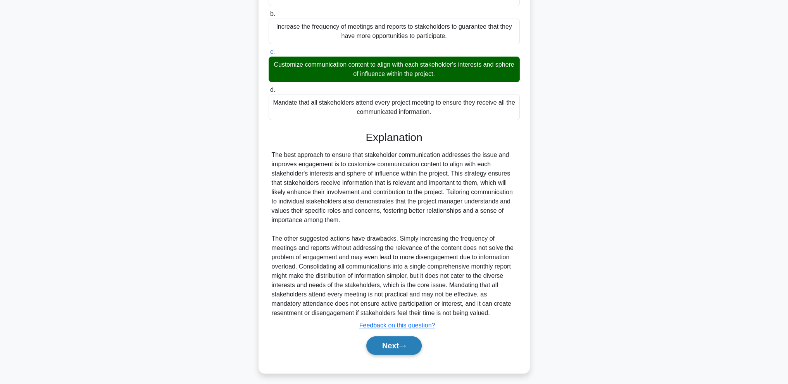
click at [398, 349] on button "Next" at bounding box center [393, 345] width 55 height 19
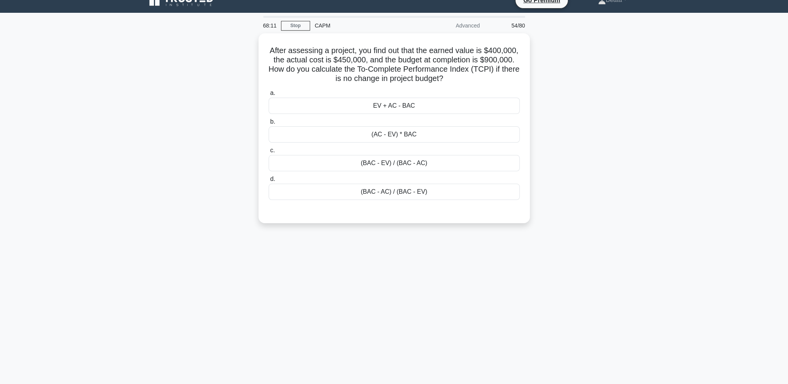
scroll to position [0, 0]
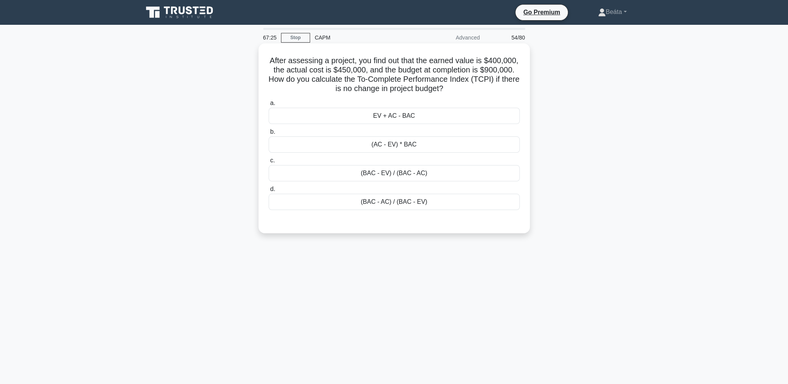
click at [488, 178] on div "(BAC - EV) / (BAC - AC)" at bounding box center [394, 173] width 251 height 16
click at [269, 163] on input "c. (BAC - EV) / (BAC - AC)" at bounding box center [269, 160] width 0 height 5
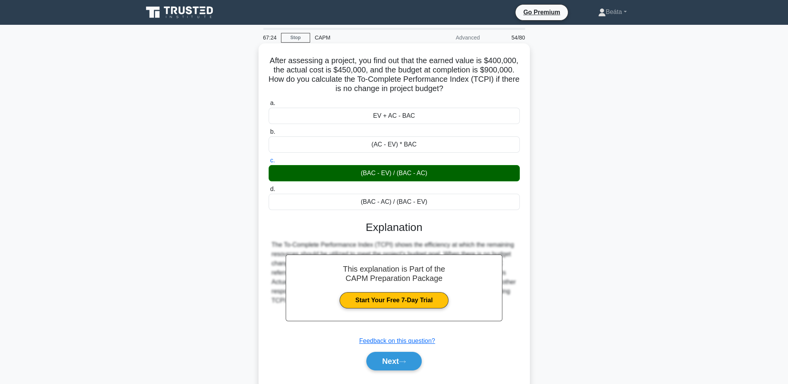
scroll to position [34, 0]
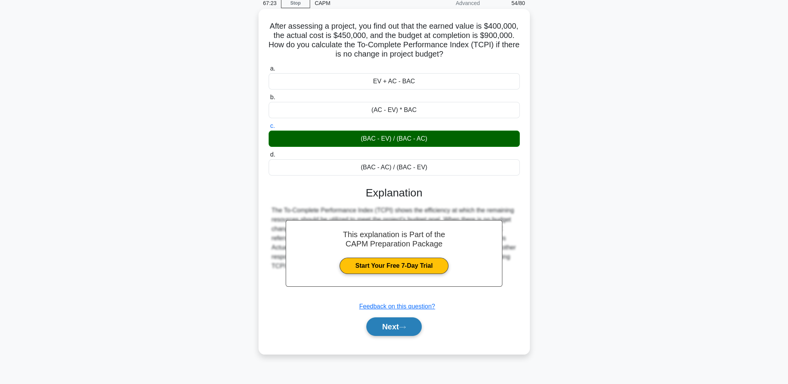
click at [409, 330] on button "Next" at bounding box center [393, 326] width 55 height 19
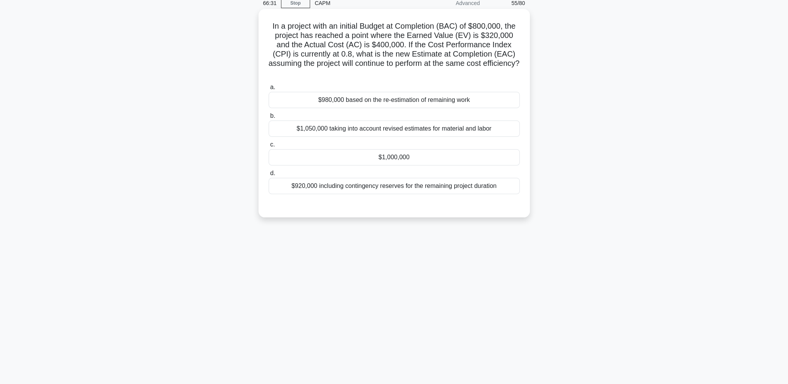
click at [412, 162] on div "$1,000,000" at bounding box center [394, 157] width 251 height 16
click at [269, 147] on input "c. $1,000,000" at bounding box center [269, 144] width 0 height 5
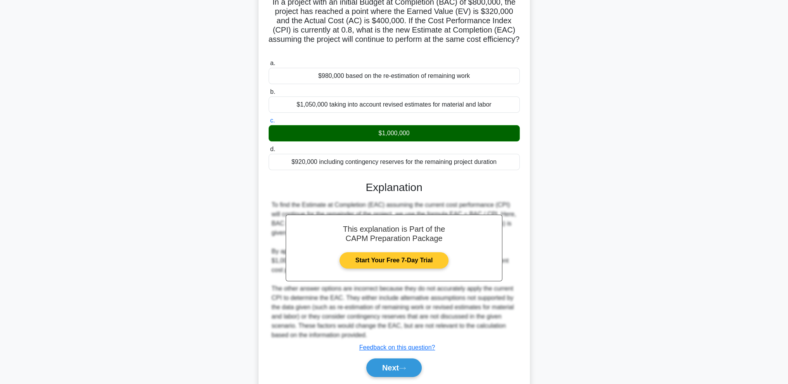
scroll to position [84, 0]
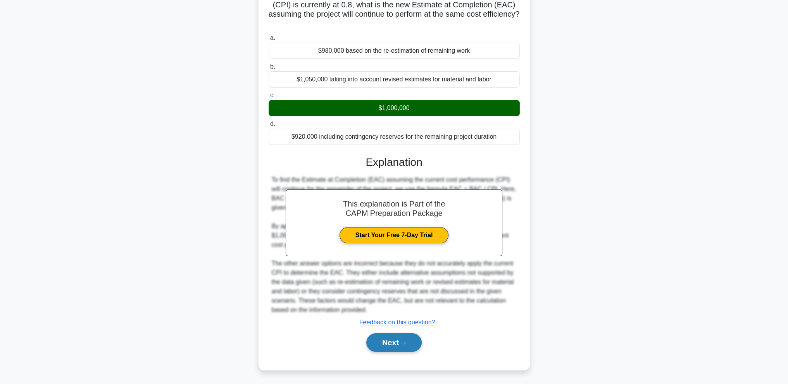
click at [400, 340] on button "Next" at bounding box center [393, 342] width 55 height 19
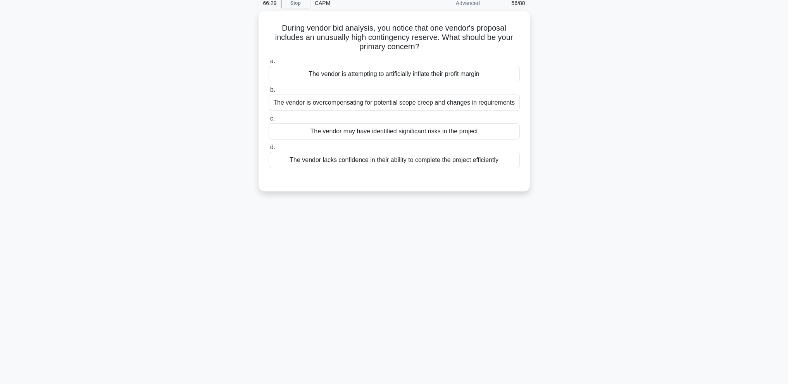
scroll to position [0, 0]
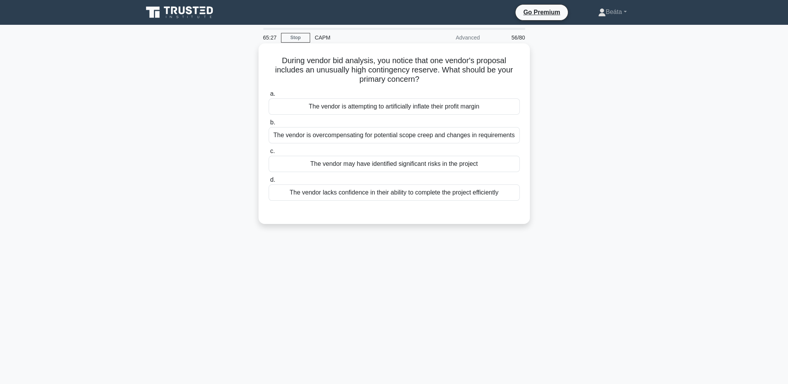
click at [429, 166] on div "The vendor may have identified significant risks in the project" at bounding box center [394, 164] width 251 height 16
click at [269, 154] on input "c. The vendor may have identified significant risks in the project" at bounding box center [269, 151] width 0 height 5
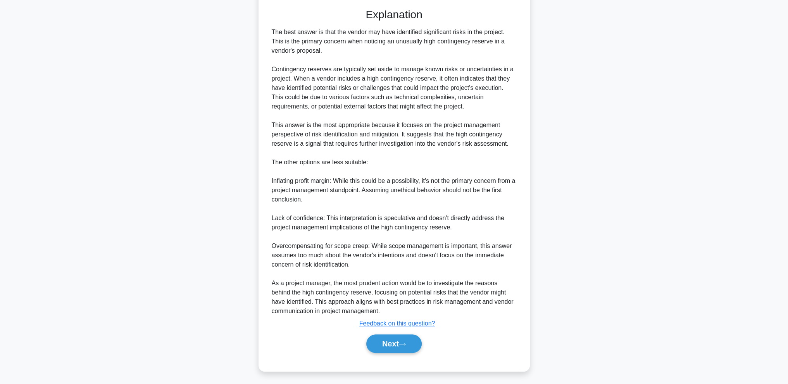
scroll to position [205, 0]
click at [386, 338] on button "Next" at bounding box center [393, 342] width 55 height 19
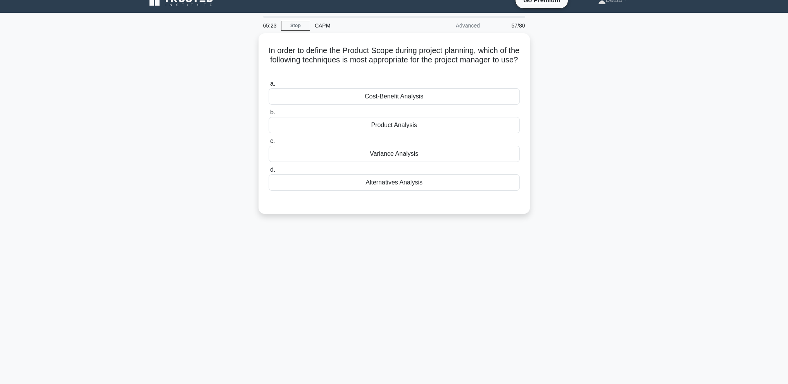
scroll to position [0, 0]
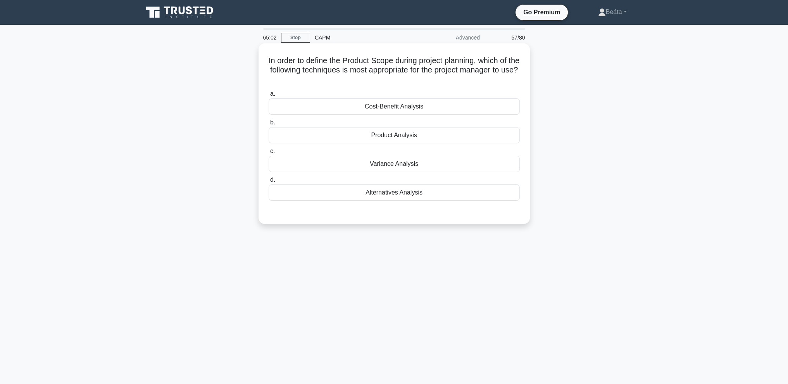
click at [440, 111] on div "Cost-Benefit Analysis" at bounding box center [394, 106] width 251 height 16
click at [269, 97] on input "a. Cost-Benefit Analysis" at bounding box center [269, 93] width 0 height 5
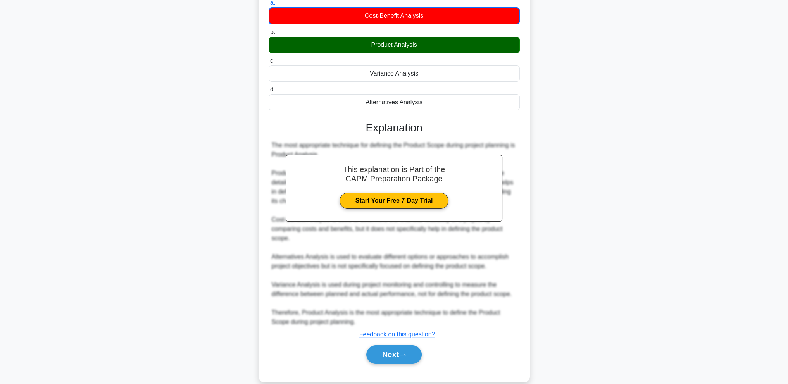
scroll to position [103, 0]
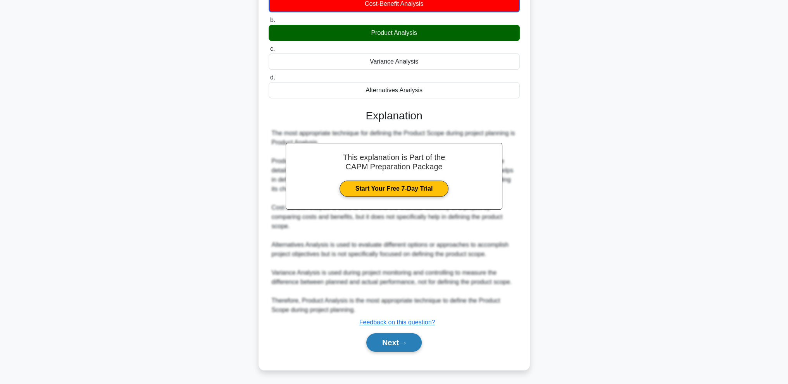
click at [375, 338] on button "Next" at bounding box center [393, 342] width 55 height 19
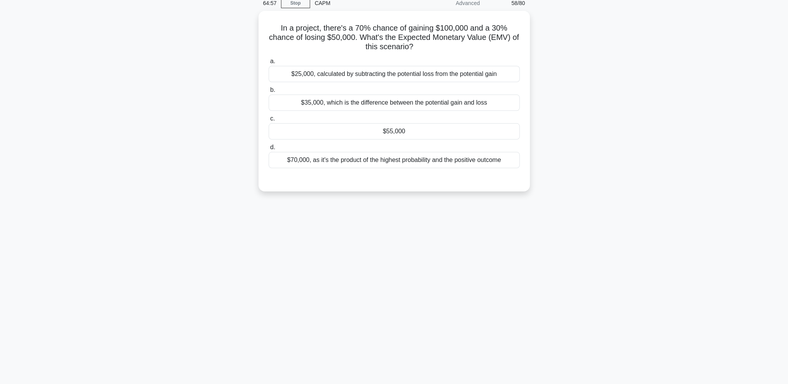
scroll to position [0, 0]
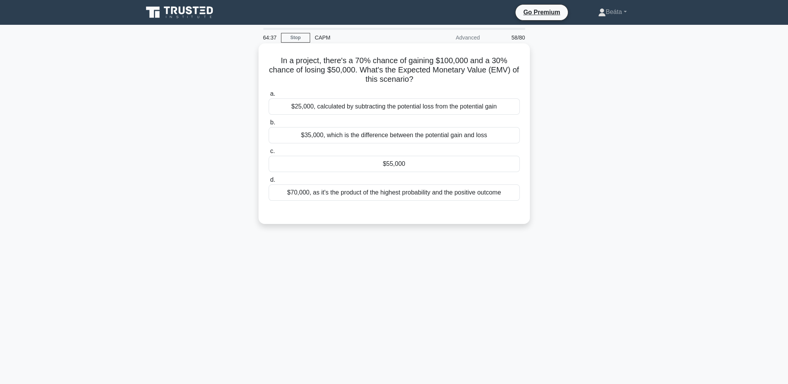
click at [401, 160] on div "$55,000" at bounding box center [394, 164] width 251 height 16
click at [269, 154] on input "c. $55,000" at bounding box center [269, 151] width 0 height 5
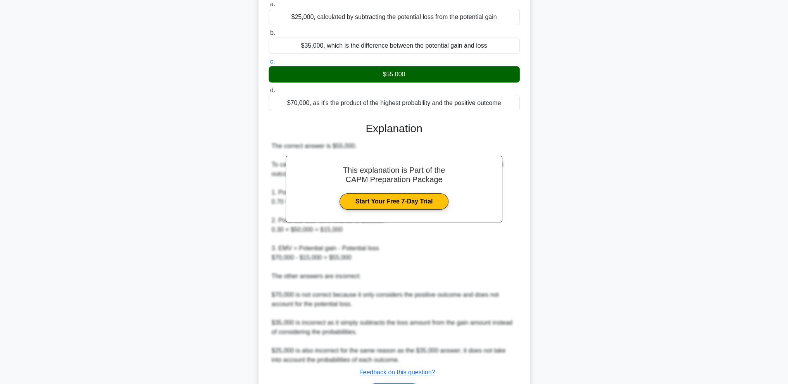
scroll to position [140, 0]
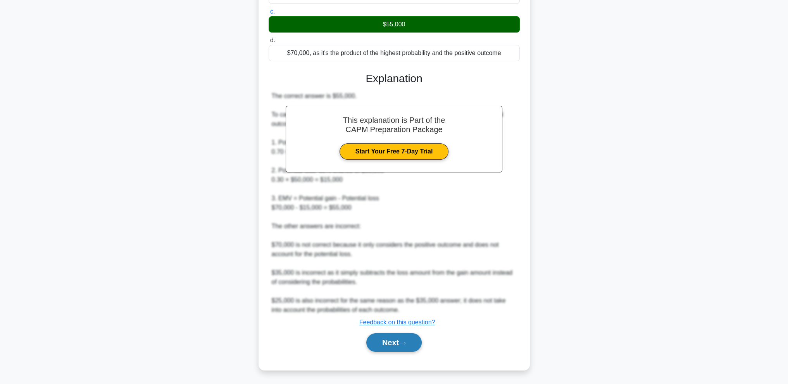
click at [391, 341] on button "Next" at bounding box center [393, 342] width 55 height 19
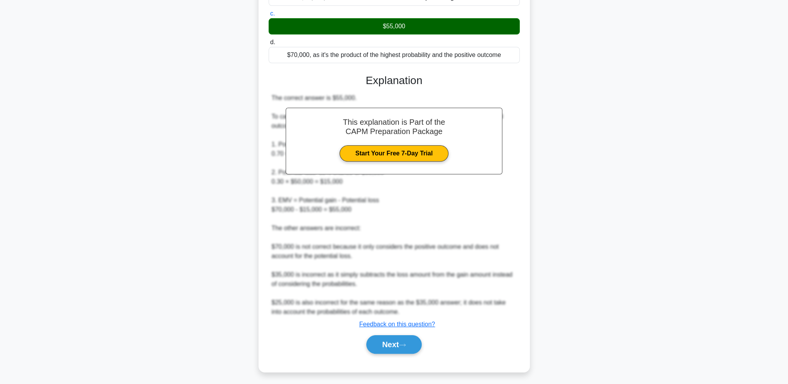
scroll to position [34, 0]
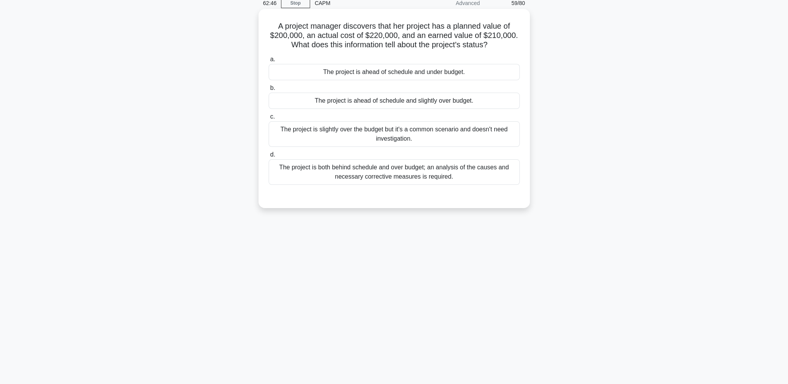
click at [480, 102] on div "The project is ahead of schedule and slightly over budget." at bounding box center [394, 101] width 251 height 16
click at [269, 91] on input "b. The project is ahead of schedule and slightly over budget." at bounding box center [269, 88] width 0 height 5
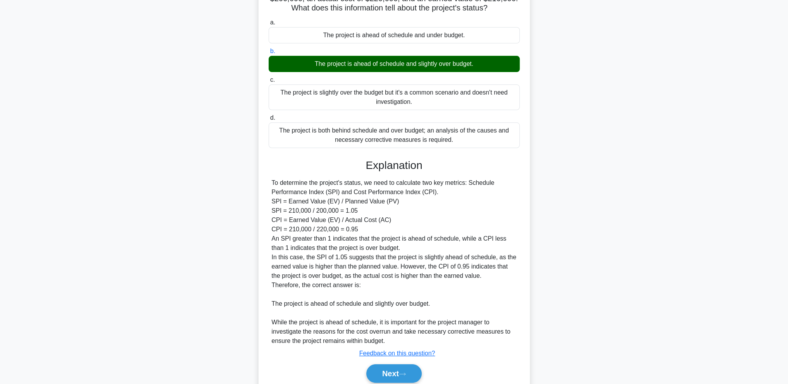
scroll to position [102, 0]
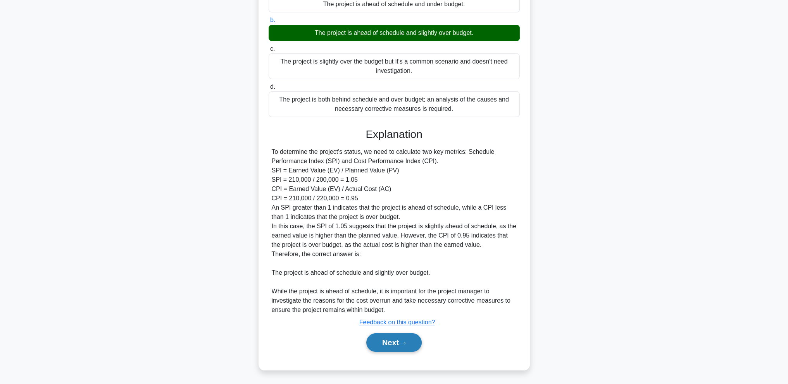
click at [395, 343] on button "Next" at bounding box center [393, 342] width 55 height 19
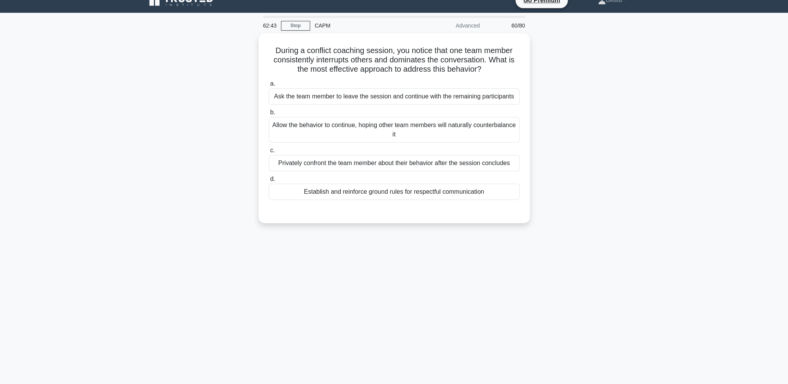
scroll to position [0, 0]
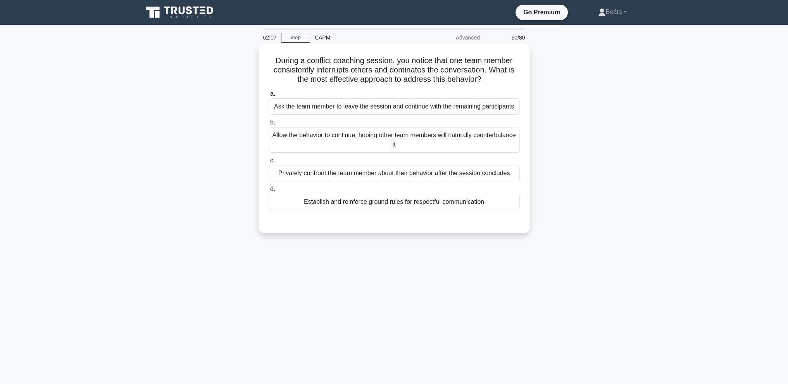
click at [447, 204] on div "Establish and reinforce ground rules for respectful communication" at bounding box center [394, 202] width 251 height 16
click at [269, 192] on input "d. Establish and reinforce ground rules for respectful communication" at bounding box center [269, 189] width 0 height 5
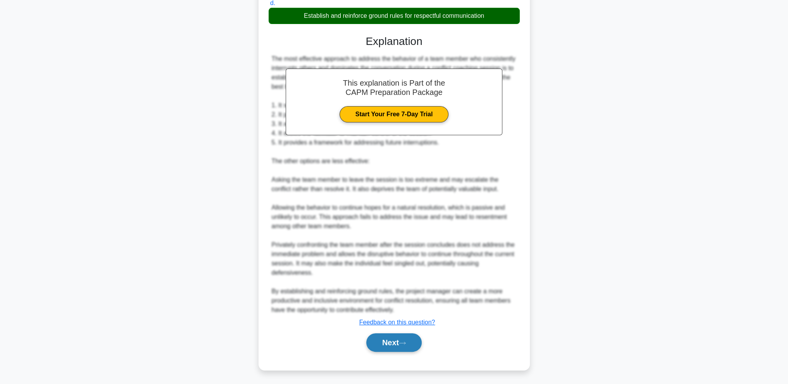
click at [400, 347] on button "Next" at bounding box center [393, 342] width 55 height 19
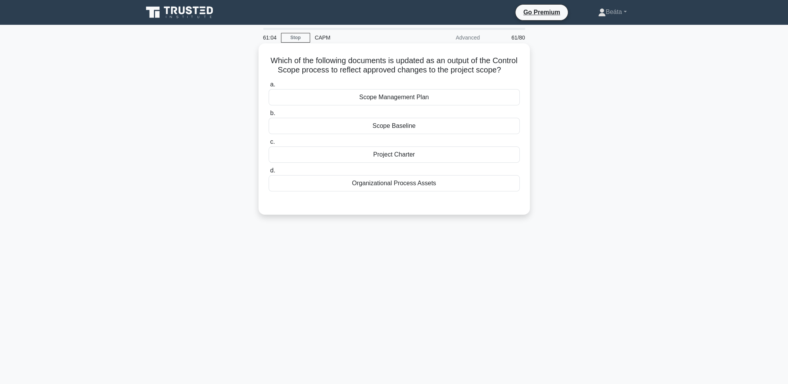
click at [433, 134] on div "Scope Baseline" at bounding box center [394, 126] width 251 height 16
click at [269, 116] on input "b. Scope Baseline" at bounding box center [269, 113] width 0 height 5
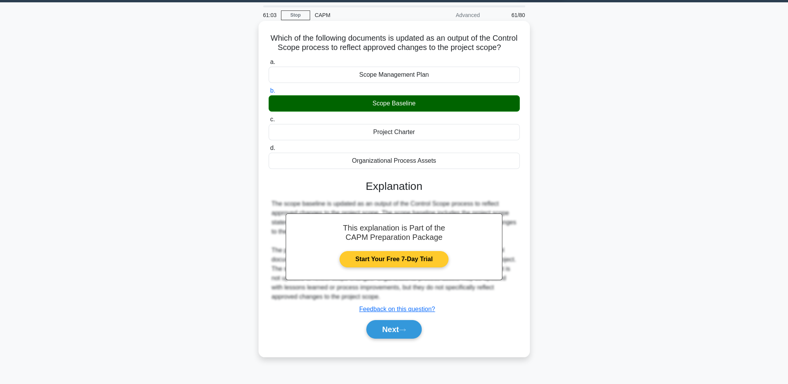
scroll to position [34, 0]
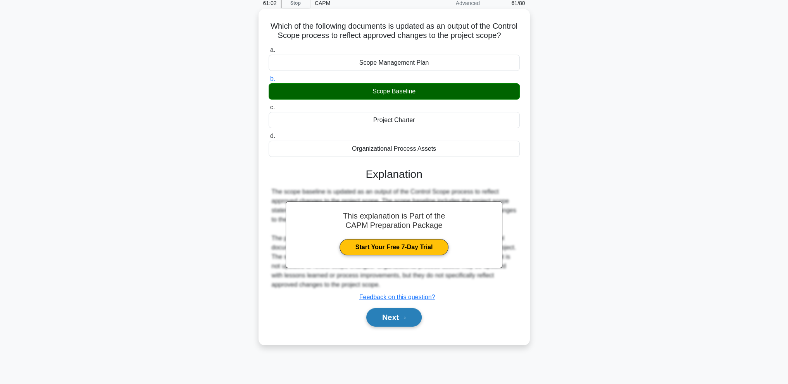
click at [393, 327] on button "Next" at bounding box center [393, 317] width 55 height 19
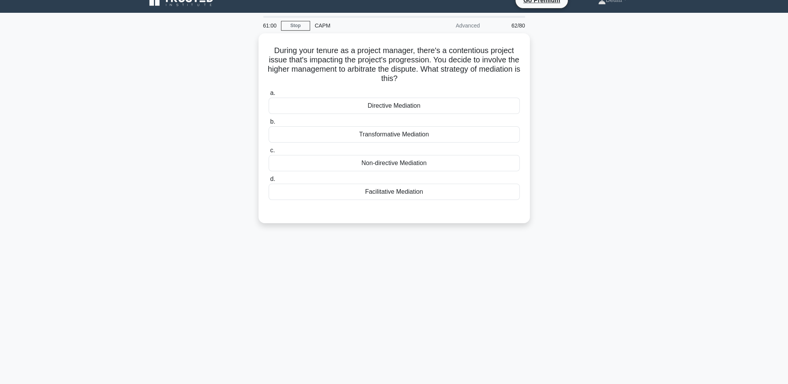
scroll to position [0, 0]
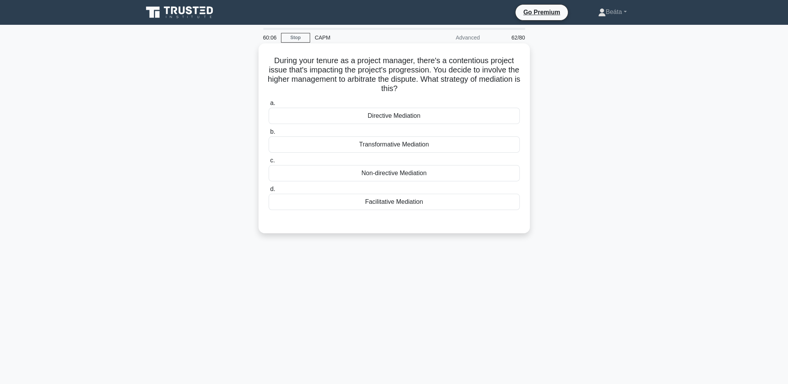
click at [422, 141] on div "Transformative Mediation" at bounding box center [394, 144] width 251 height 16
click at [269, 134] on input "b. Transformative Mediation" at bounding box center [269, 131] width 0 height 5
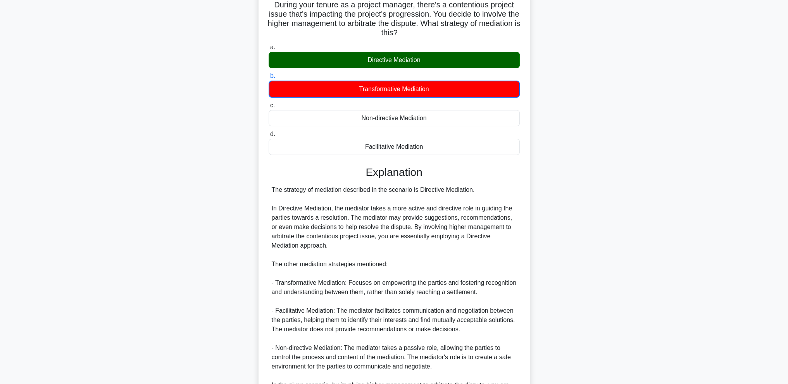
scroll to position [150, 0]
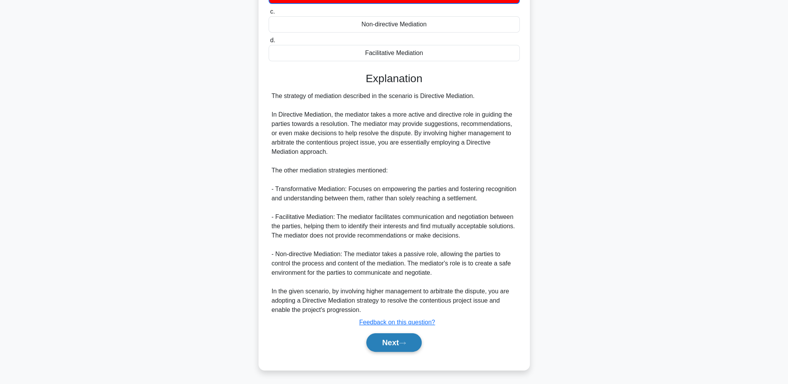
click at [406, 342] on icon at bounding box center [402, 343] width 7 height 4
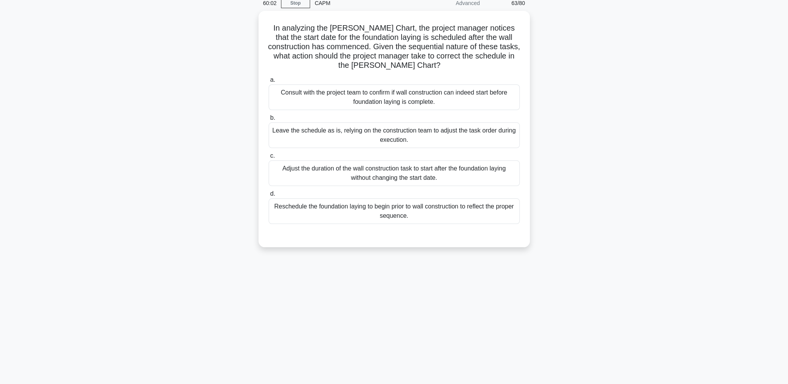
scroll to position [0, 0]
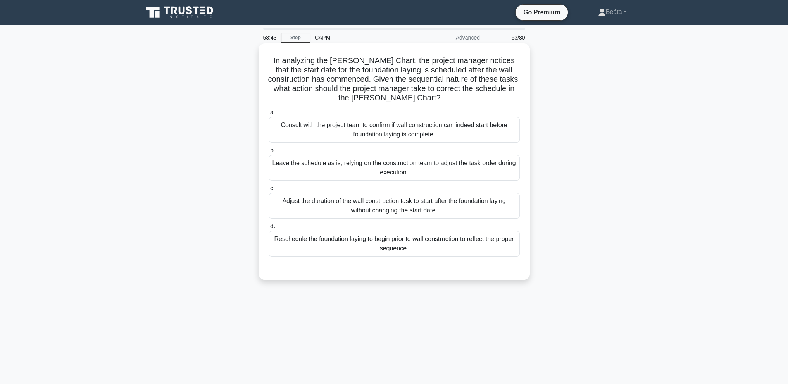
click at [462, 249] on div "Reschedule the foundation laying to begin prior to wall construction to reflect…" at bounding box center [394, 244] width 251 height 26
click at [269, 229] on input "d. Reschedule the foundation laying to begin prior to wall construction to refl…" at bounding box center [269, 226] width 0 height 5
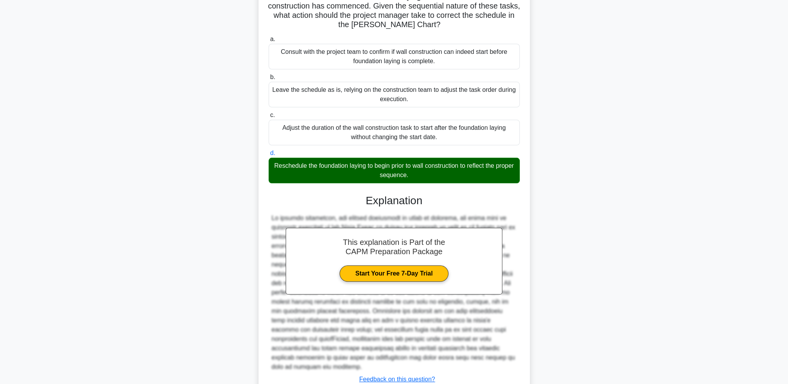
scroll to position [121, 0]
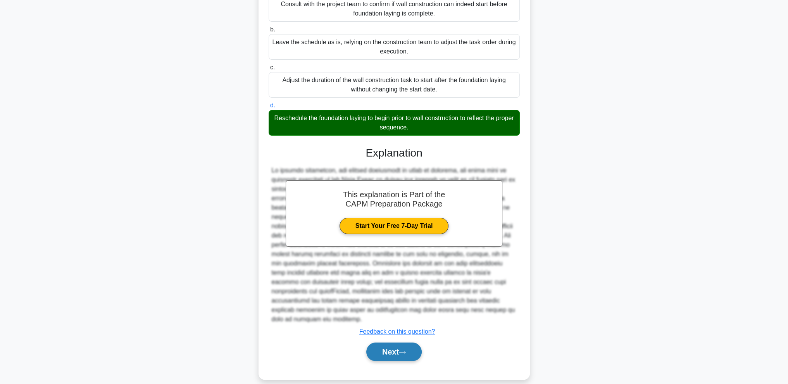
click at [412, 349] on button "Next" at bounding box center [393, 352] width 55 height 19
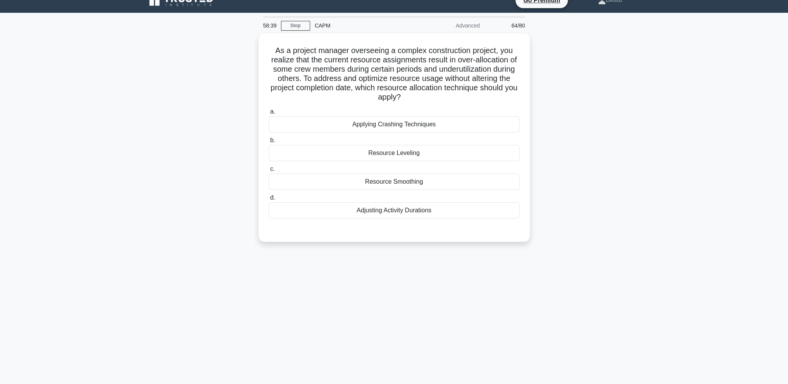
scroll to position [0, 0]
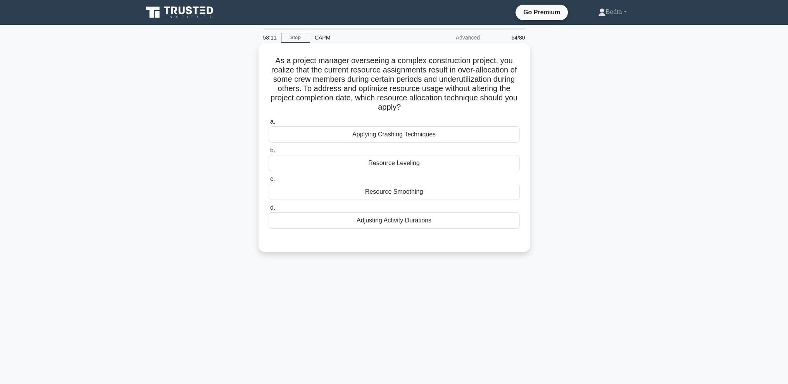
click at [421, 168] on div "Resource Leveling" at bounding box center [394, 163] width 251 height 16
click at [269, 153] on input "b. Resource Leveling" at bounding box center [269, 150] width 0 height 5
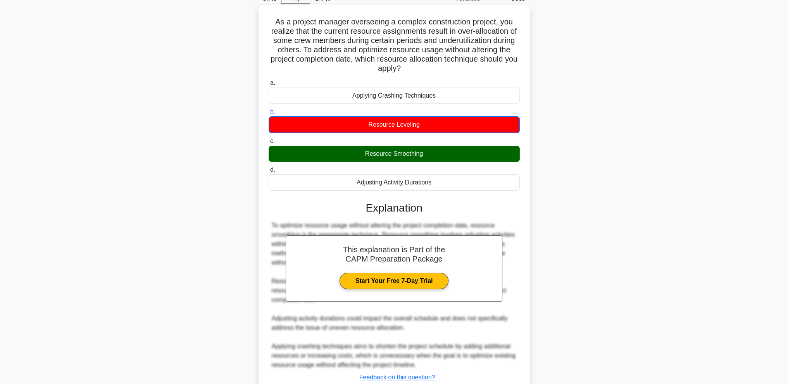
scroll to position [94, 0]
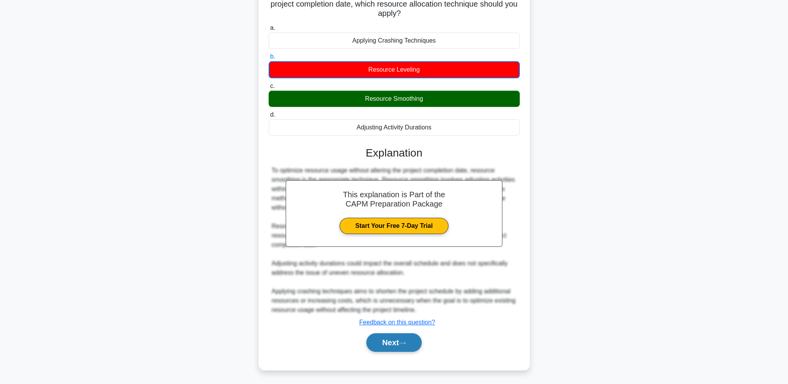
click at [389, 346] on button "Next" at bounding box center [393, 342] width 55 height 19
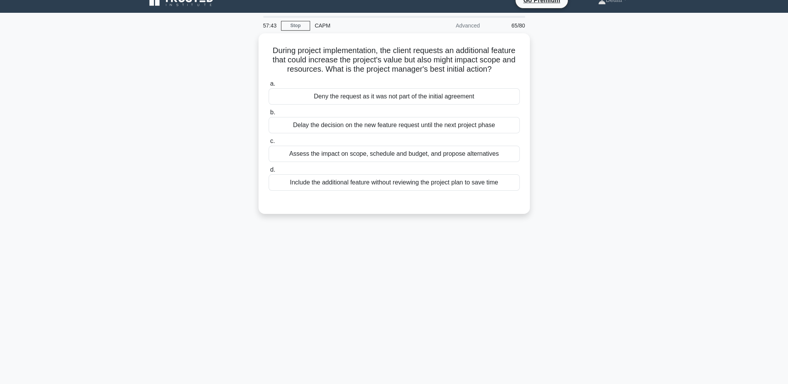
scroll to position [0, 0]
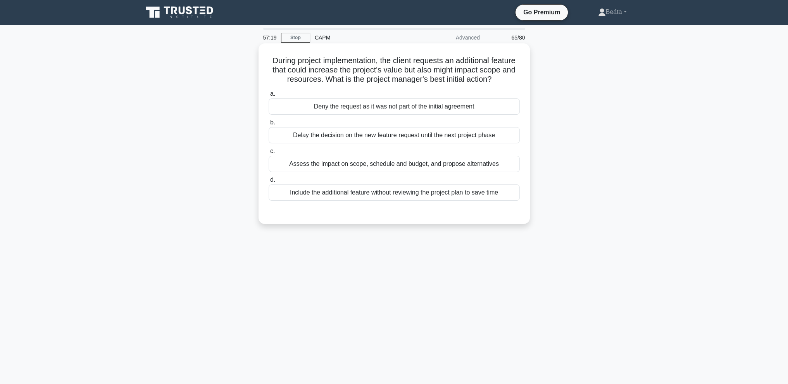
click at [455, 172] on div "Assess the impact on scope, schedule and budget, and propose alternatives" at bounding box center [394, 164] width 251 height 16
click at [269, 154] on input "c. Assess the impact on scope, schedule and budget, and propose alternatives" at bounding box center [269, 151] width 0 height 5
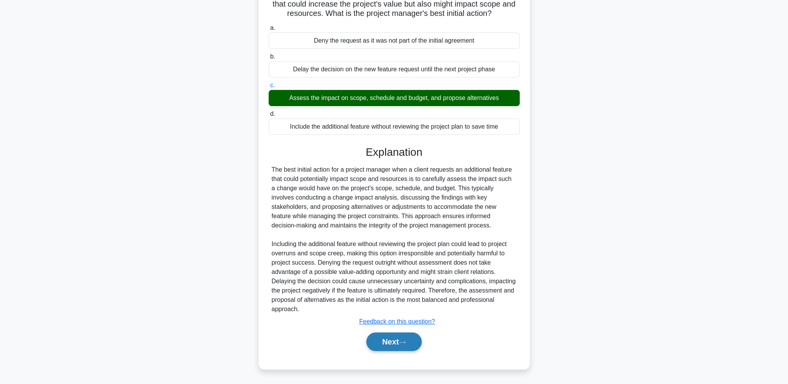
click at [405, 346] on button "Next" at bounding box center [393, 342] width 55 height 19
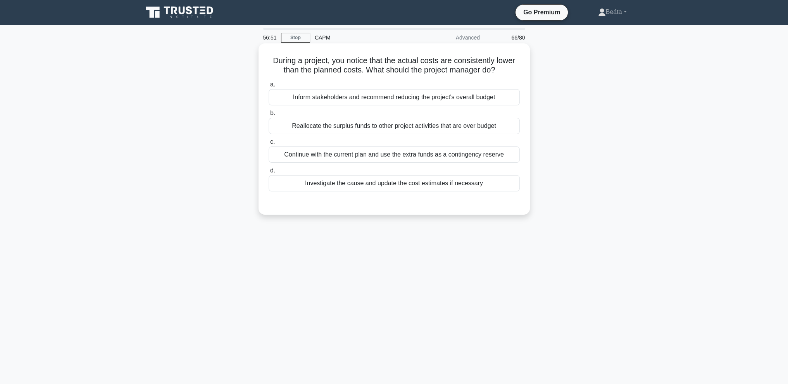
click at [459, 186] on div "Investigate the cause and update the cost estimates if necessary" at bounding box center [394, 183] width 251 height 16
click at [269, 173] on input "d. Investigate the cause and update the cost estimates if necessary" at bounding box center [269, 170] width 0 height 5
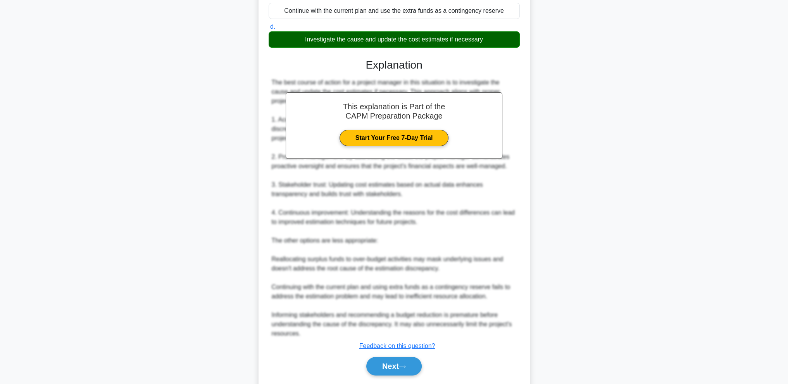
scroll to position [167, 0]
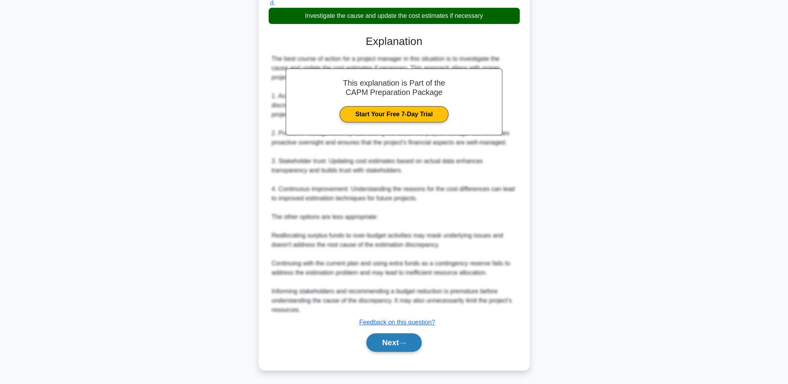
click at [403, 335] on button "Next" at bounding box center [393, 342] width 55 height 19
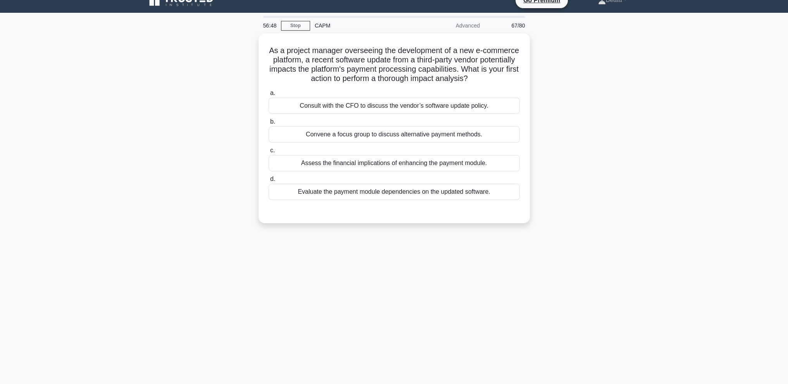
scroll to position [0, 0]
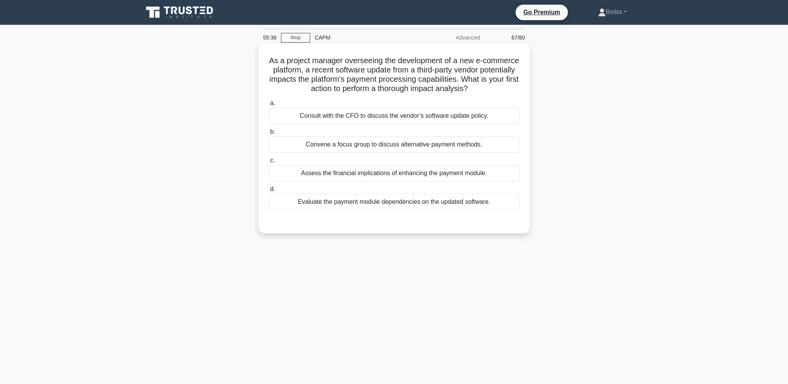
click at [424, 209] on div "Evaluate the payment module dependencies on the updated software." at bounding box center [394, 202] width 251 height 16
click at [269, 192] on input "d. Evaluate the payment module dependencies on the updated software." at bounding box center [269, 189] width 0 height 5
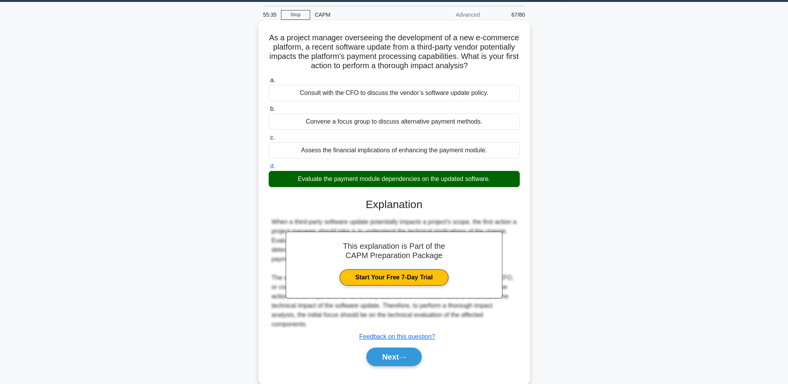
scroll to position [47, 0]
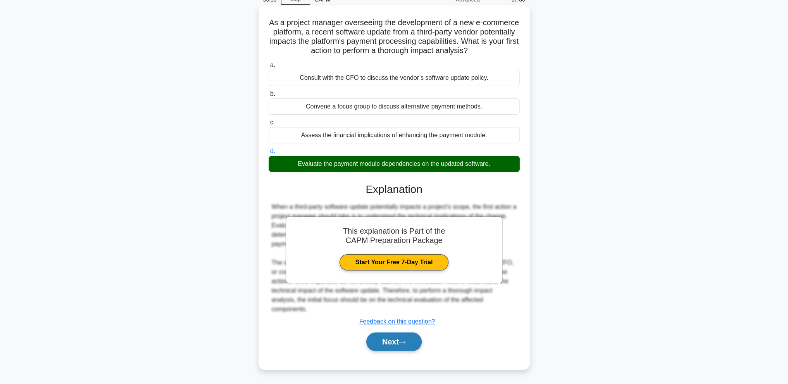
click at [393, 342] on button "Next" at bounding box center [393, 342] width 55 height 19
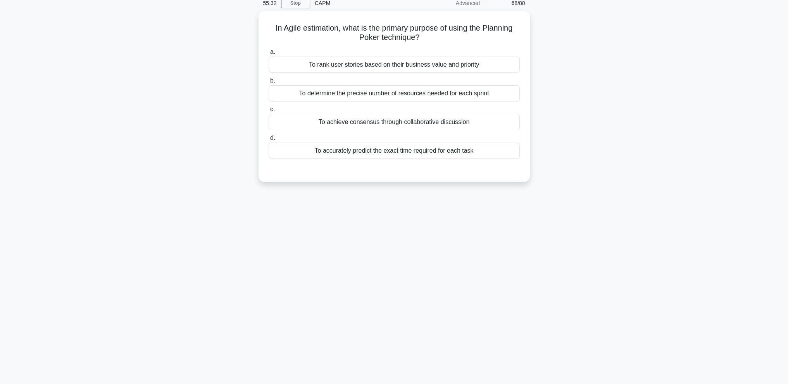
scroll to position [0, 0]
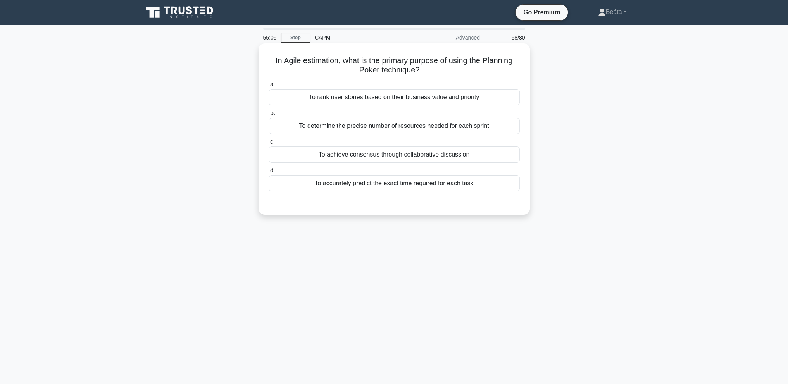
click at [485, 100] on div "To rank user stories based on their business value and priority" at bounding box center [394, 97] width 251 height 16
click at [269, 87] on input "a. To rank user stories based on their business value and priority" at bounding box center [269, 84] width 0 height 5
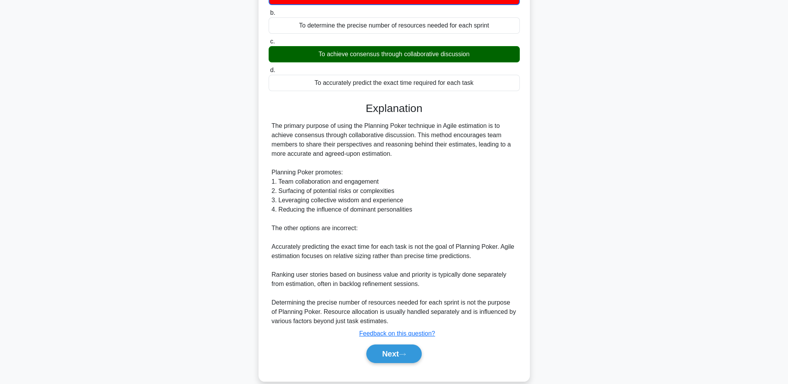
scroll to position [112, 0]
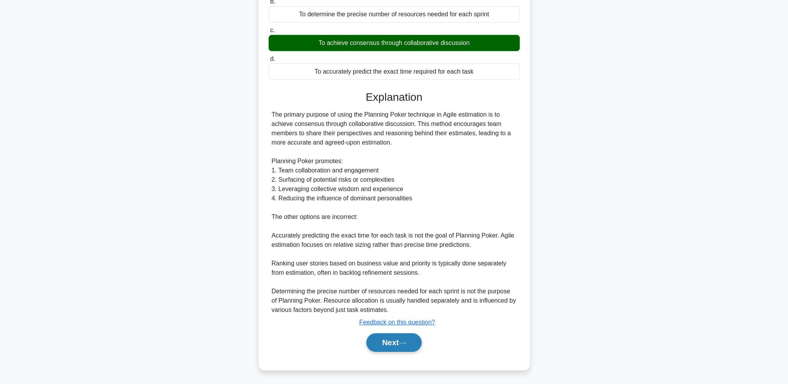
click at [410, 341] on button "Next" at bounding box center [393, 342] width 55 height 19
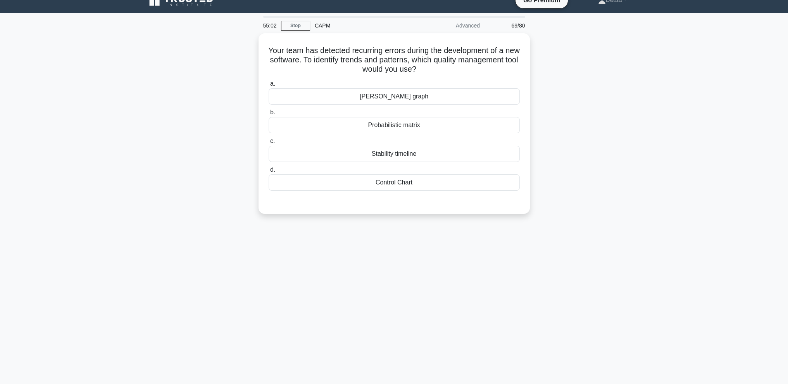
scroll to position [0, 0]
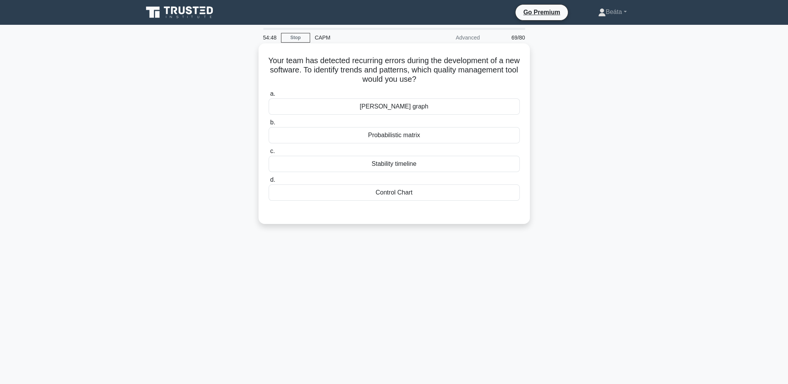
click at [438, 201] on div "a. Berger's graph b. Probabilistic matrix c. d." at bounding box center [394, 145] width 260 height 115
click at [434, 196] on div "Control Chart" at bounding box center [394, 192] width 251 height 16
click at [269, 183] on input "d. Control Chart" at bounding box center [269, 180] width 0 height 5
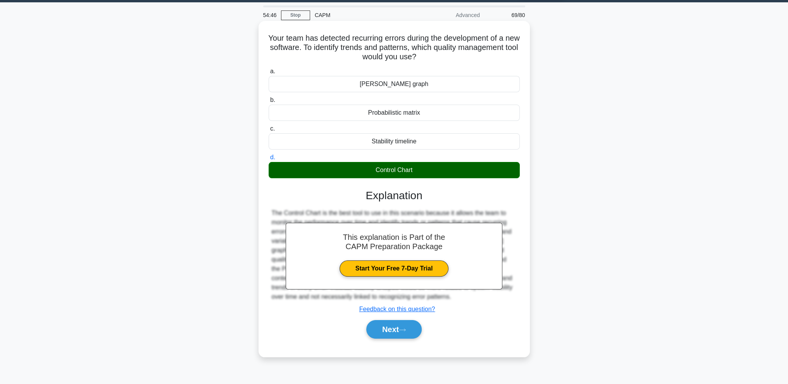
scroll to position [34, 0]
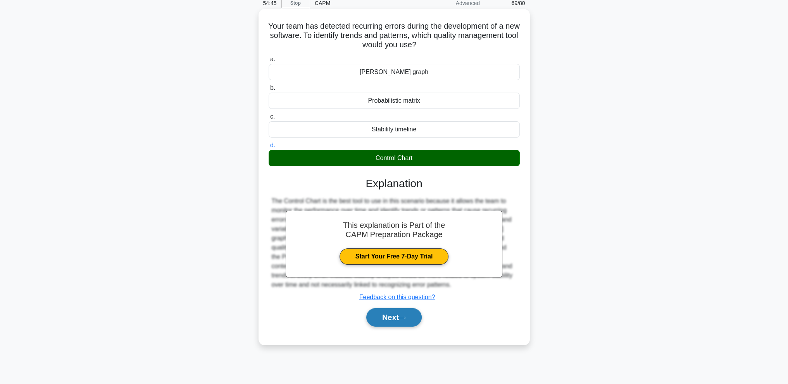
click at [406, 316] on icon at bounding box center [402, 318] width 7 height 4
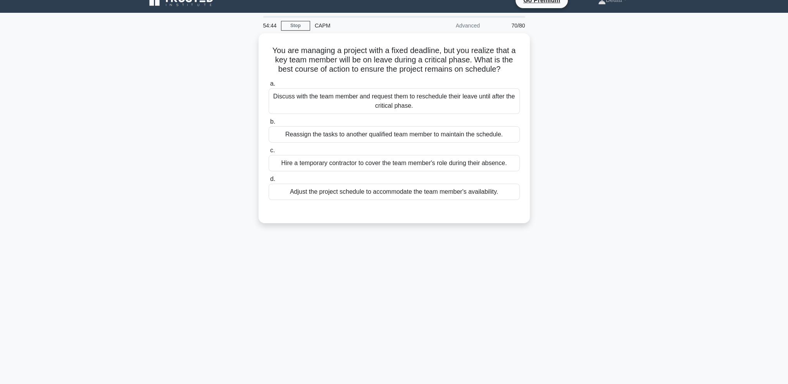
scroll to position [0, 0]
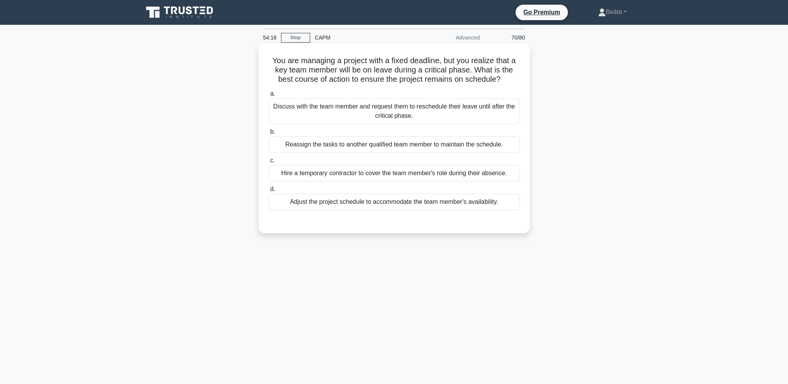
click at [486, 143] on div "Reassign the tasks to another qualified team member to maintain the schedule." at bounding box center [394, 144] width 251 height 16
click at [269, 134] on input "b. Reassign the tasks to another qualified team member to maintain the schedule." at bounding box center [269, 131] width 0 height 5
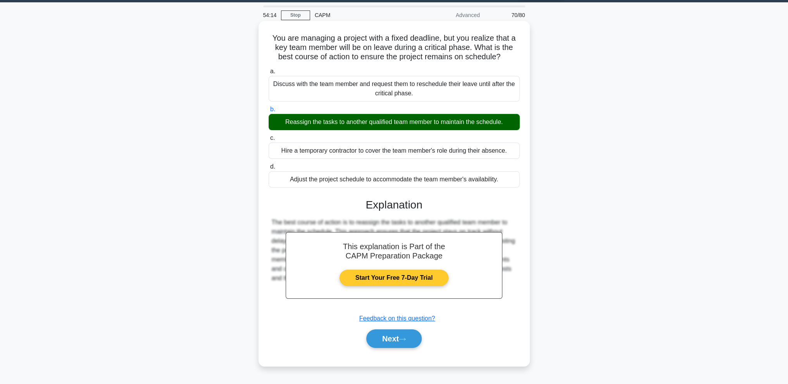
scroll to position [34, 0]
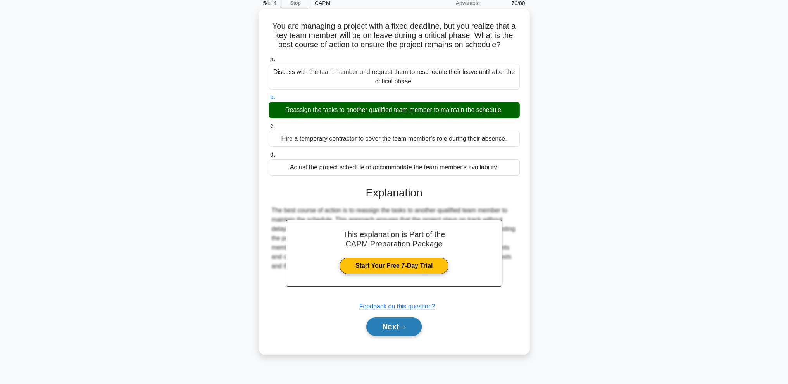
click at [405, 325] on icon at bounding box center [402, 327] width 7 height 4
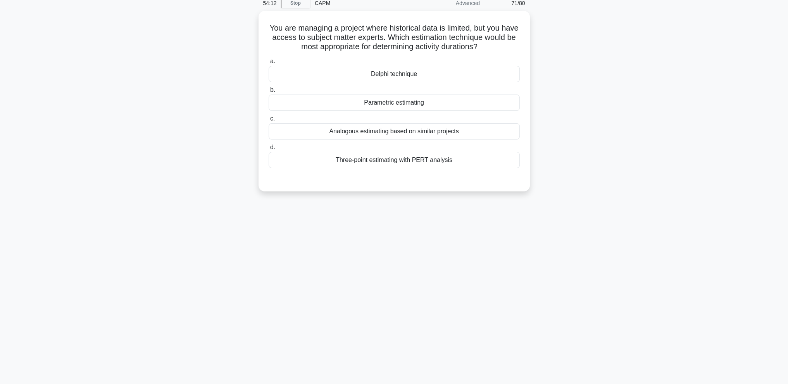
scroll to position [0, 0]
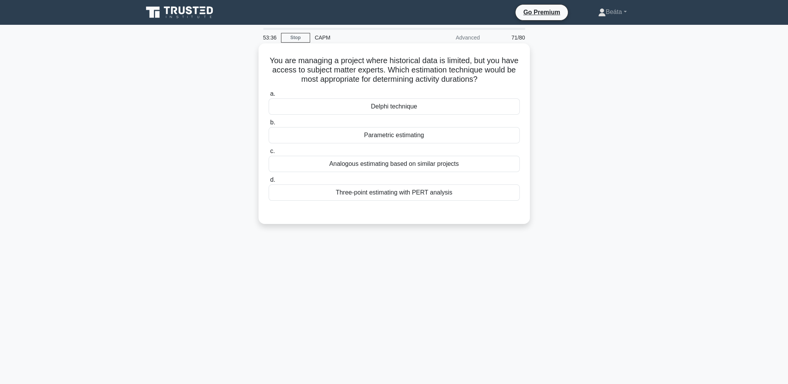
click at [413, 109] on div "Delphi technique" at bounding box center [394, 106] width 251 height 16
click at [269, 97] on input "a. Delphi technique" at bounding box center [269, 93] width 0 height 5
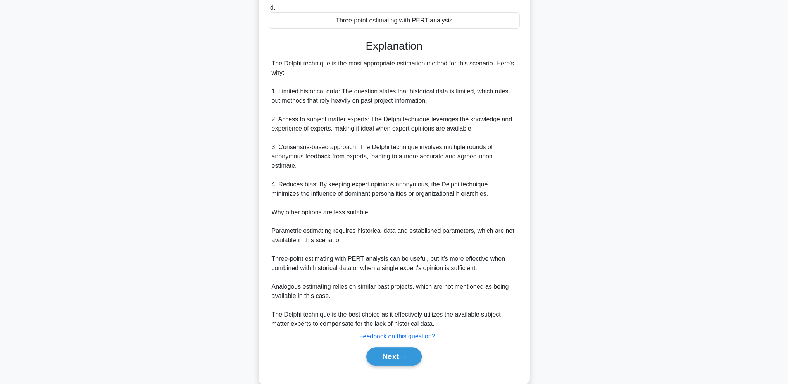
scroll to position [186, 0]
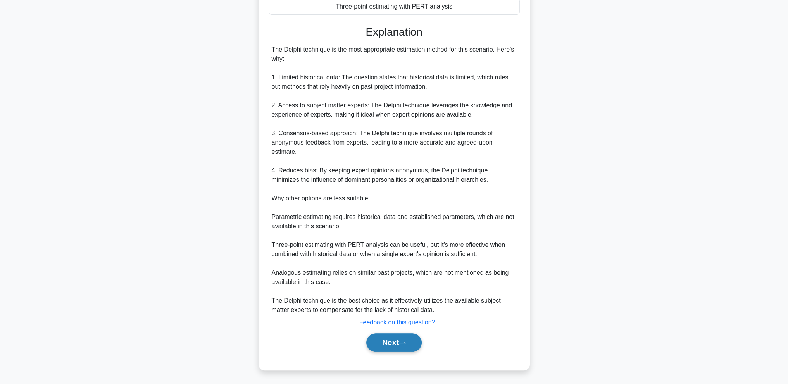
click at [402, 339] on button "Next" at bounding box center [393, 342] width 55 height 19
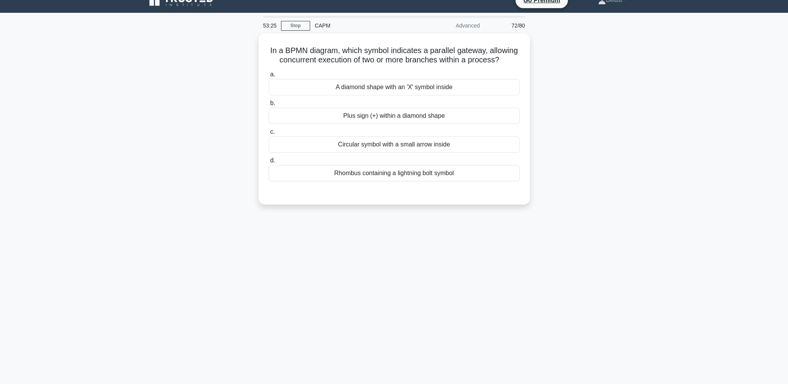
scroll to position [0, 0]
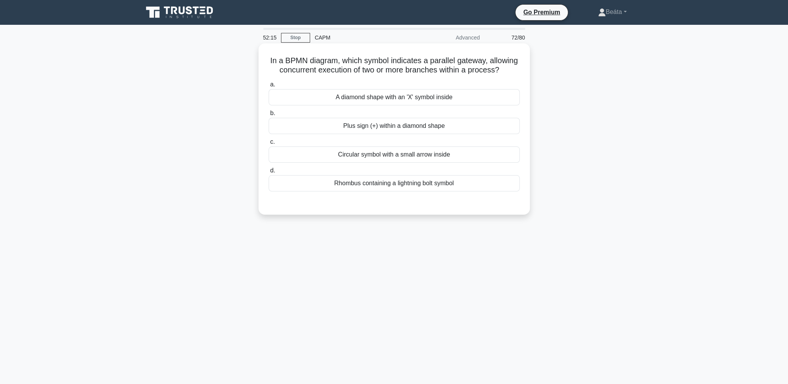
click at [436, 134] on div "Plus sign (+) within a diamond shape" at bounding box center [394, 126] width 251 height 16
click at [269, 116] on input "b. Plus sign (+) within a diamond shape" at bounding box center [269, 113] width 0 height 5
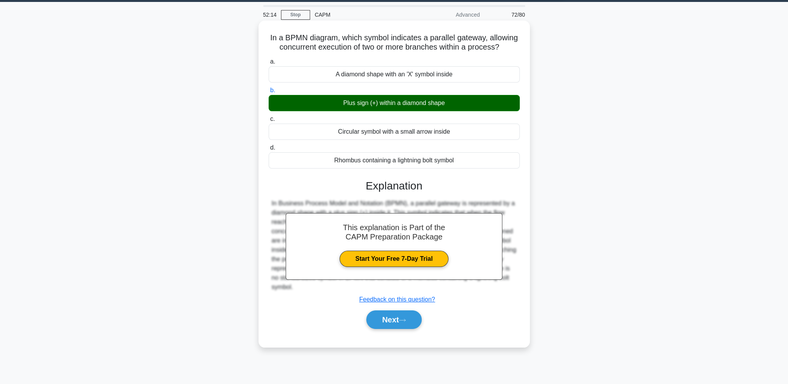
scroll to position [34, 0]
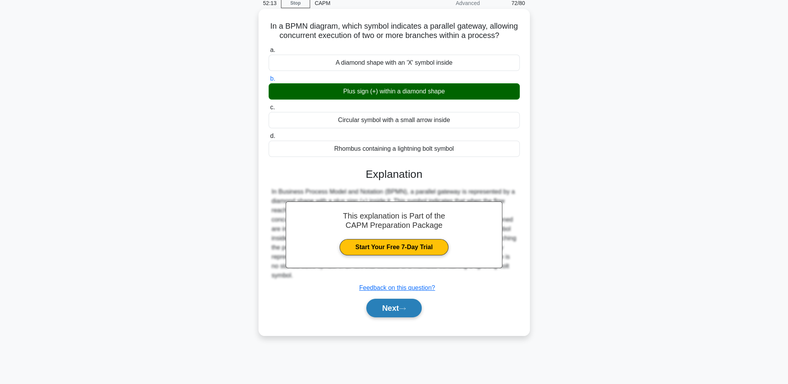
click at [398, 317] on button "Next" at bounding box center [393, 308] width 55 height 19
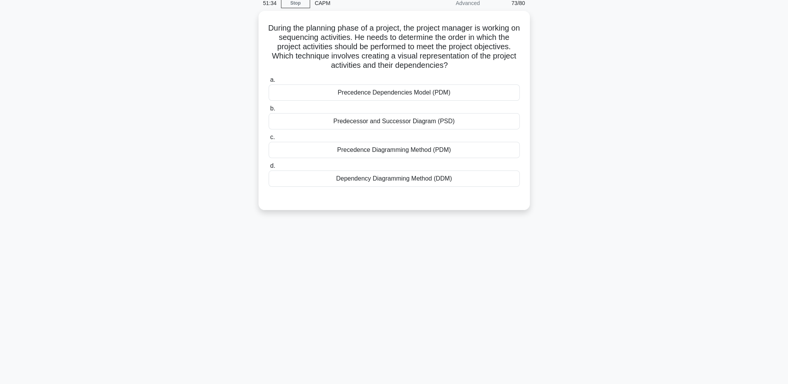
scroll to position [0, 0]
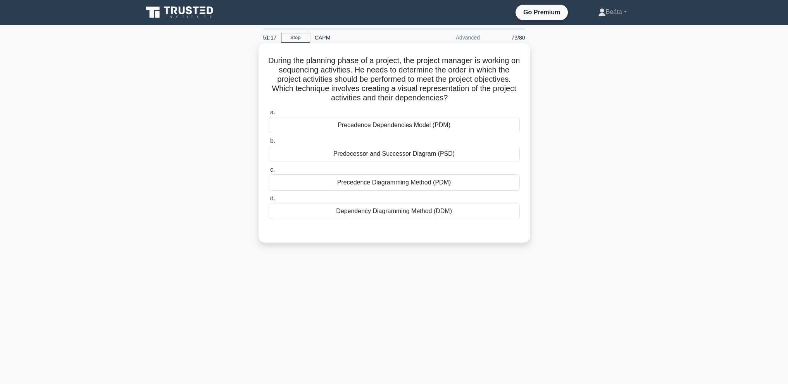
click at [469, 153] on div "Predecessor and Successor Diagram (PSD)" at bounding box center [394, 154] width 251 height 16
click at [269, 144] on input "b. Predecessor and Successor Diagram (PSD)" at bounding box center [269, 141] width 0 height 5
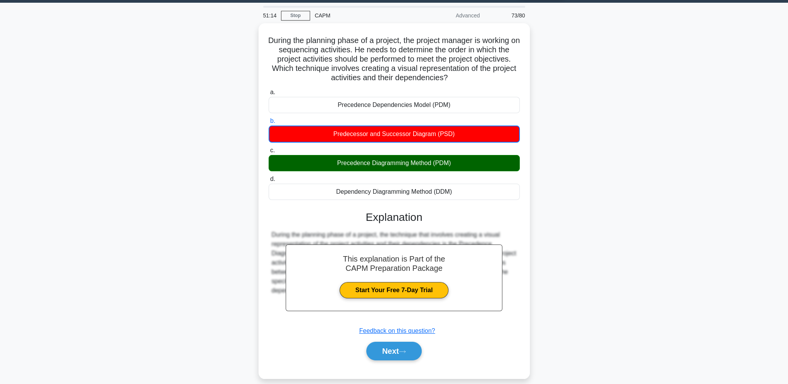
scroll to position [34, 0]
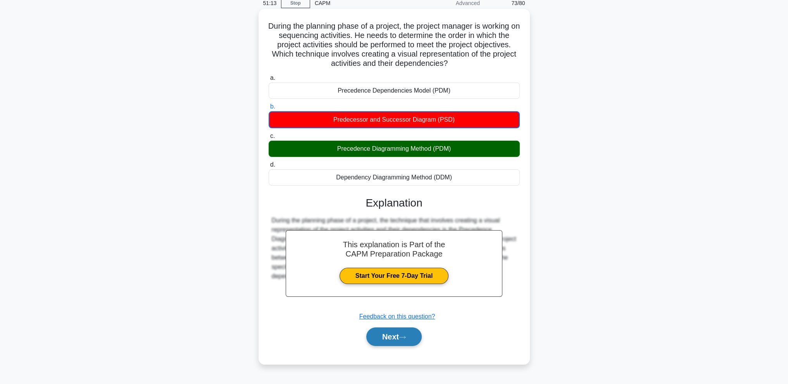
click at [398, 341] on button "Next" at bounding box center [393, 337] width 55 height 19
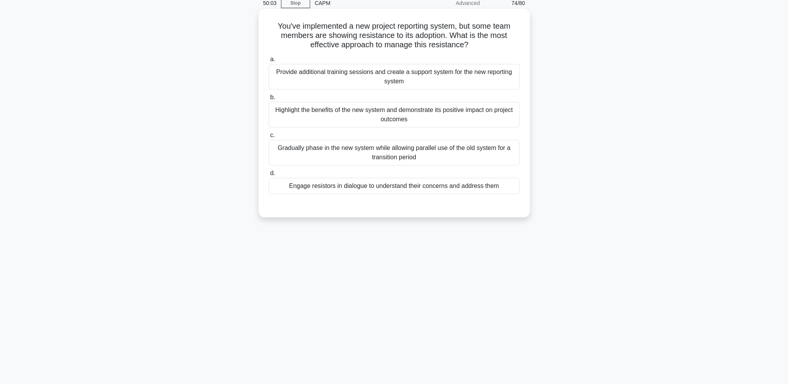
click at [478, 188] on div "Engage resistors in dialogue to understand their concerns and address them" at bounding box center [394, 186] width 251 height 16
click at [269, 176] on input "d. Engage resistors in dialogue to understand their concerns and address them" at bounding box center [269, 173] width 0 height 5
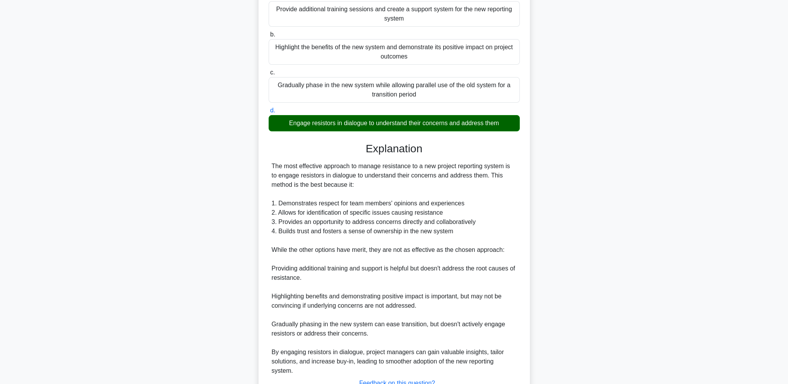
scroll to position [158, 0]
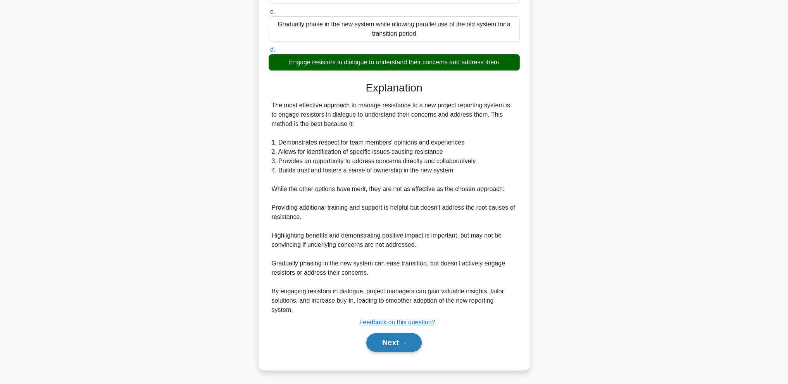
click at [399, 348] on button "Next" at bounding box center [393, 342] width 55 height 19
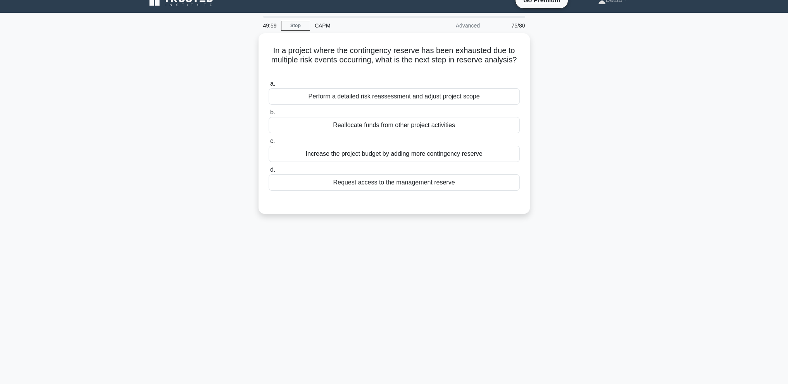
scroll to position [0, 0]
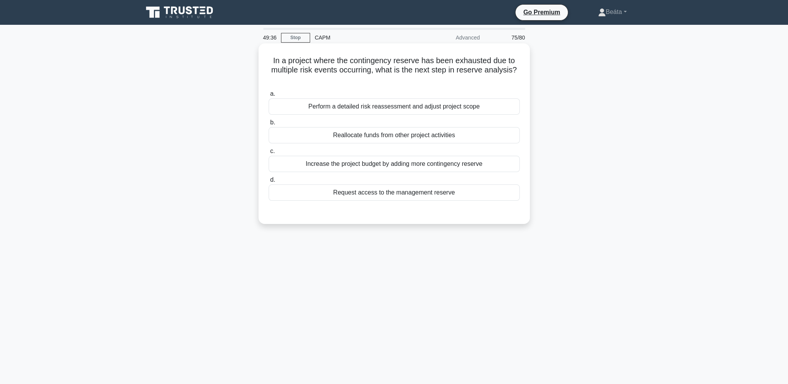
click at [448, 194] on div "Request access to the management reserve" at bounding box center [394, 192] width 251 height 16
click at [269, 183] on input "d. Request access to the management reserve" at bounding box center [269, 180] width 0 height 5
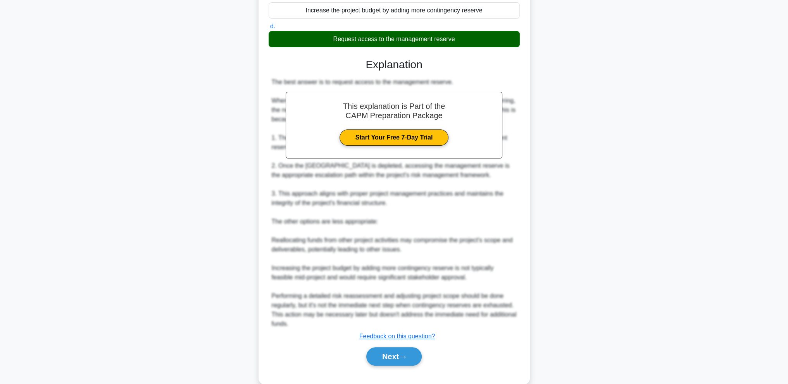
scroll to position [155, 0]
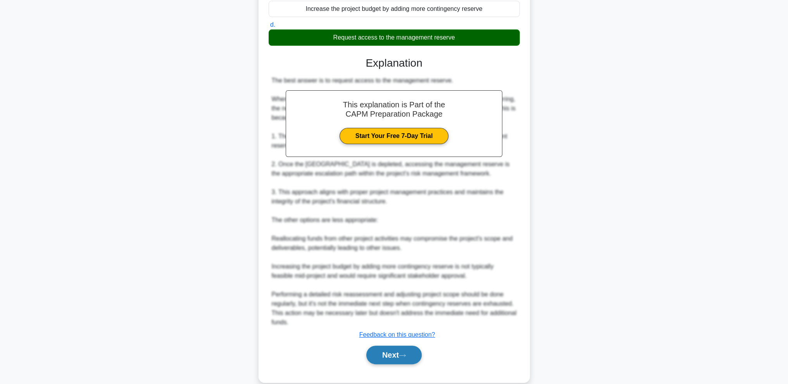
click at [400, 361] on button "Next" at bounding box center [393, 355] width 55 height 19
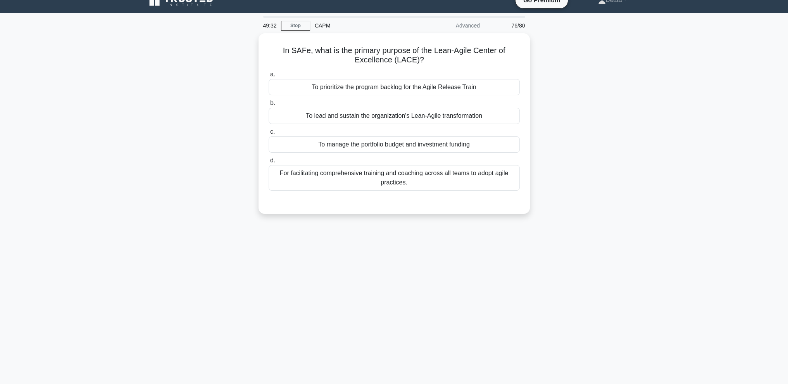
scroll to position [0, 0]
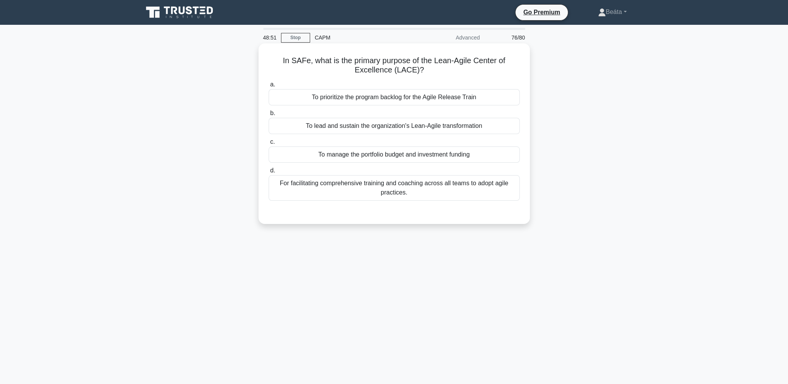
click at [473, 194] on div "For facilitating comprehensive training and coaching across all teams to adopt …" at bounding box center [394, 188] width 251 height 26
click at [269, 173] on input "d. For facilitating comprehensive training and coaching across all teams to ado…" at bounding box center [269, 170] width 0 height 5
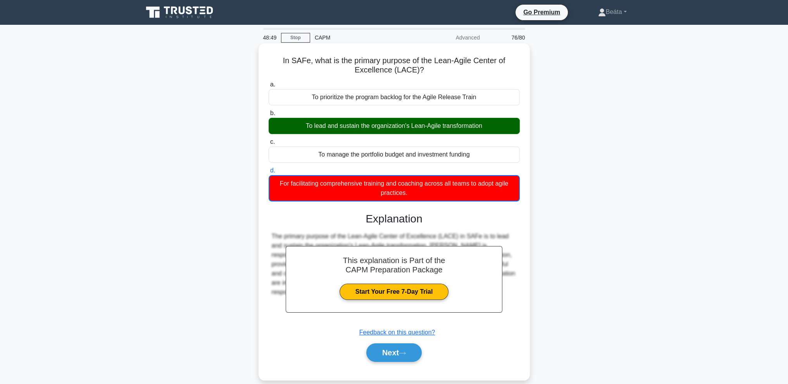
scroll to position [34, 0]
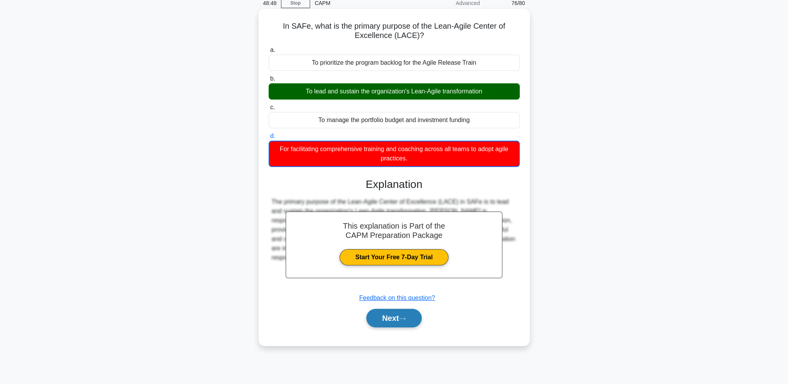
click at [412, 321] on button "Next" at bounding box center [393, 318] width 55 height 19
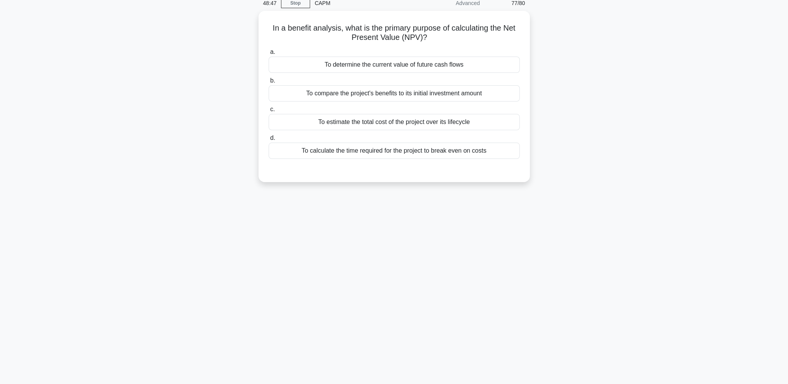
scroll to position [0, 0]
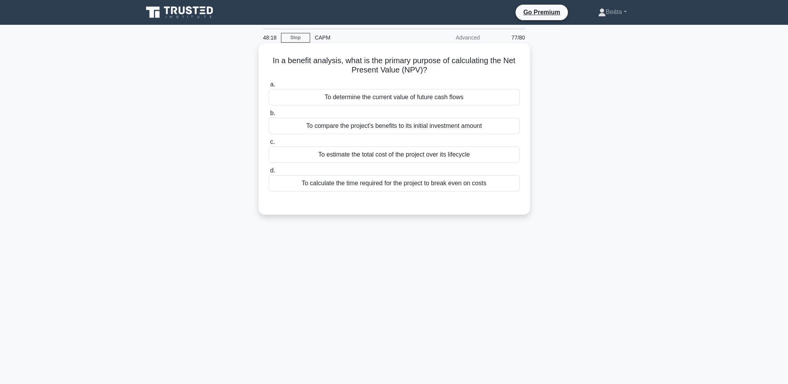
click at [498, 129] on div "To compare the project's benefits to its initial investment amount" at bounding box center [394, 126] width 251 height 16
click at [269, 116] on input "b. To compare the project's benefits to its initial investment amount" at bounding box center [269, 113] width 0 height 5
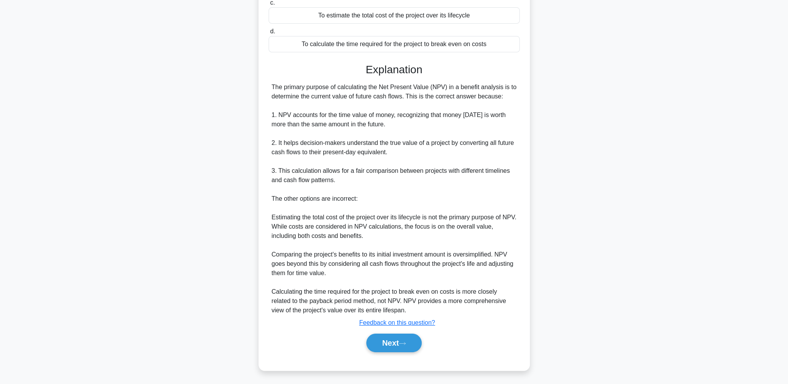
scroll to position [140, 0]
click at [414, 347] on button "Next" at bounding box center [393, 342] width 55 height 19
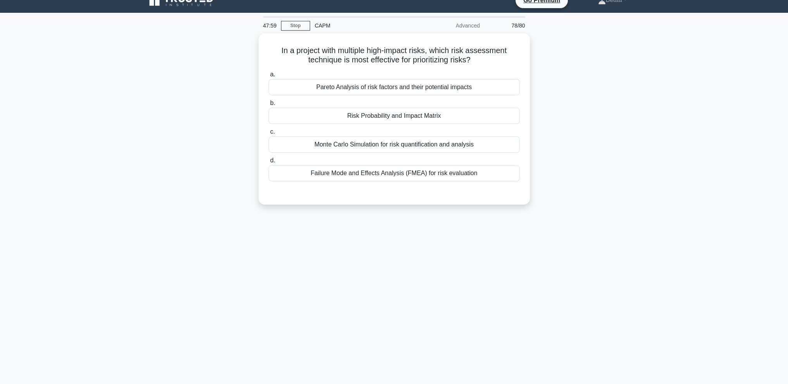
scroll to position [0, 0]
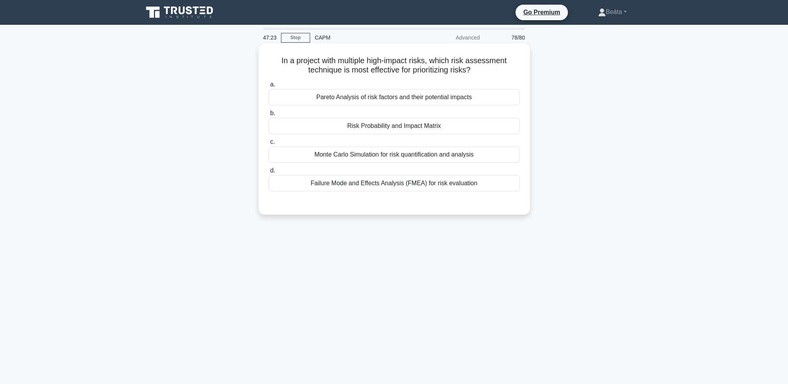
click at [433, 128] on div "Risk Probability and Impact Matrix" at bounding box center [394, 126] width 251 height 16
click at [269, 116] on input "b. Risk Probability and Impact Matrix" at bounding box center [269, 113] width 0 height 5
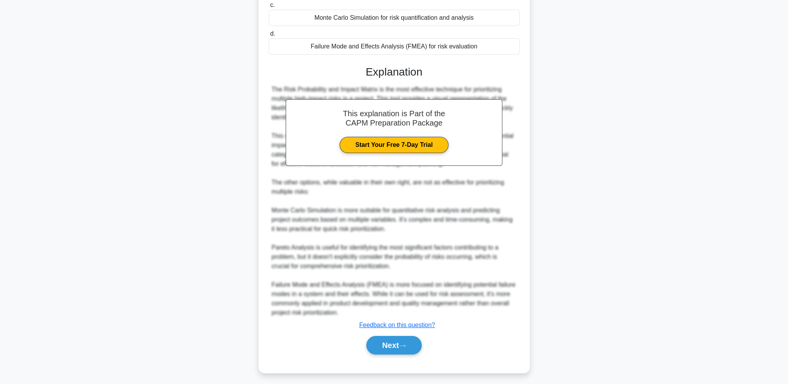
scroll to position [140, 0]
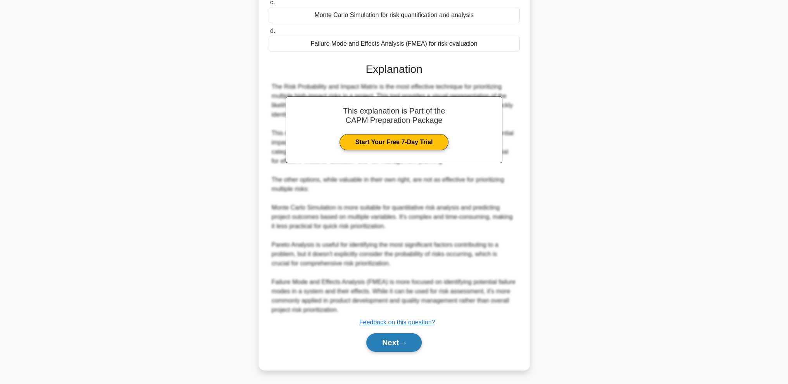
click at [384, 347] on button "Next" at bounding box center [393, 342] width 55 height 19
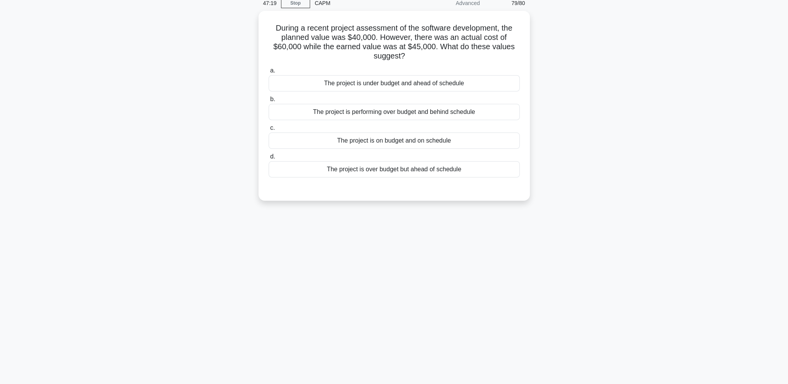
scroll to position [0, 0]
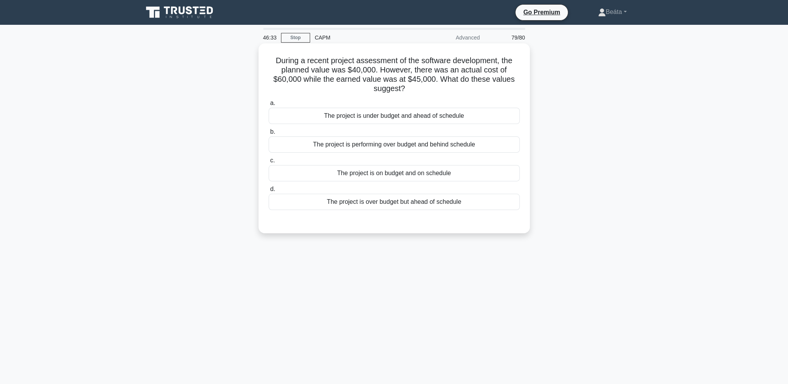
click at [459, 207] on div "The project is over budget but ahead of schedule" at bounding box center [394, 202] width 251 height 16
click at [269, 192] on input "d. The project is over budget but ahead of schedule" at bounding box center [269, 189] width 0 height 5
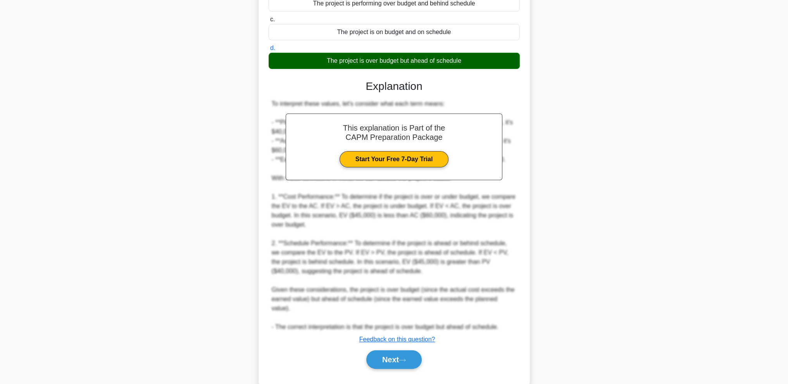
scroll to position [149, 0]
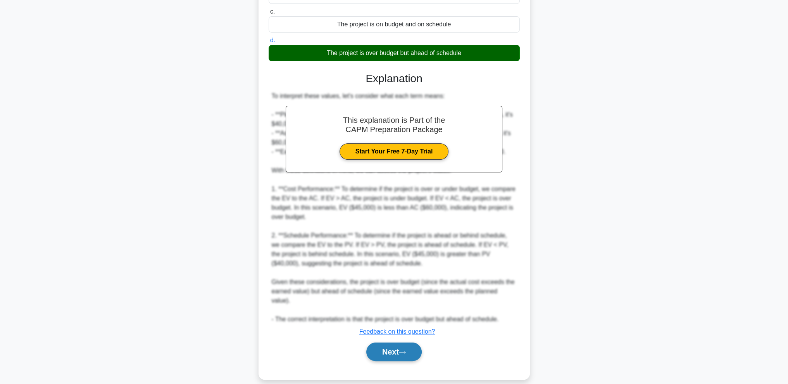
click at [392, 343] on button "Next" at bounding box center [393, 352] width 55 height 19
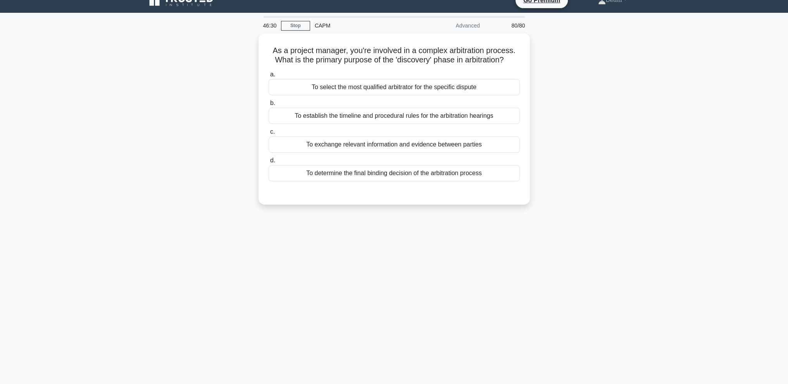
scroll to position [0, 0]
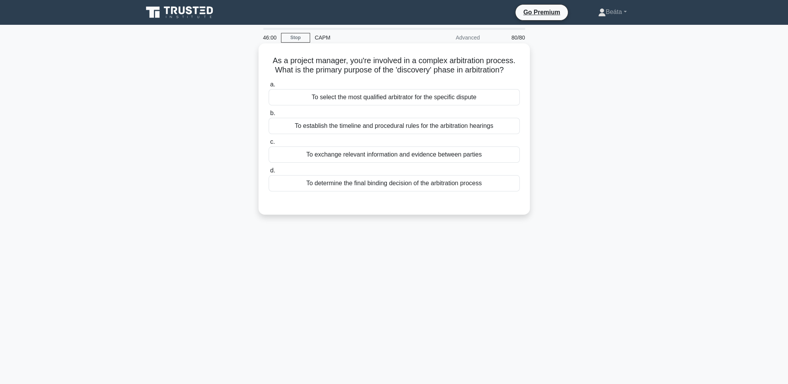
click at [414, 153] on div "To exchange relevant information and evidence between parties" at bounding box center [394, 155] width 251 height 16
click at [269, 145] on input "c. To exchange relevant information and evidence between parties" at bounding box center [269, 142] width 0 height 5
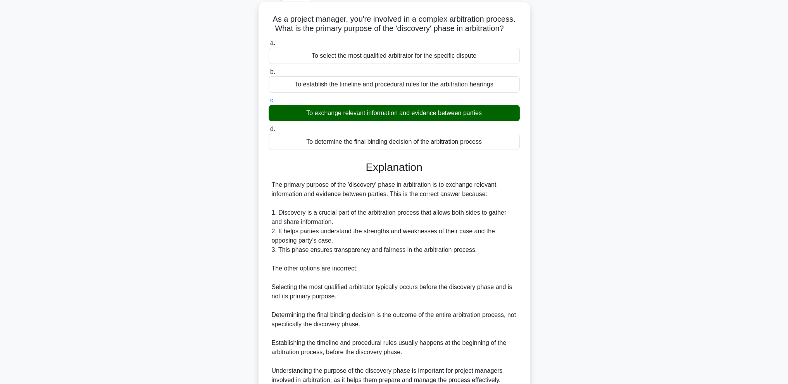
scroll to position [112, 0]
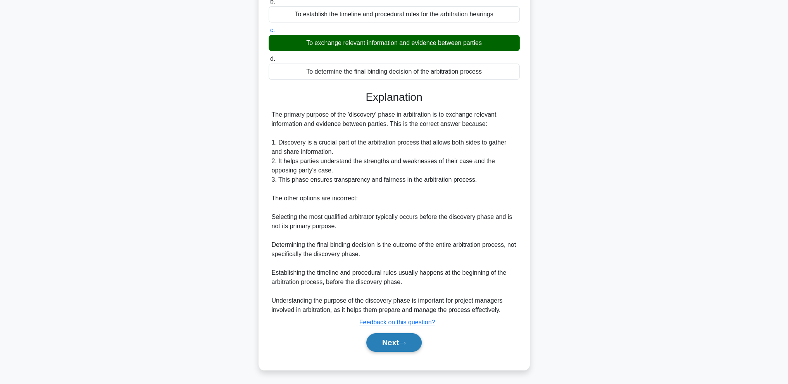
click at [385, 343] on button "Next" at bounding box center [393, 342] width 55 height 19
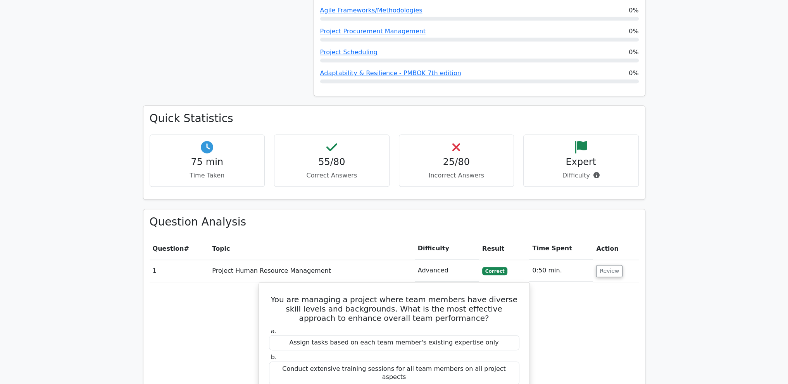
scroll to position [930, 0]
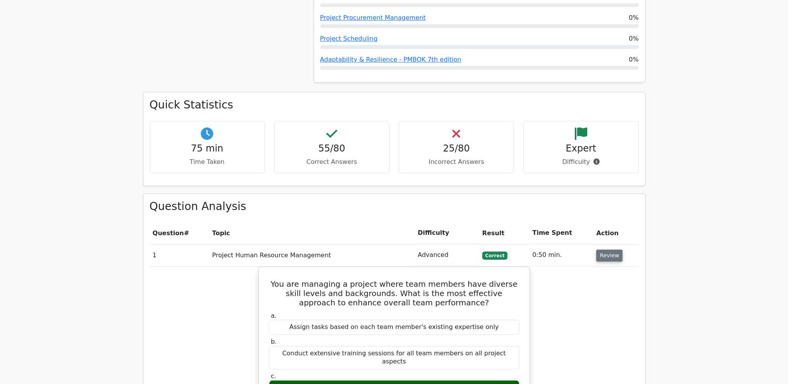
click at [611, 250] on button "Review" at bounding box center [609, 256] width 26 height 12
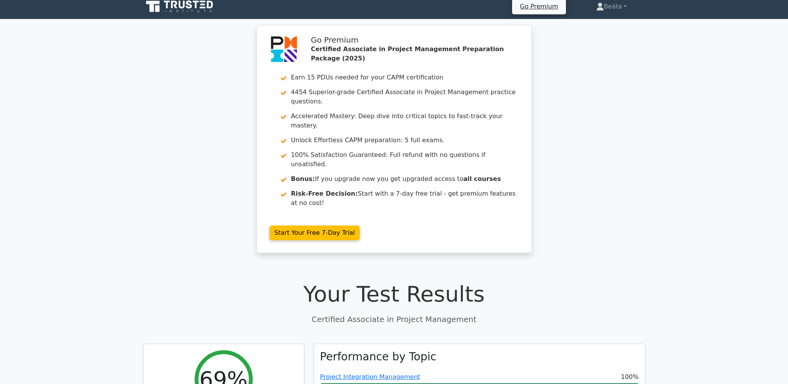
scroll to position [0, 0]
